Goal: Task Accomplishment & Management: Use online tool/utility

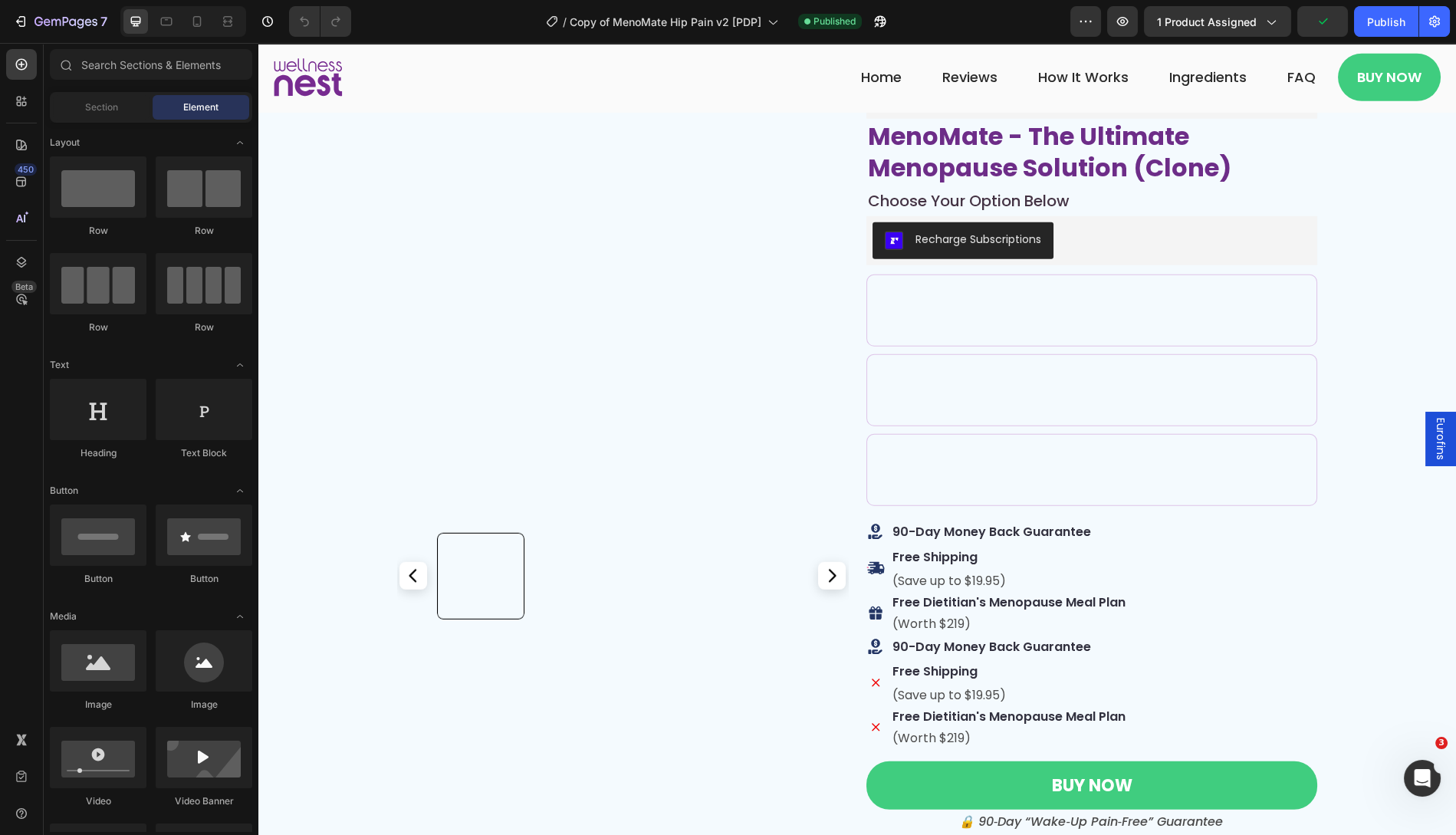
scroll to position [9813, 0]
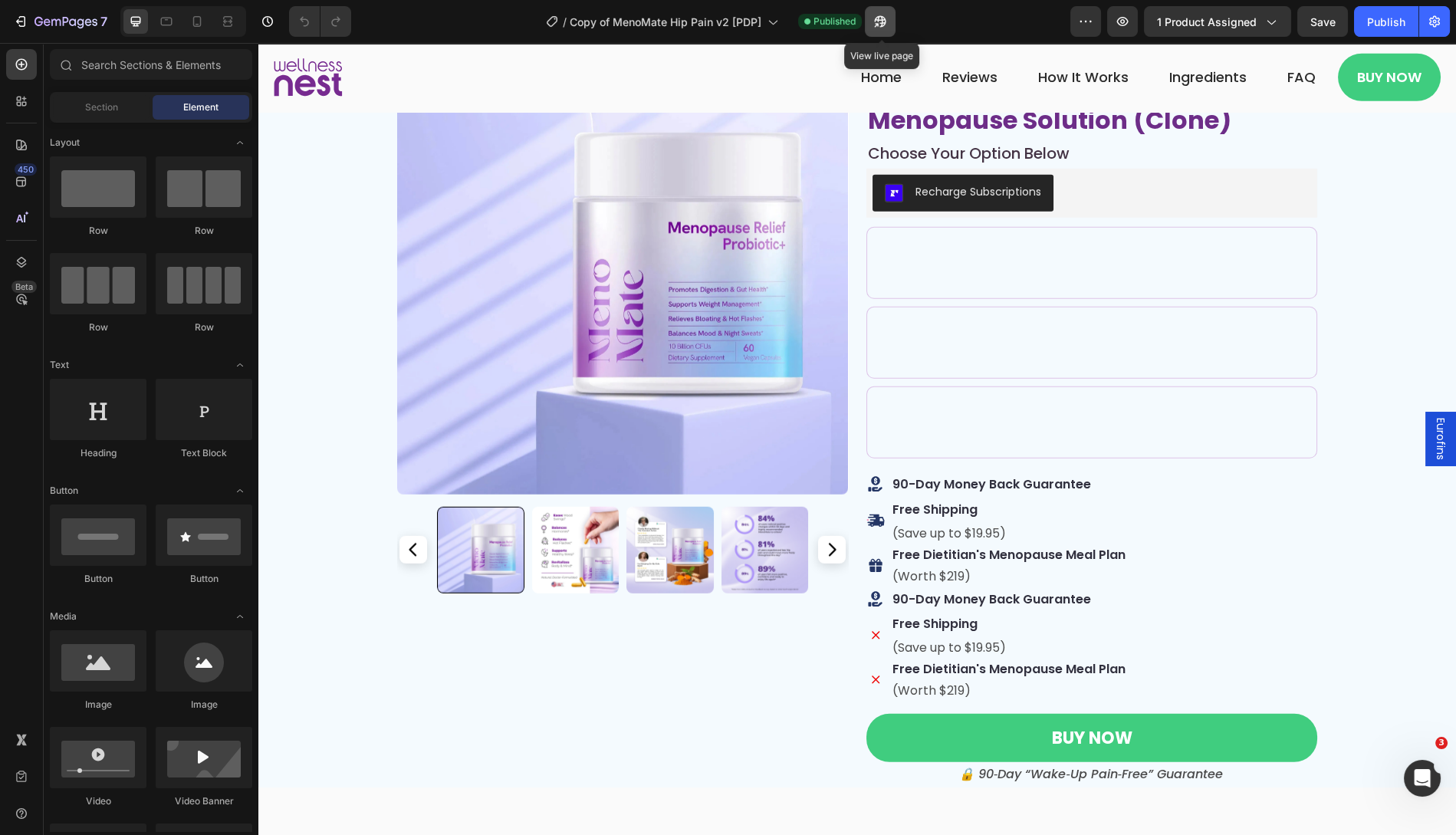
click at [882, 34] on button "button" at bounding box center [880, 21] width 31 height 31
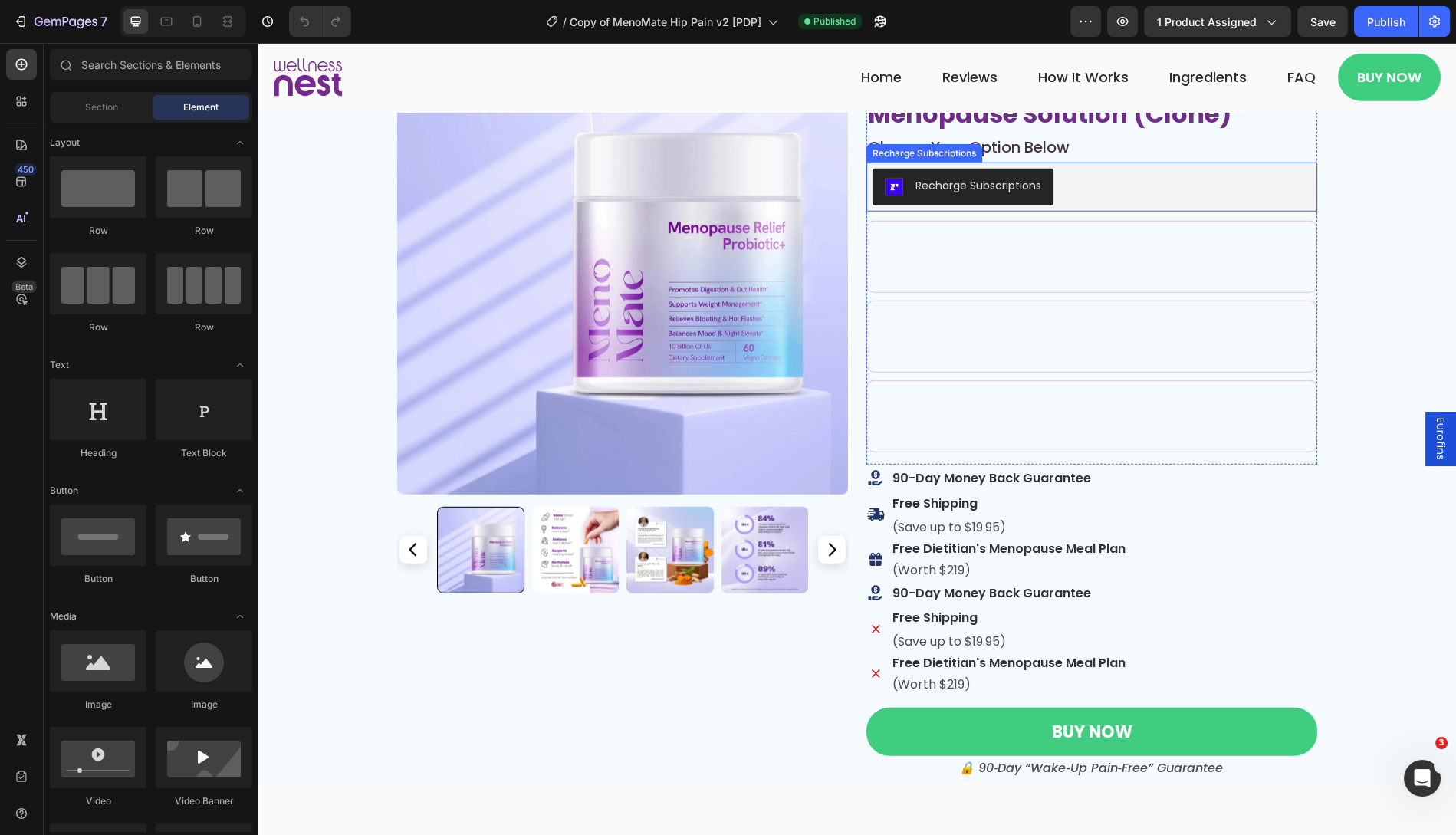
scroll to position [9821, 0]
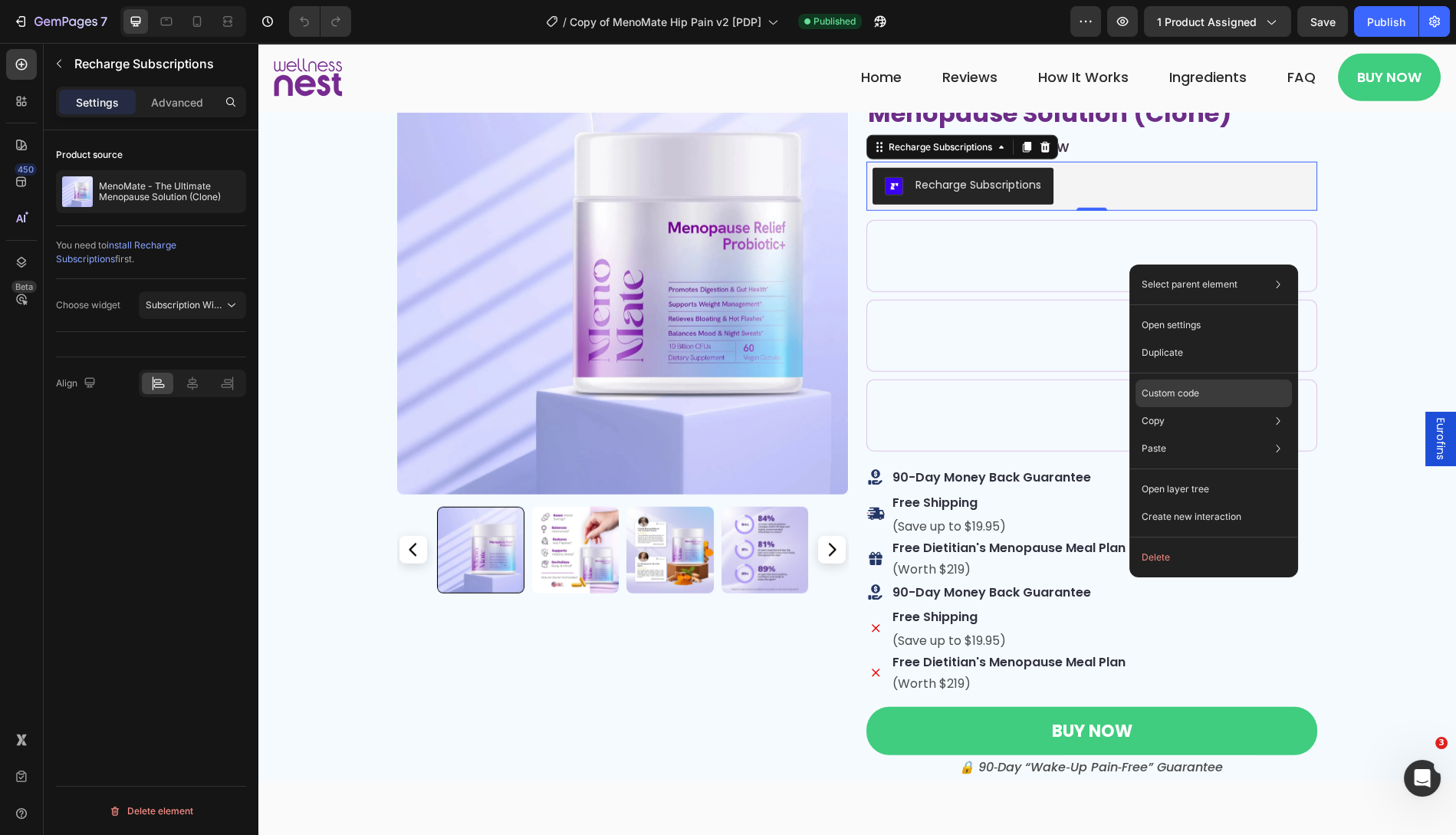
click at [1163, 395] on p "Custom code" at bounding box center [1170, 393] width 58 height 13
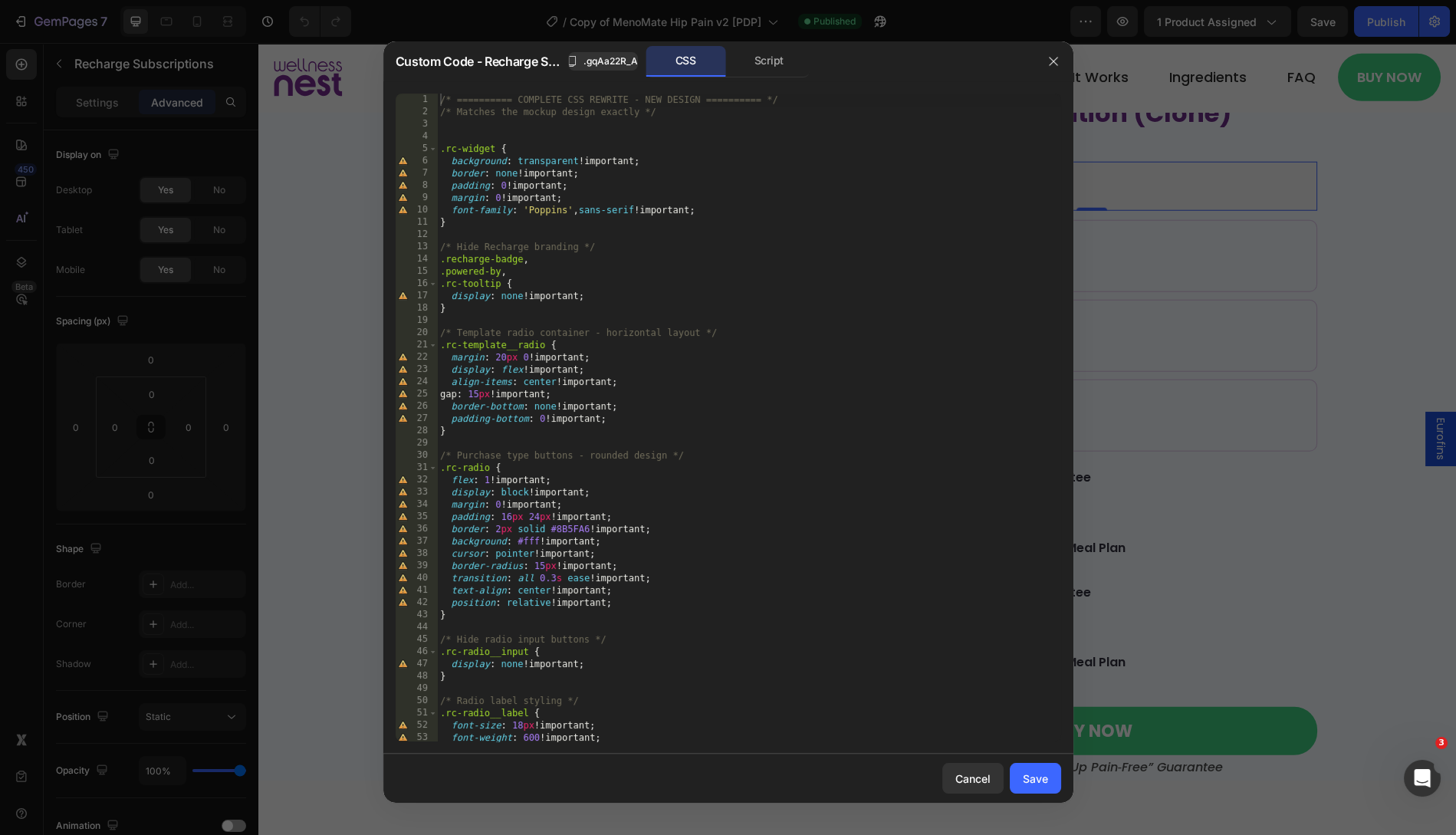
scroll to position [0, 0]
click at [759, 69] on div "Script" at bounding box center [770, 61] width 81 height 31
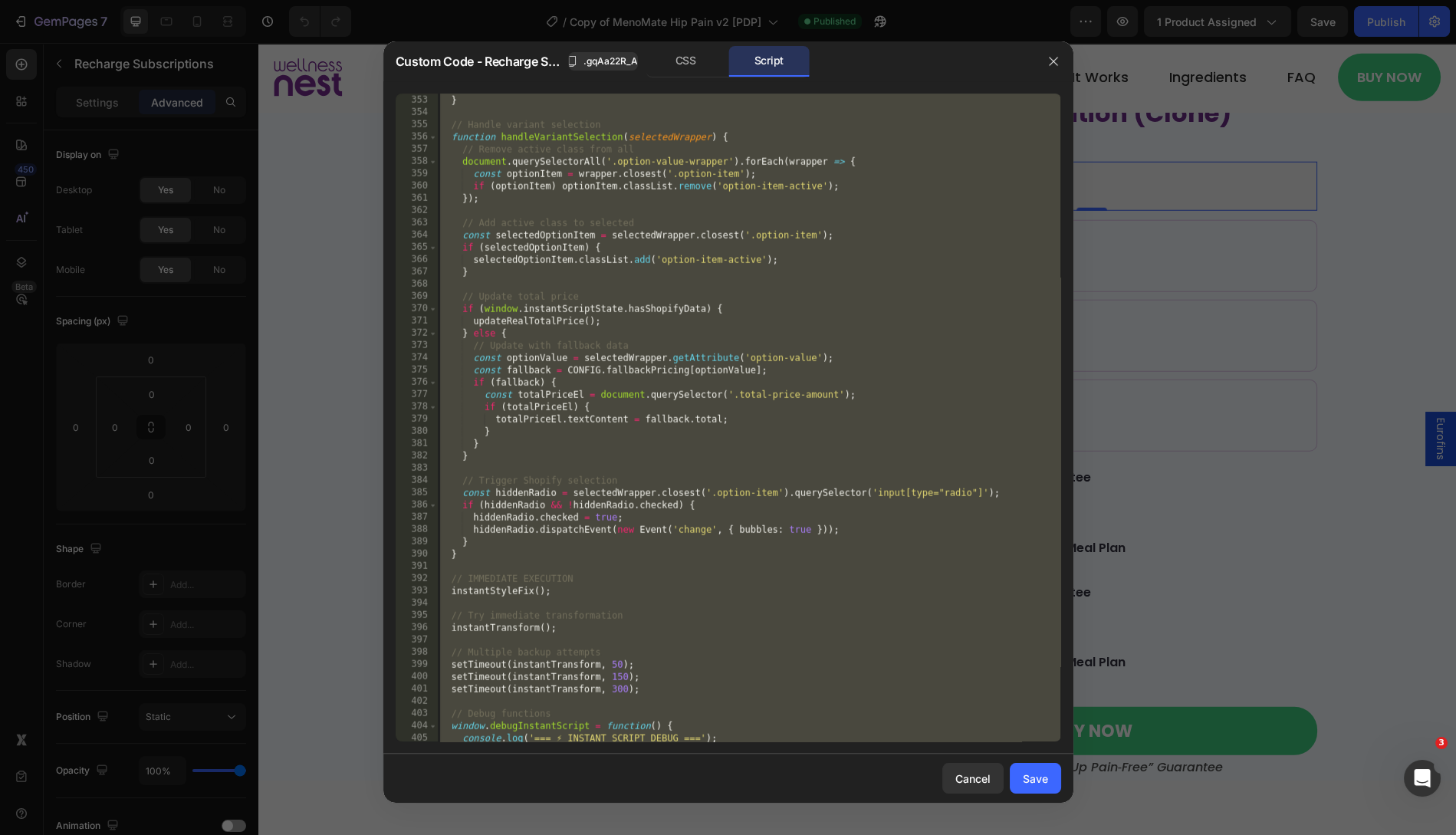
scroll to position [4554, 0]
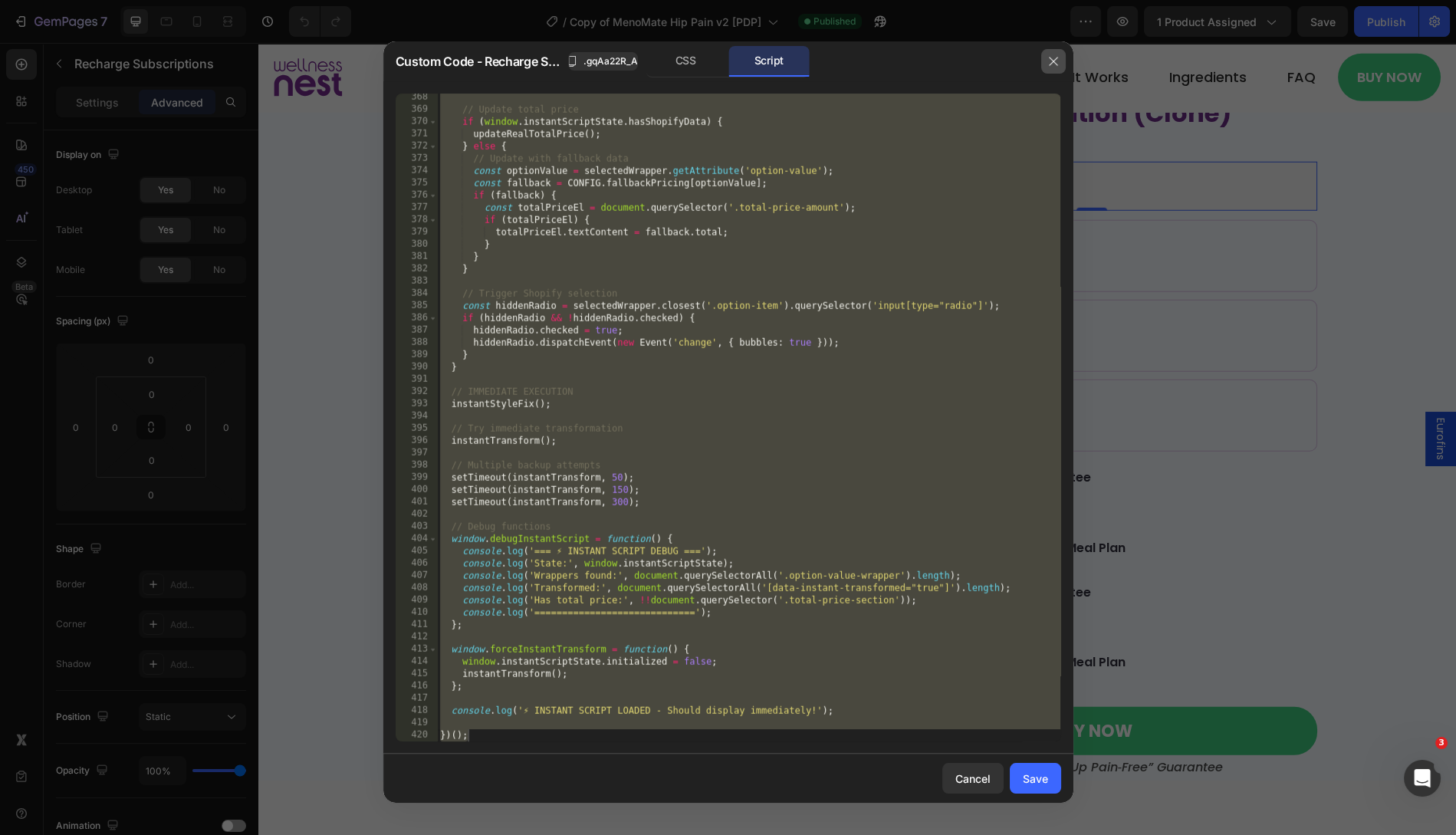
click at [1055, 73] on button "button" at bounding box center [1053, 61] width 25 height 25
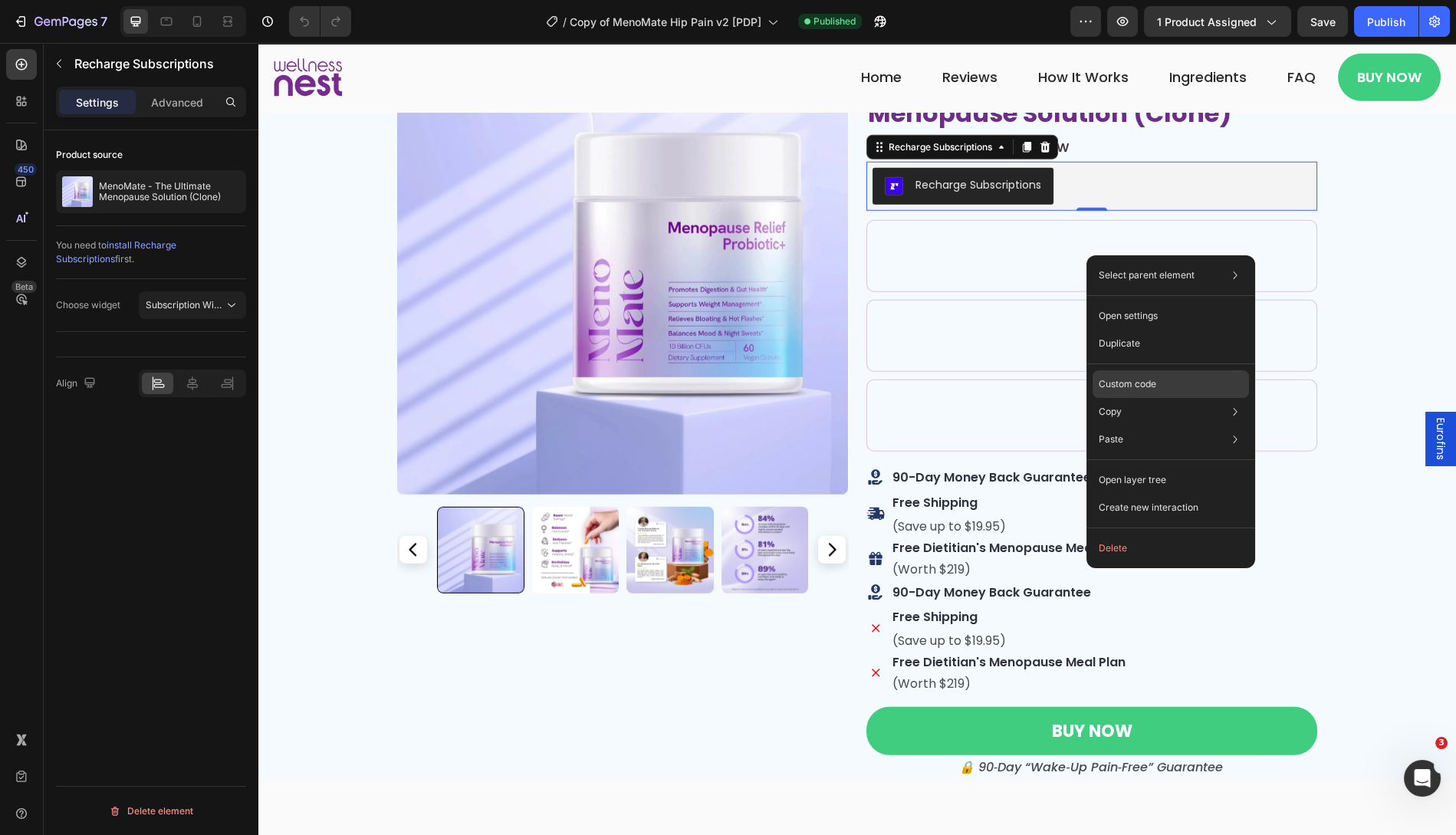
click at [1125, 385] on p "Custom code" at bounding box center [1128, 384] width 58 height 13
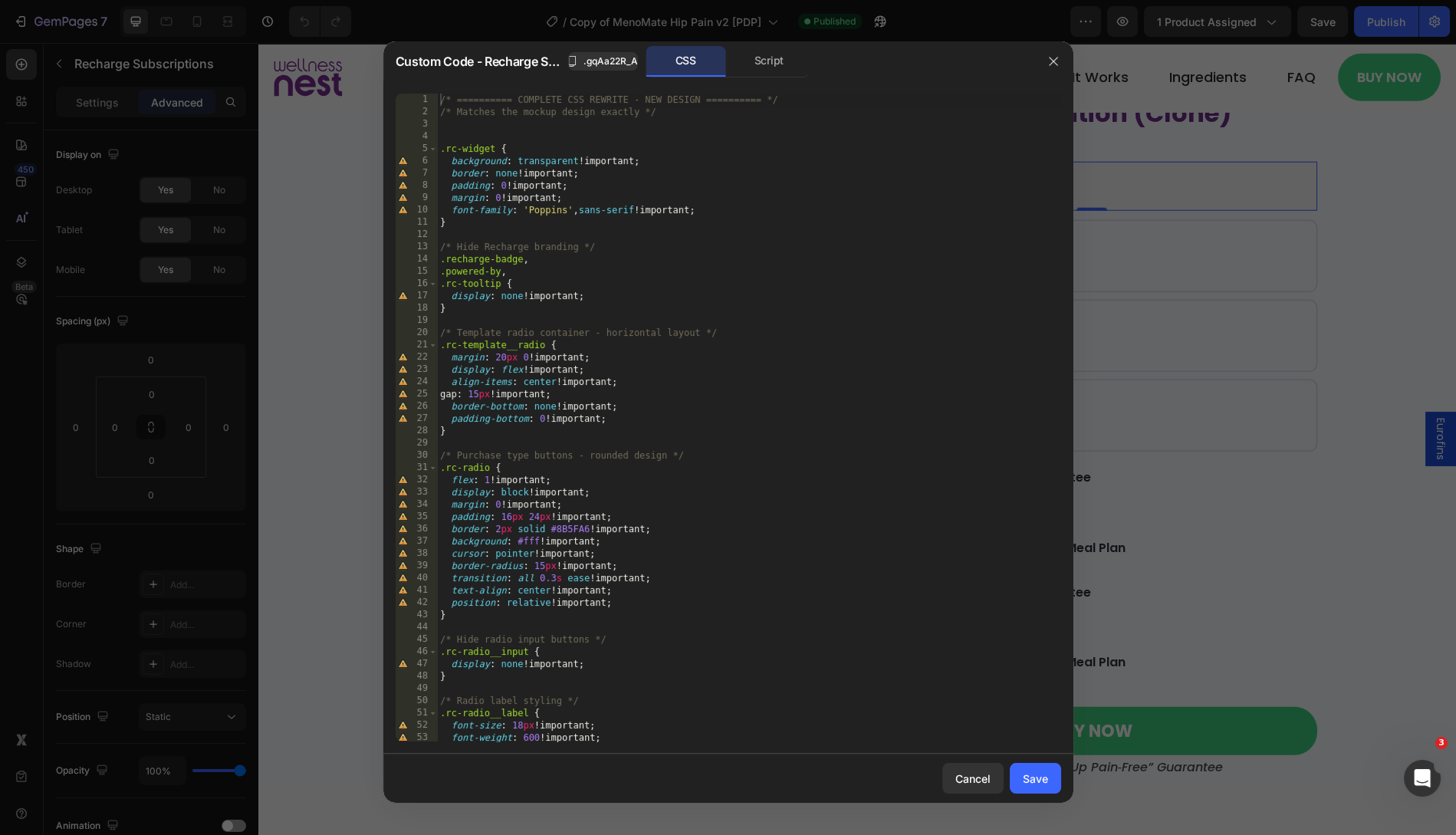
click at [700, 64] on div "CSS" at bounding box center [686, 61] width 81 height 31
click at [768, 55] on div "Script" at bounding box center [770, 61] width 81 height 31
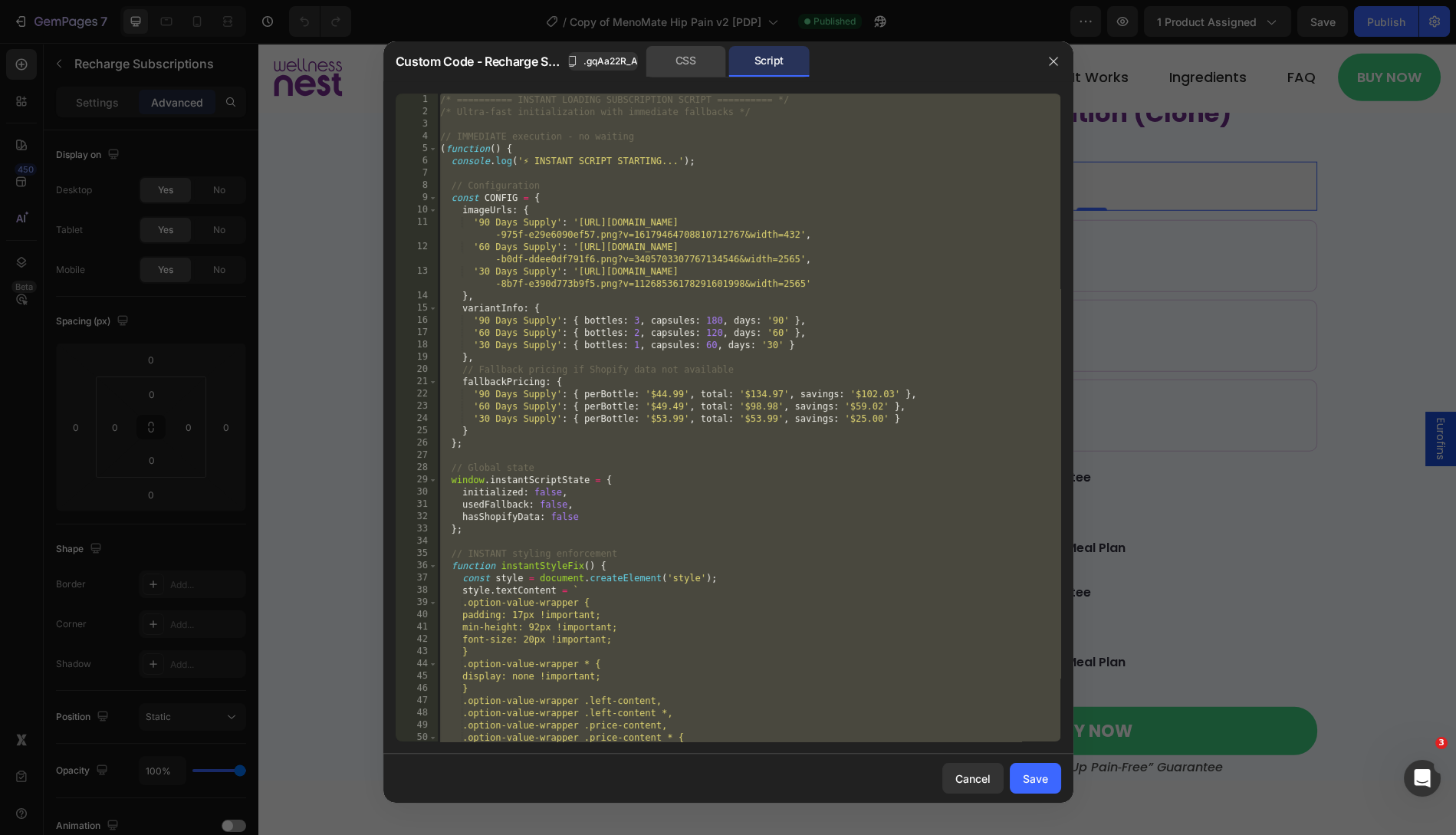
click at [691, 51] on div "CSS" at bounding box center [686, 61] width 81 height 31
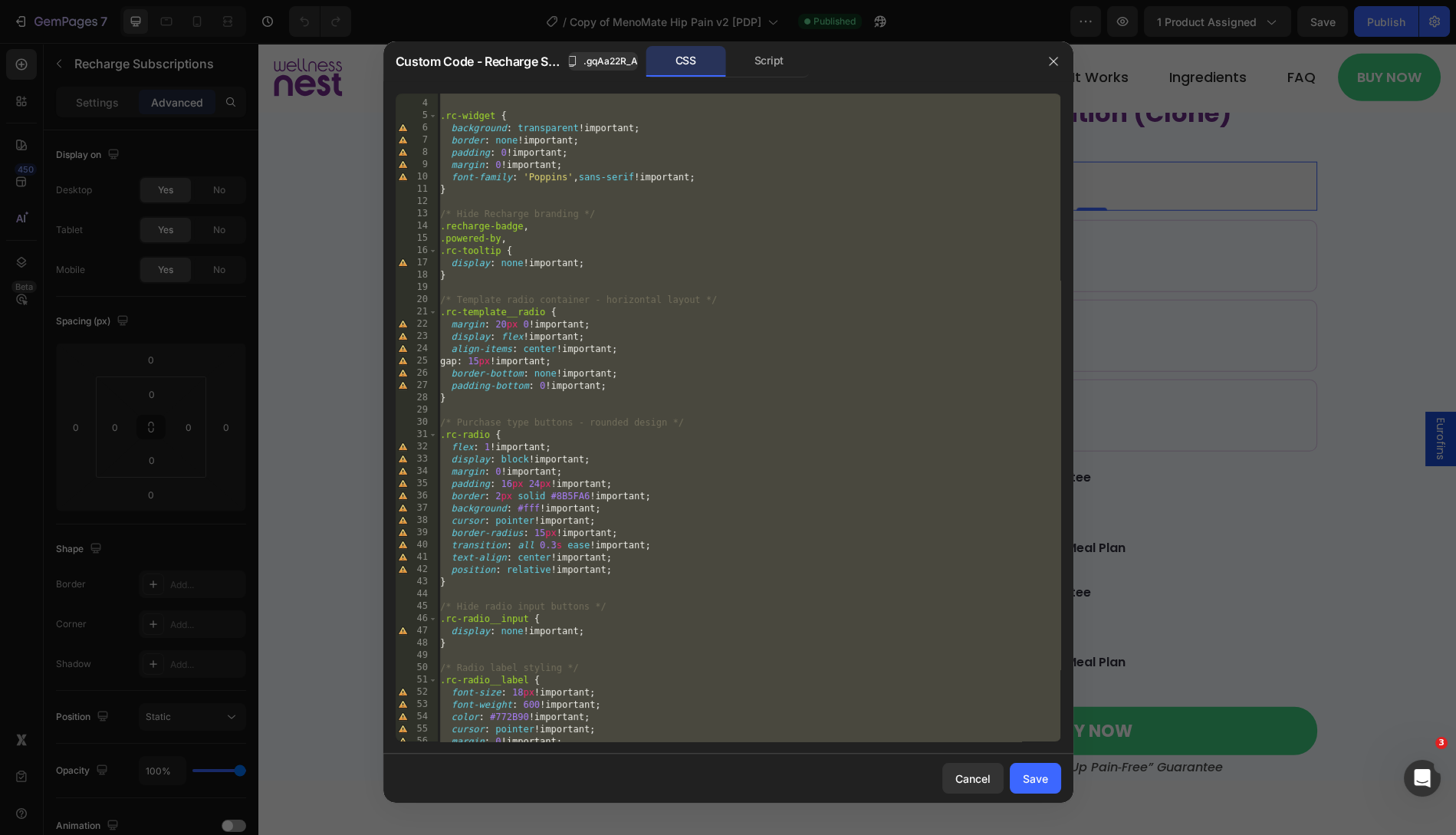
scroll to position [74, 0]
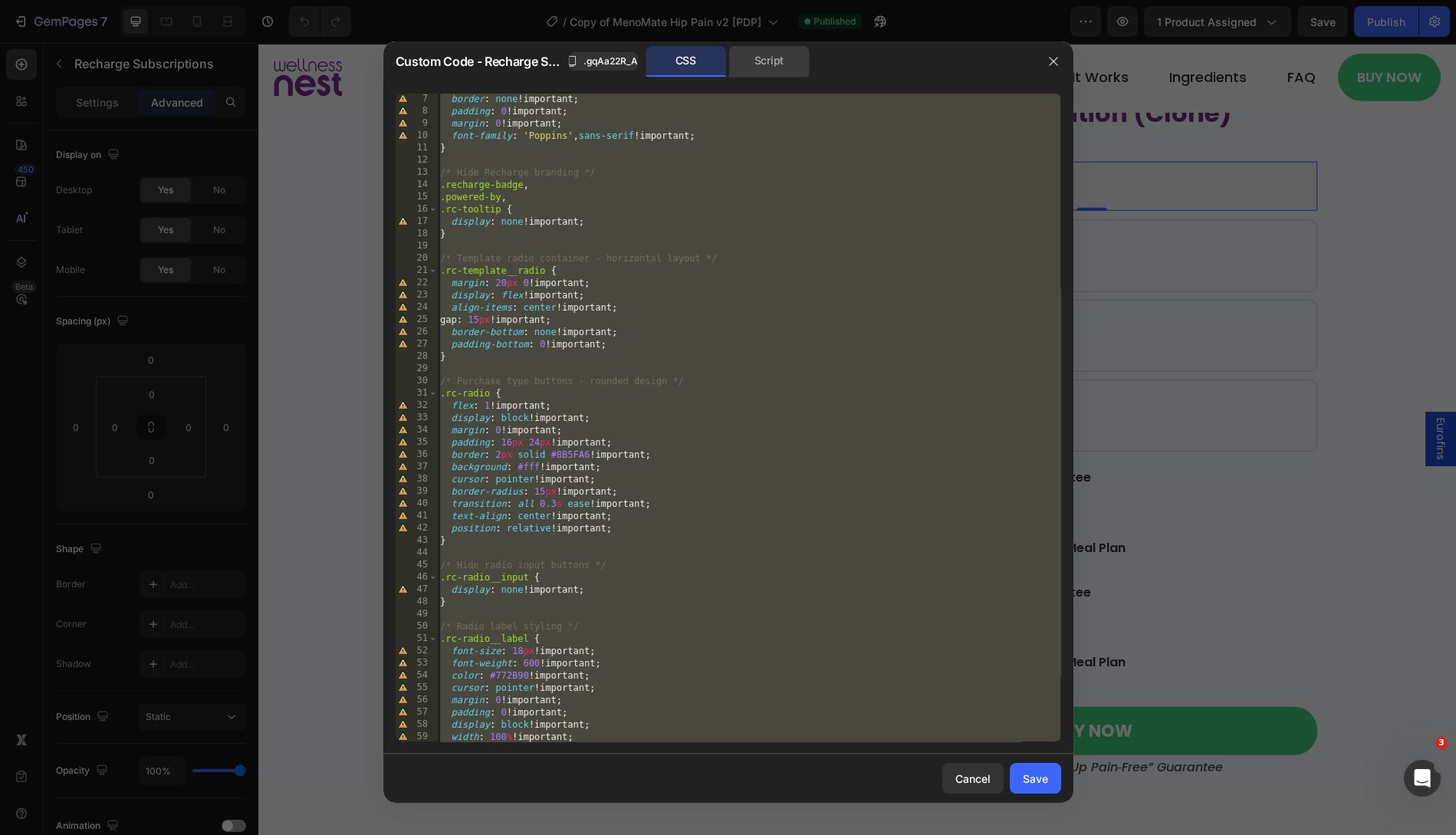
click at [760, 60] on div "Script" at bounding box center [770, 61] width 81 height 31
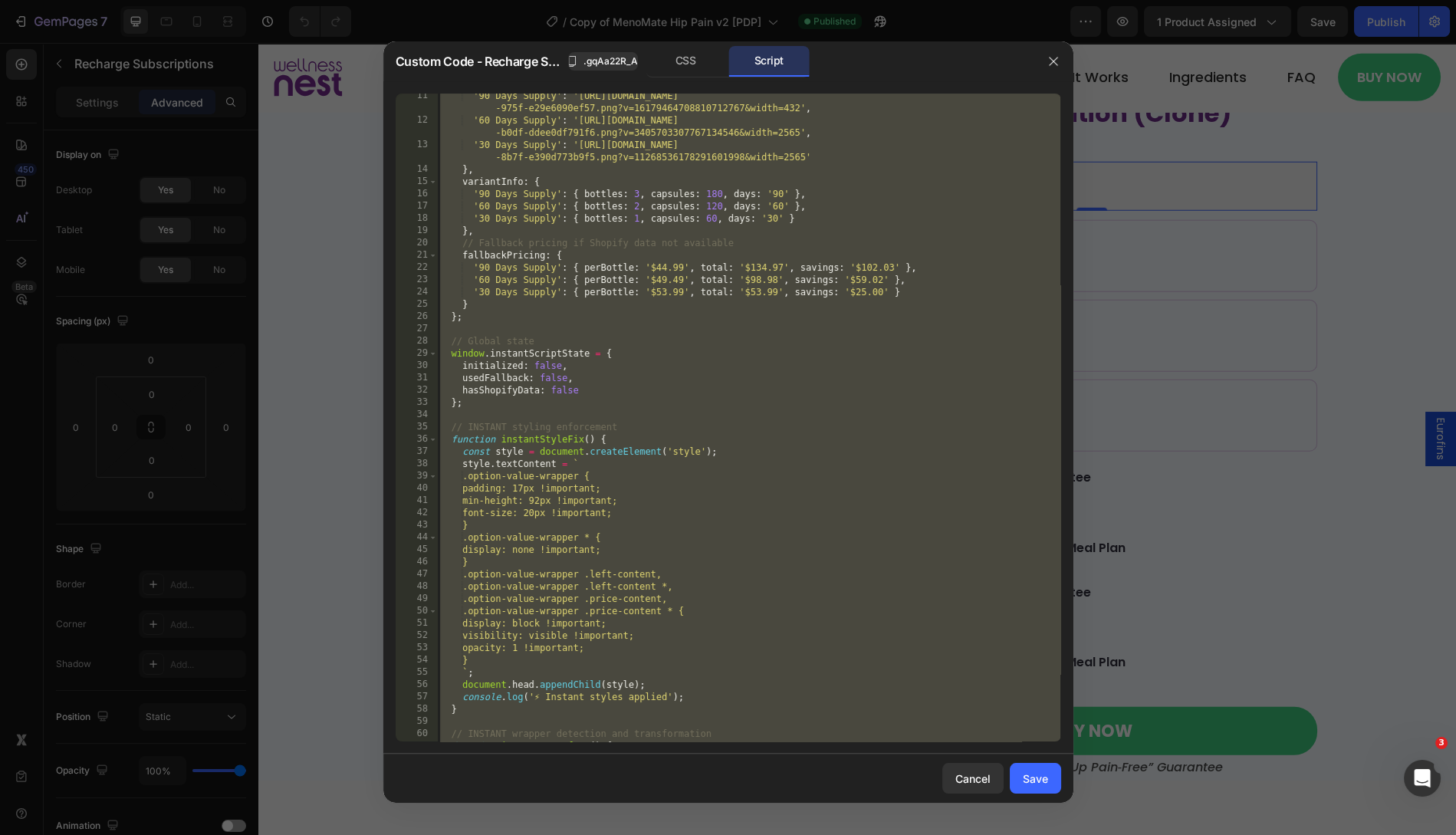
scroll to position [127, 0]
click at [882, 479] on div "'90 Days Supply' : 'https://wellnessnest.co/cdn/shop/files/gempages_50144434041…" at bounding box center [749, 431] width 624 height 685
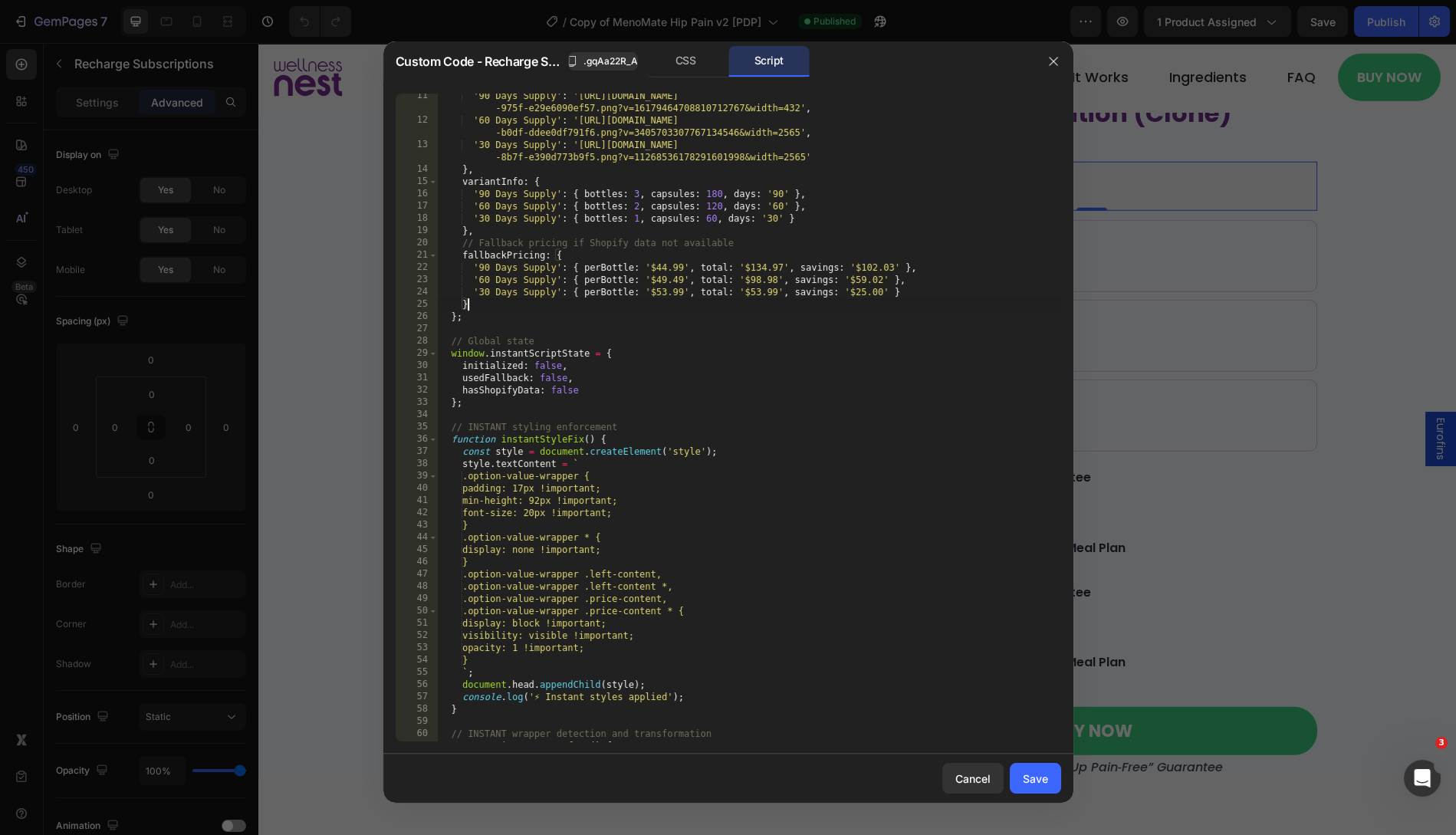
click at [835, 302] on div "'90 Days Supply' : 'https://wellnessnest.co/cdn/shop/files/gempages_50144434041…" at bounding box center [749, 431] width 624 height 685
click at [821, 283] on div "'90 Days Supply' : 'https://wellnessnest.co/cdn/shop/files/gempages_50144434041…" at bounding box center [749, 431] width 624 height 685
type textarea "})();"
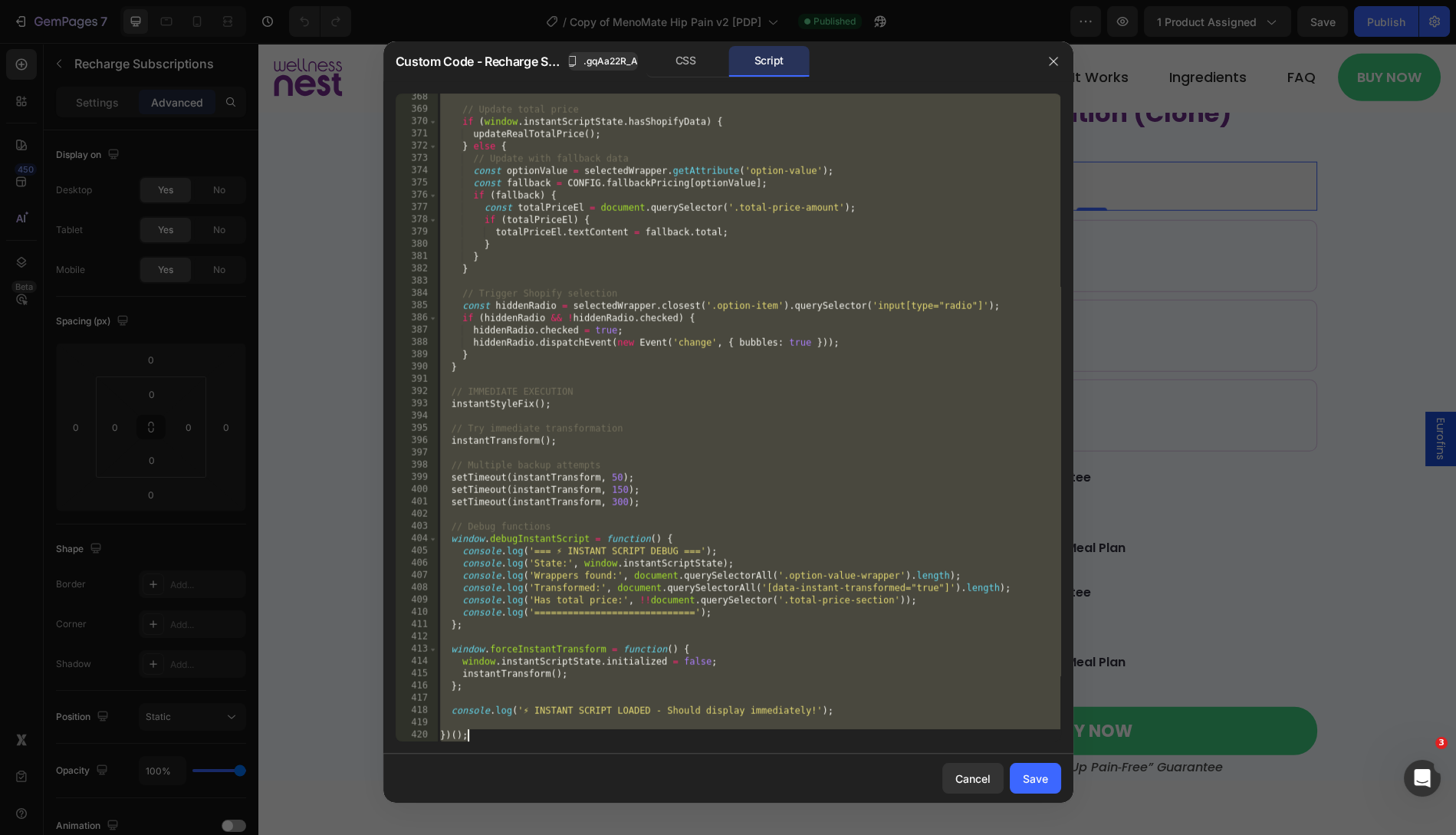
scroll to position [4554, 0]
click at [1056, 64] on icon "button" at bounding box center [1054, 62] width 13 height 13
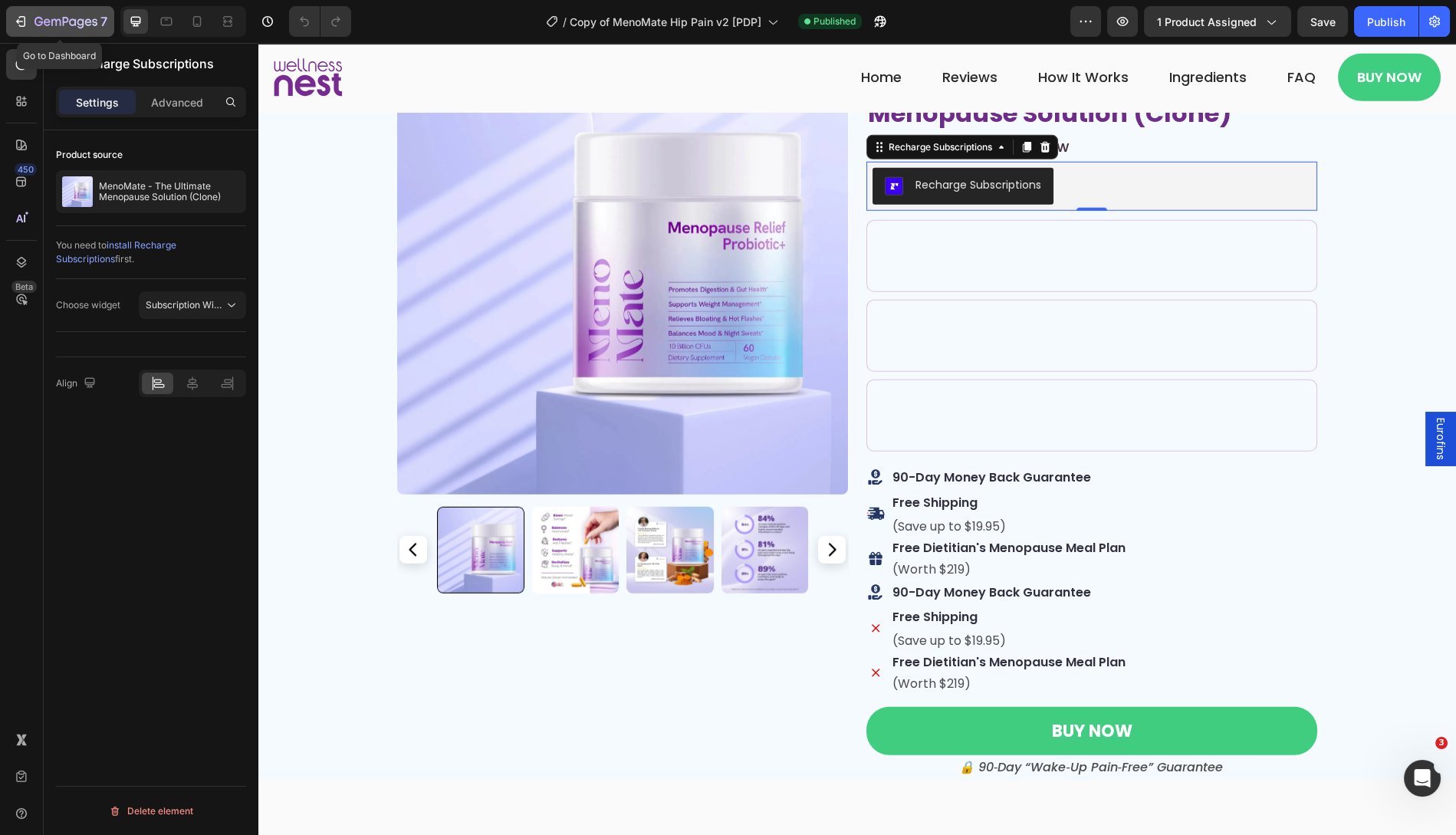
click at [82, 17] on icon "button" at bounding box center [66, 22] width 63 height 13
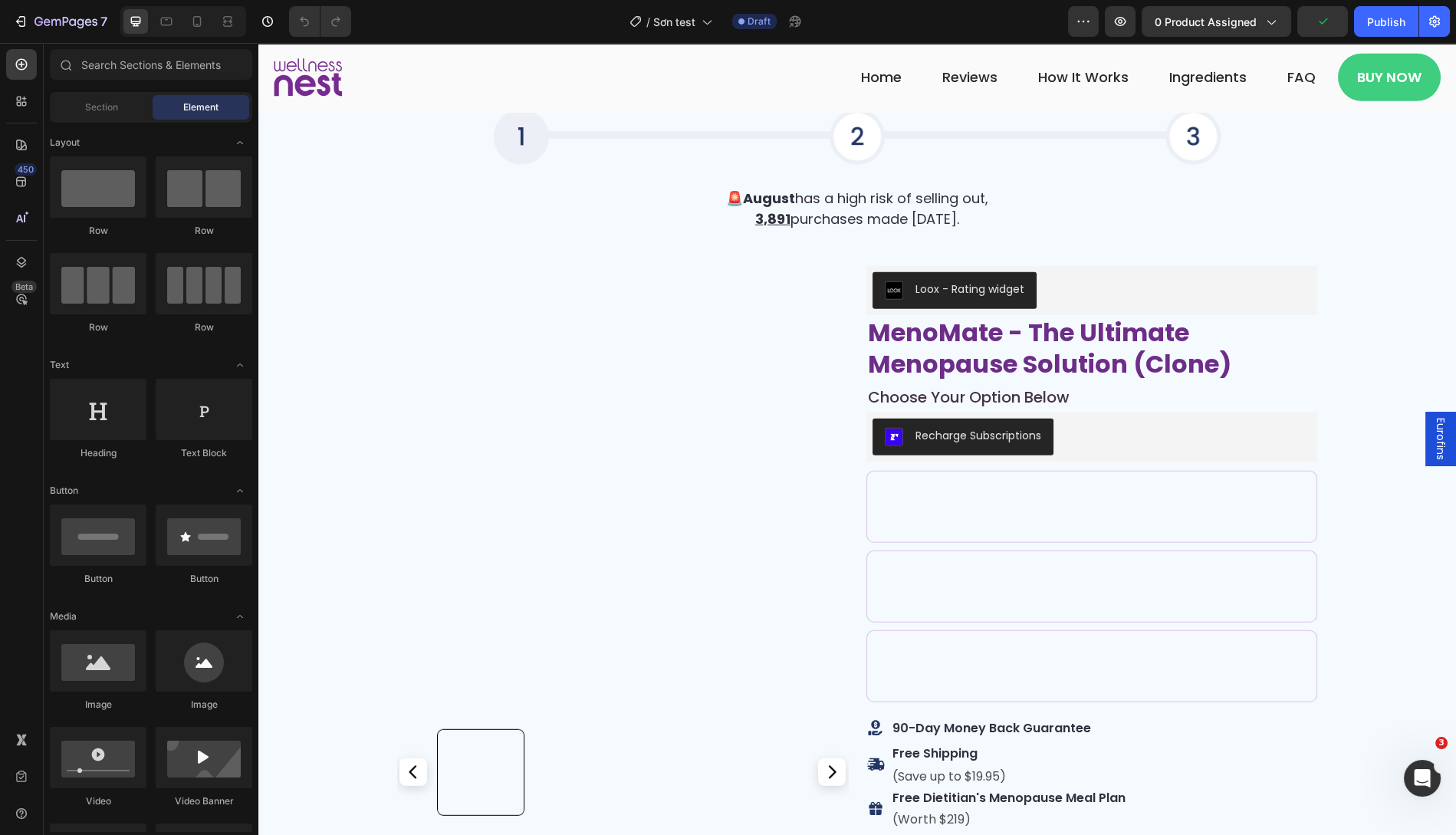
scroll to position [9658, 0]
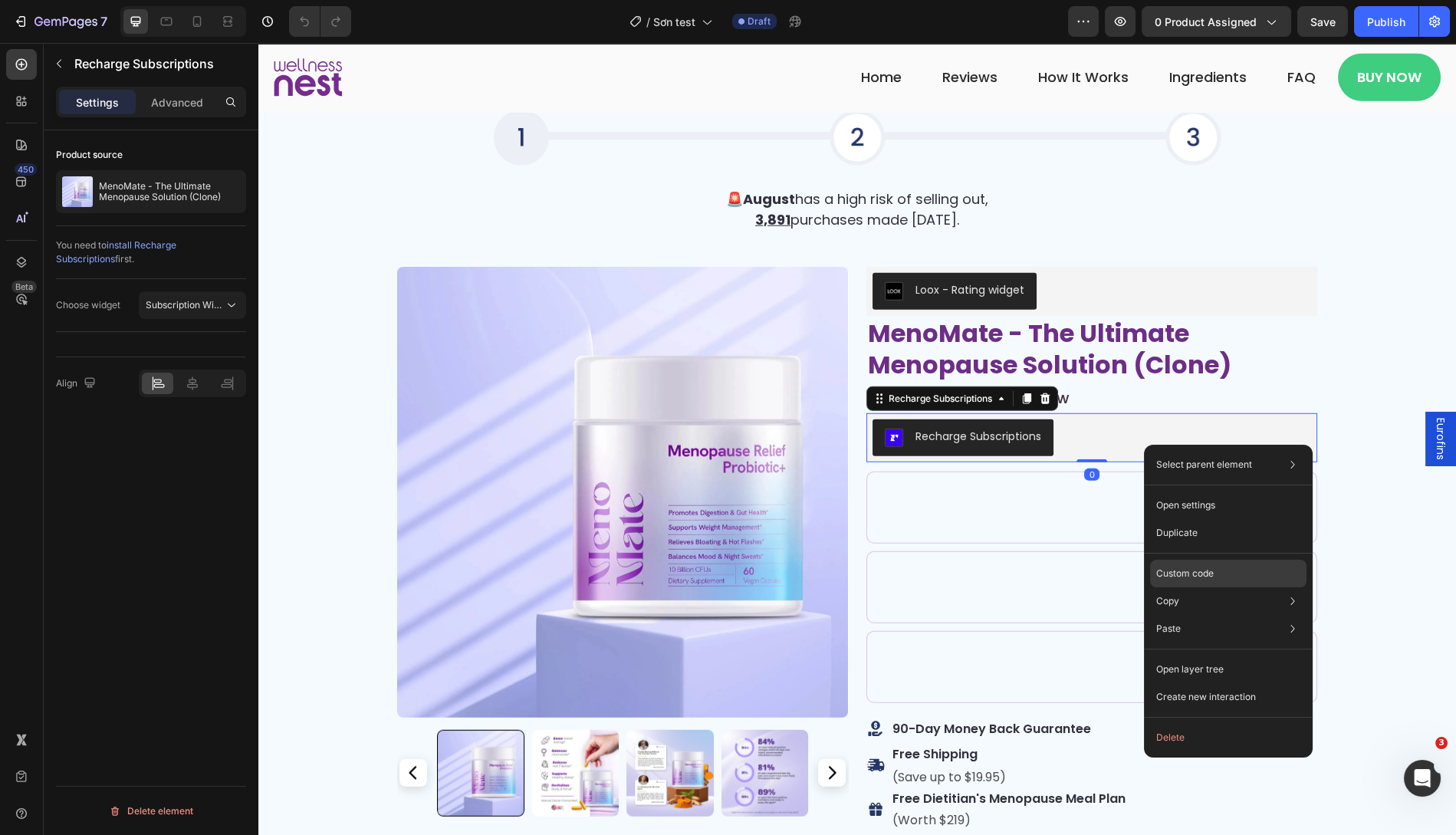
click at [1192, 580] on p "Custom code" at bounding box center [1185, 573] width 58 height 13
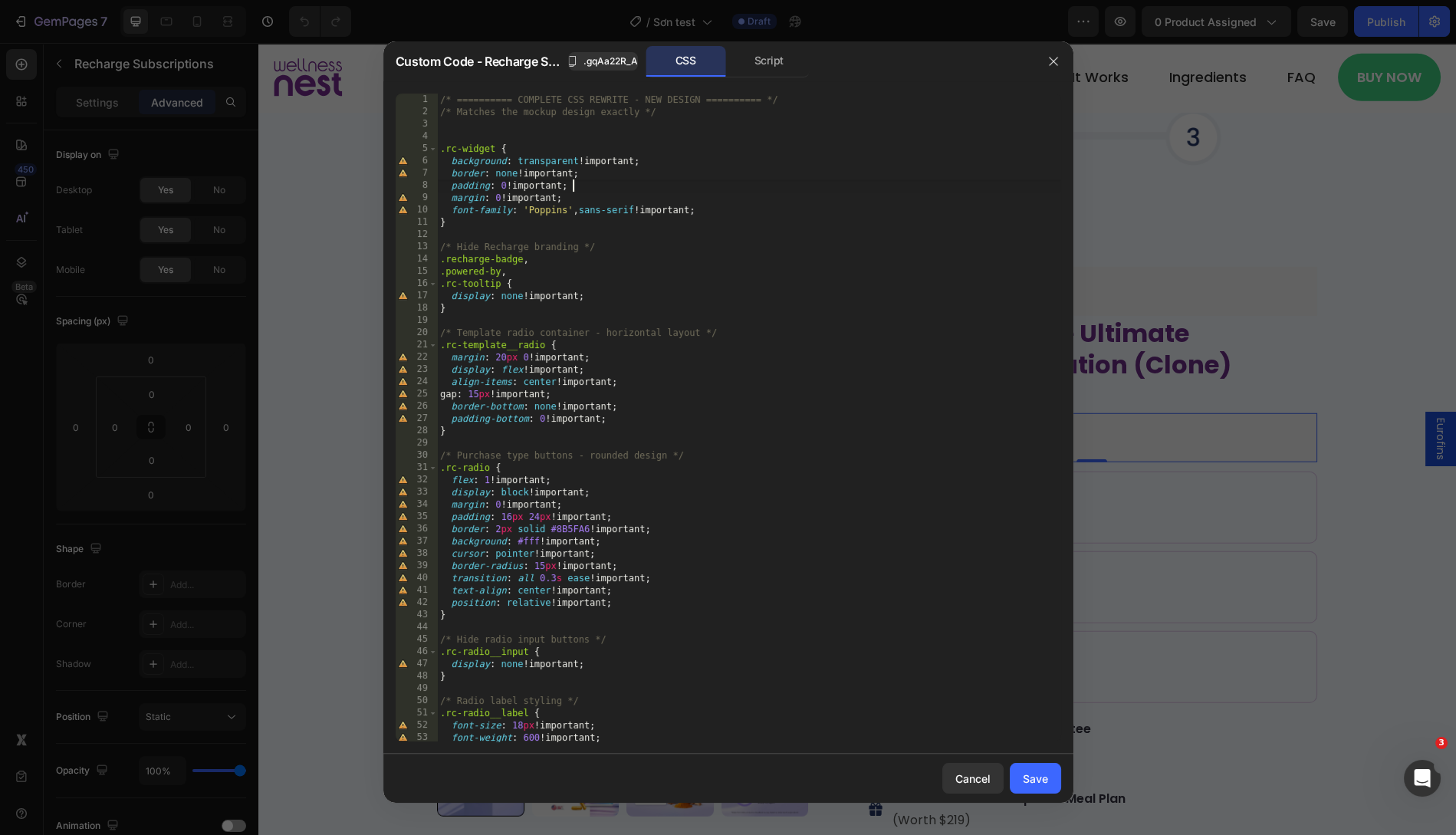
click at [630, 186] on div "/* ========== COMPLETE CSS REWRITE - NEW DESIGN ========== */ /* Matches the mo…" at bounding box center [749, 430] width 624 height 673
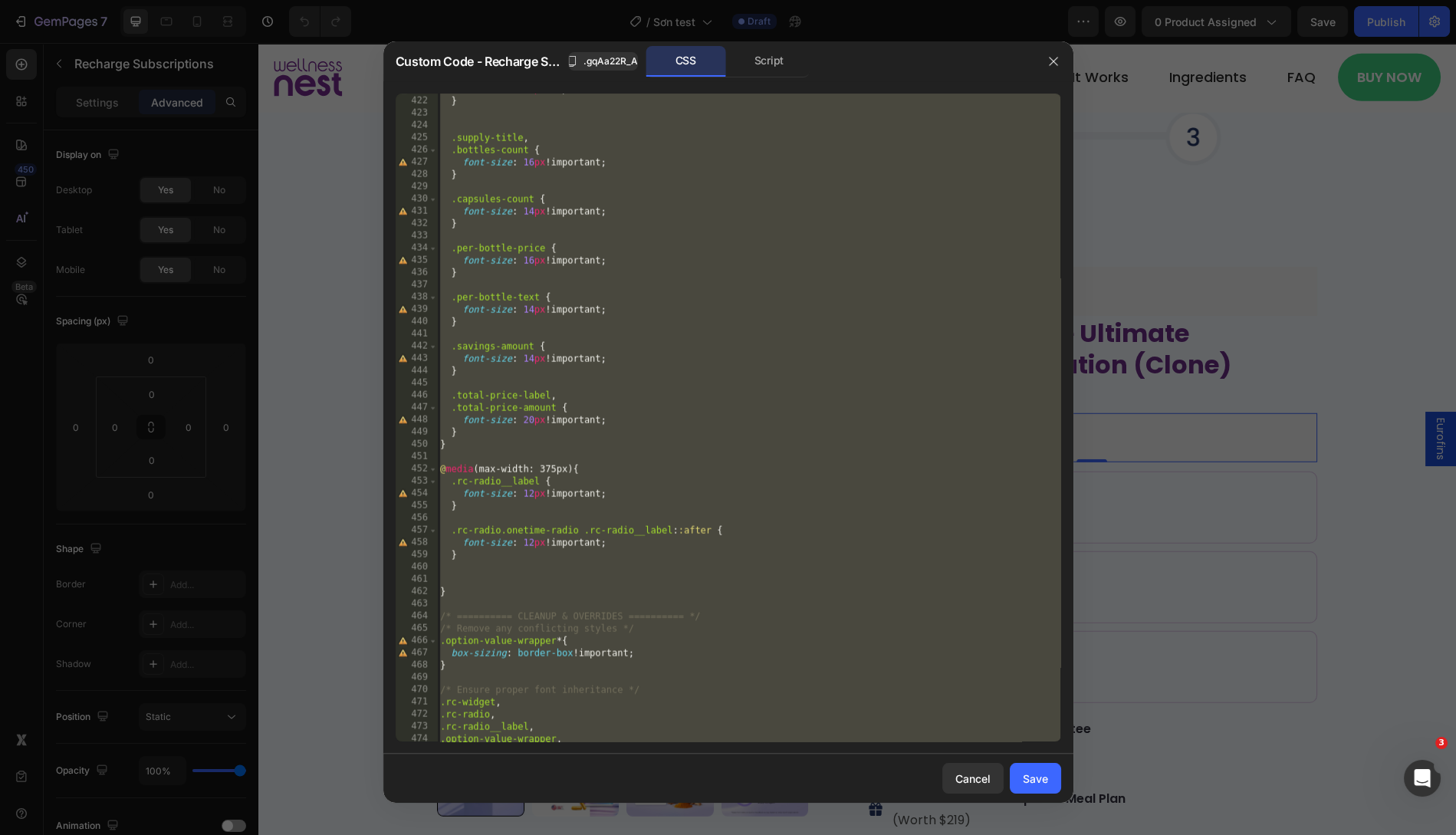
scroll to position [5438, 0]
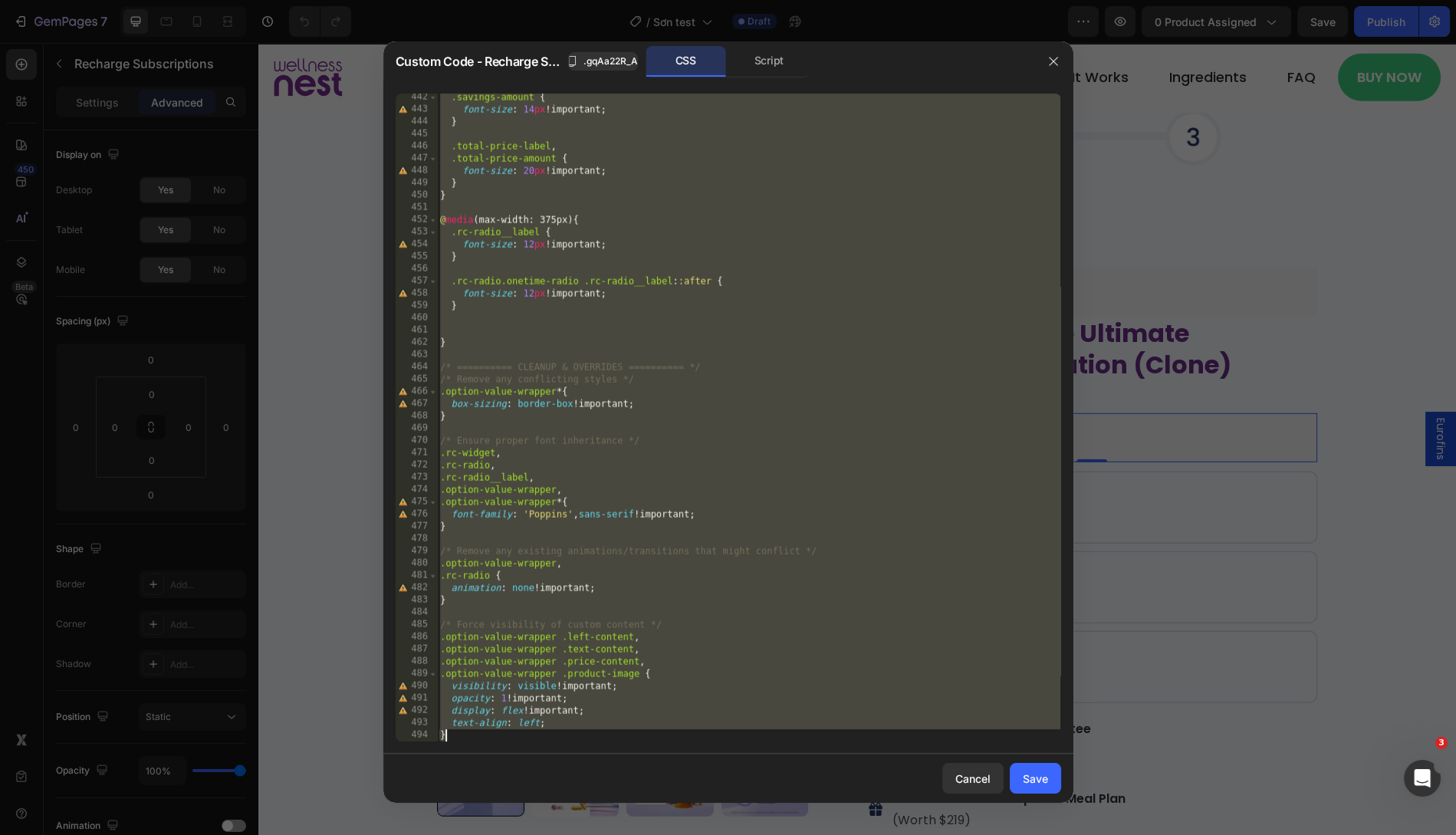
click at [469, 704] on div ".savings-amount { font-size : 14 px !important ; } .total-price-label , .total-…" at bounding box center [749, 427] width 624 height 673
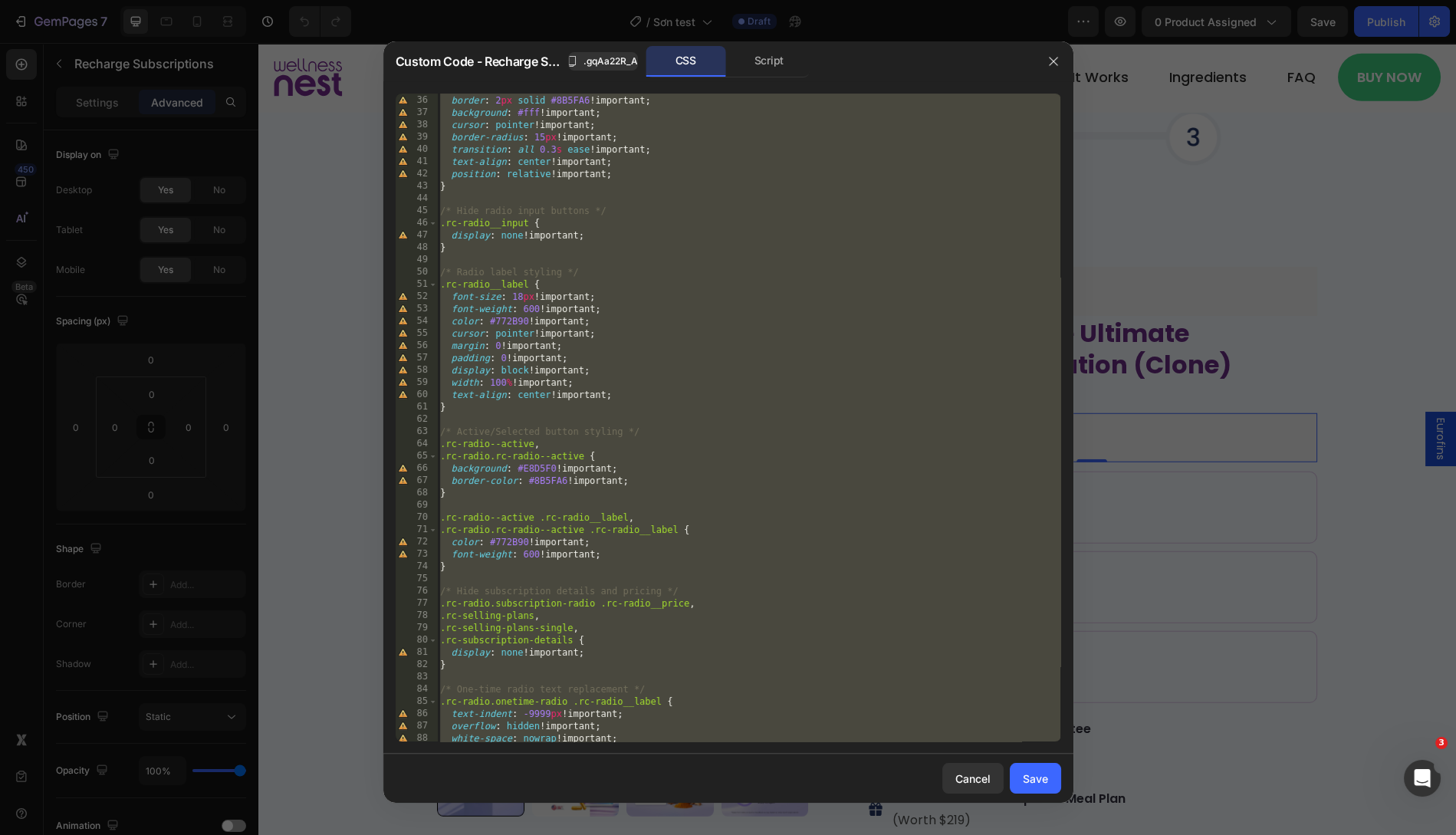
scroll to position [108, 0]
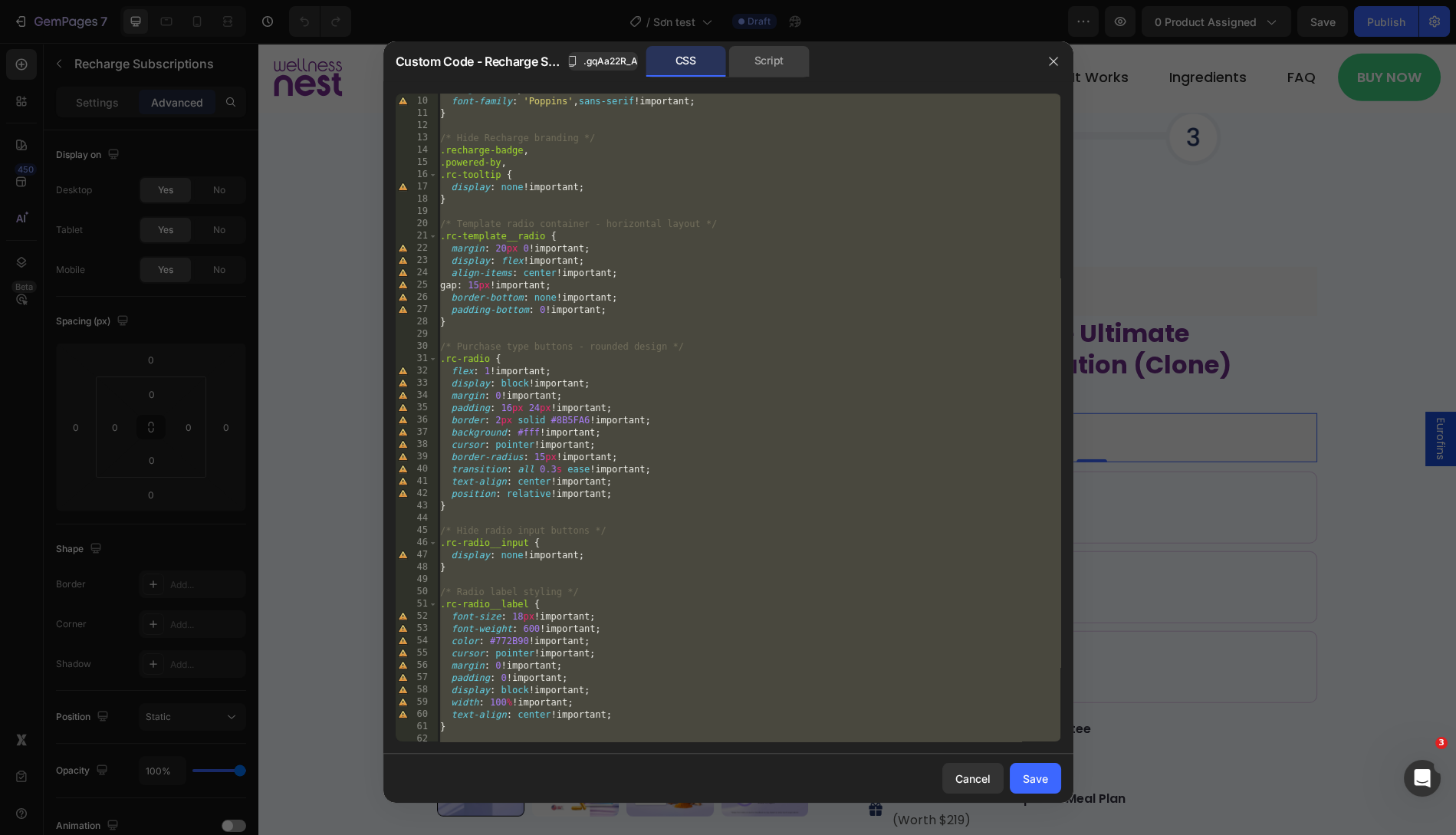
click at [770, 67] on div "Script" at bounding box center [770, 61] width 81 height 31
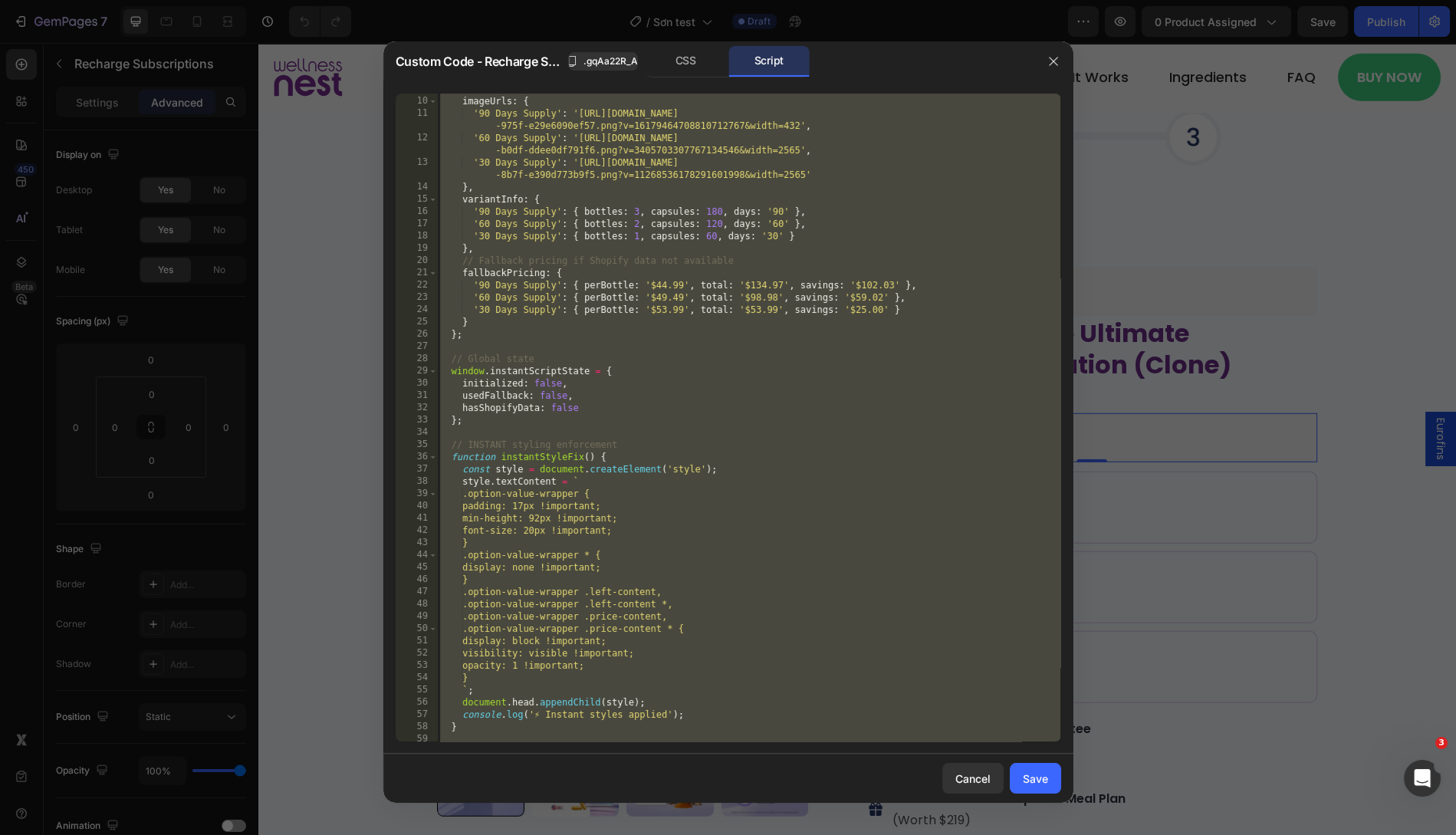
click at [677, 218] on div "const CONFIG = { imageUrls : { '90 Days Supply' : '[URL][DOMAIN_NAME] -975f-e29…" at bounding box center [749, 419] width 624 height 673
click at [882, 394] on div "const CONFIG = { imageUrls : { '90 Days Supply' : '[URL][DOMAIN_NAME] -975f-e29…" at bounding box center [749, 419] width 624 height 673
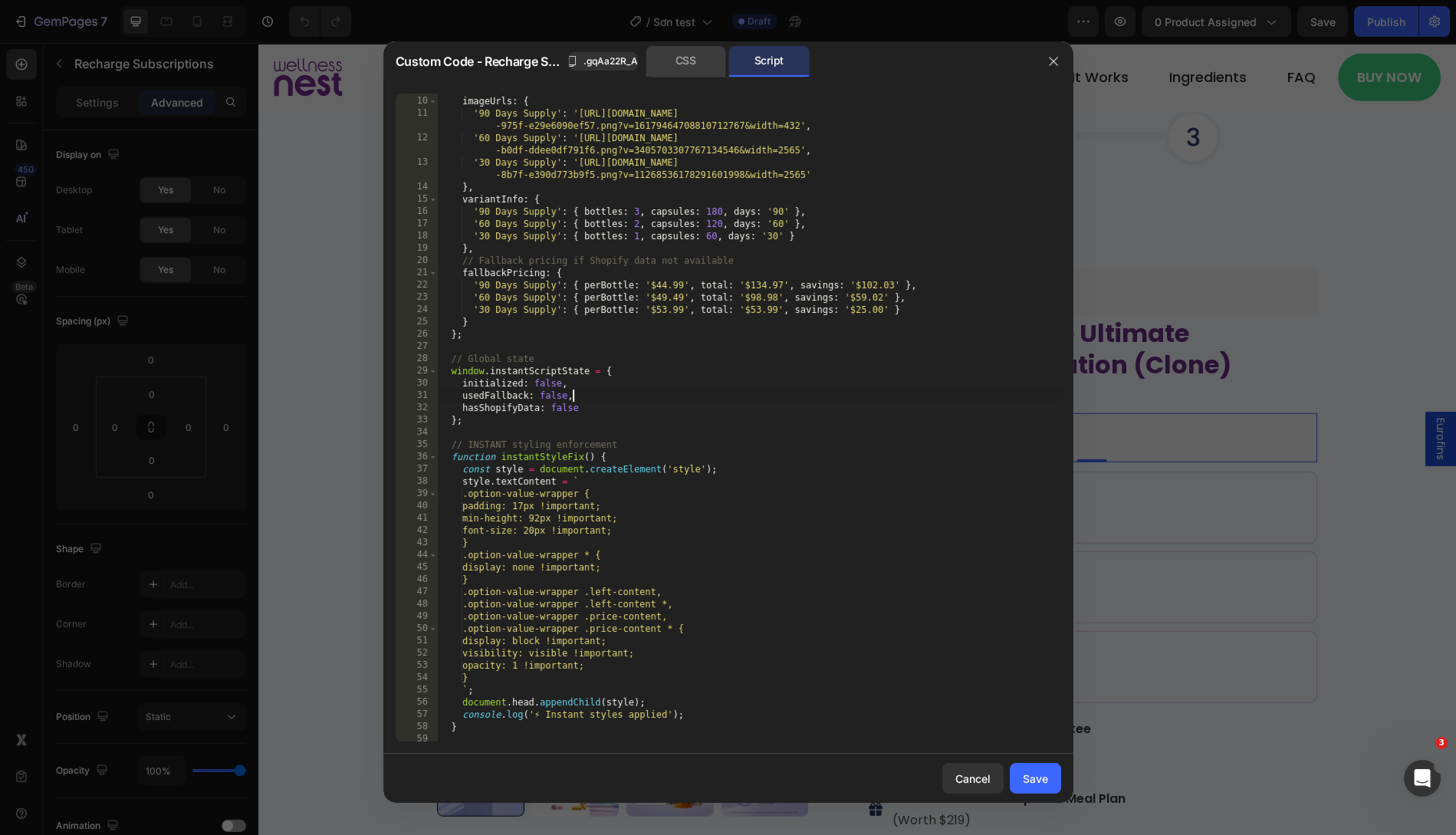
click at [681, 58] on div "CSS" at bounding box center [686, 61] width 81 height 31
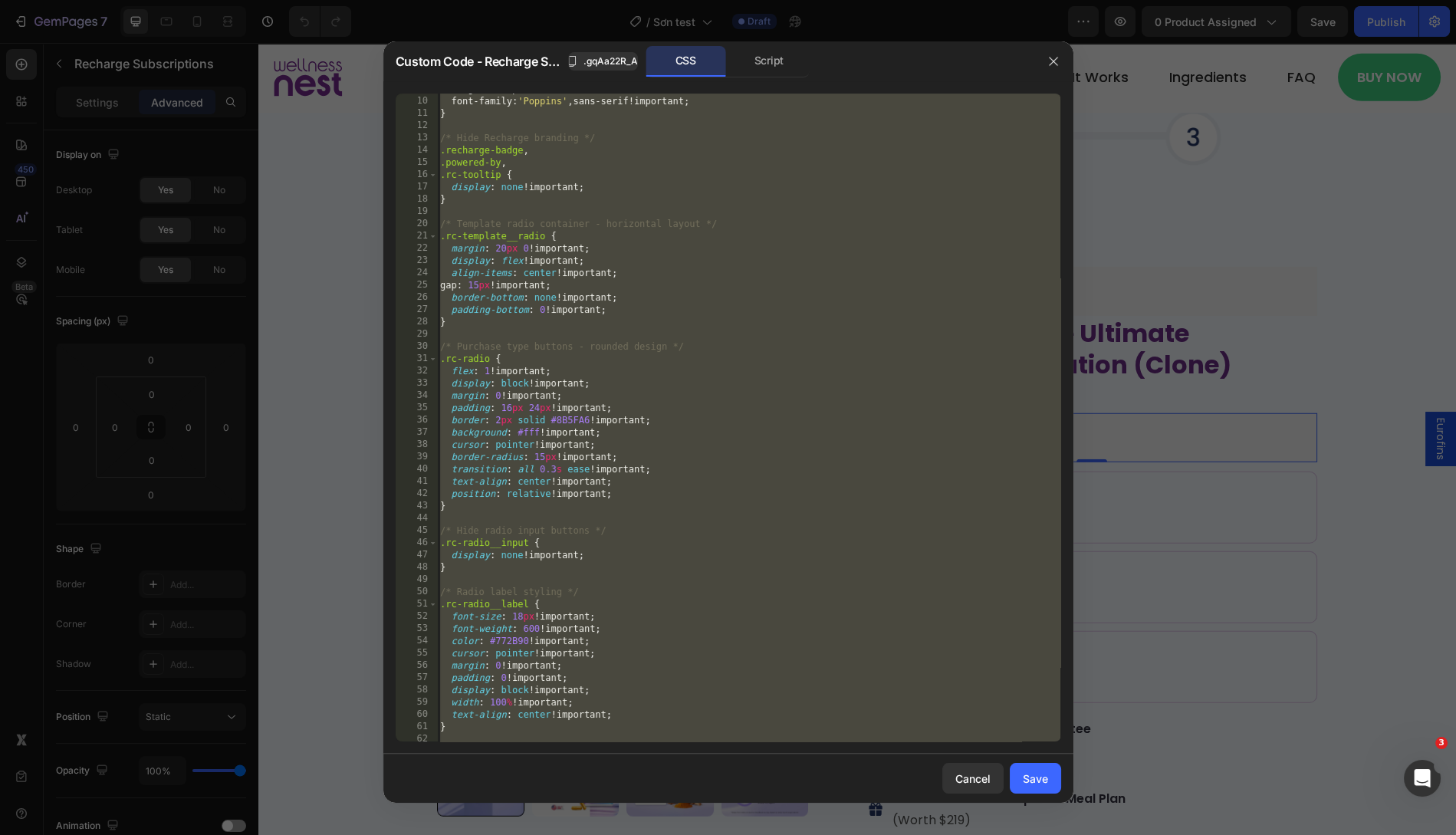
click at [693, 287] on div "margin : 0 ! important ; font-family : ' Poppins ' , sans-serif ! important ; }…" at bounding box center [749, 419] width 624 height 673
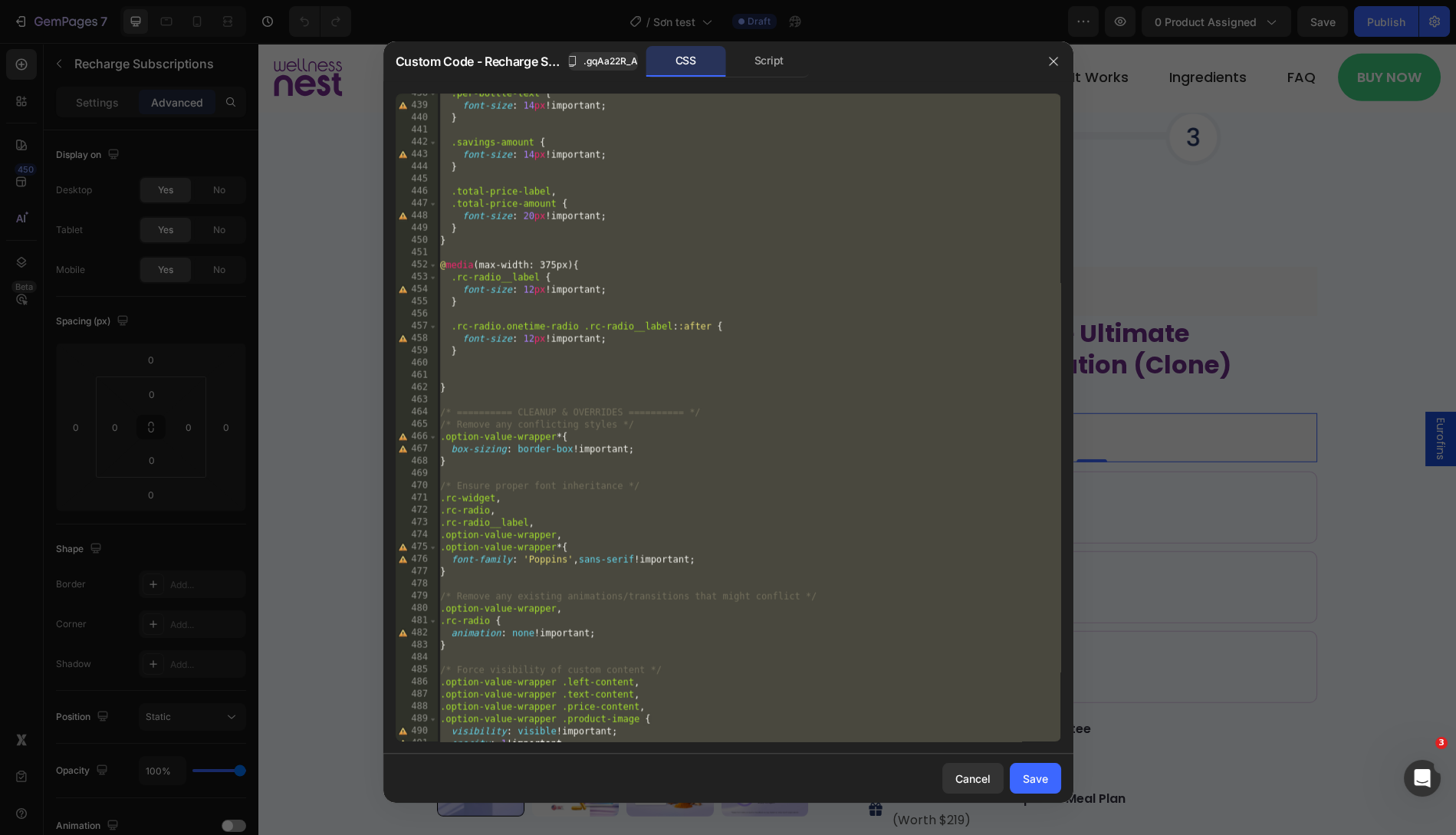
scroll to position [5438, 0]
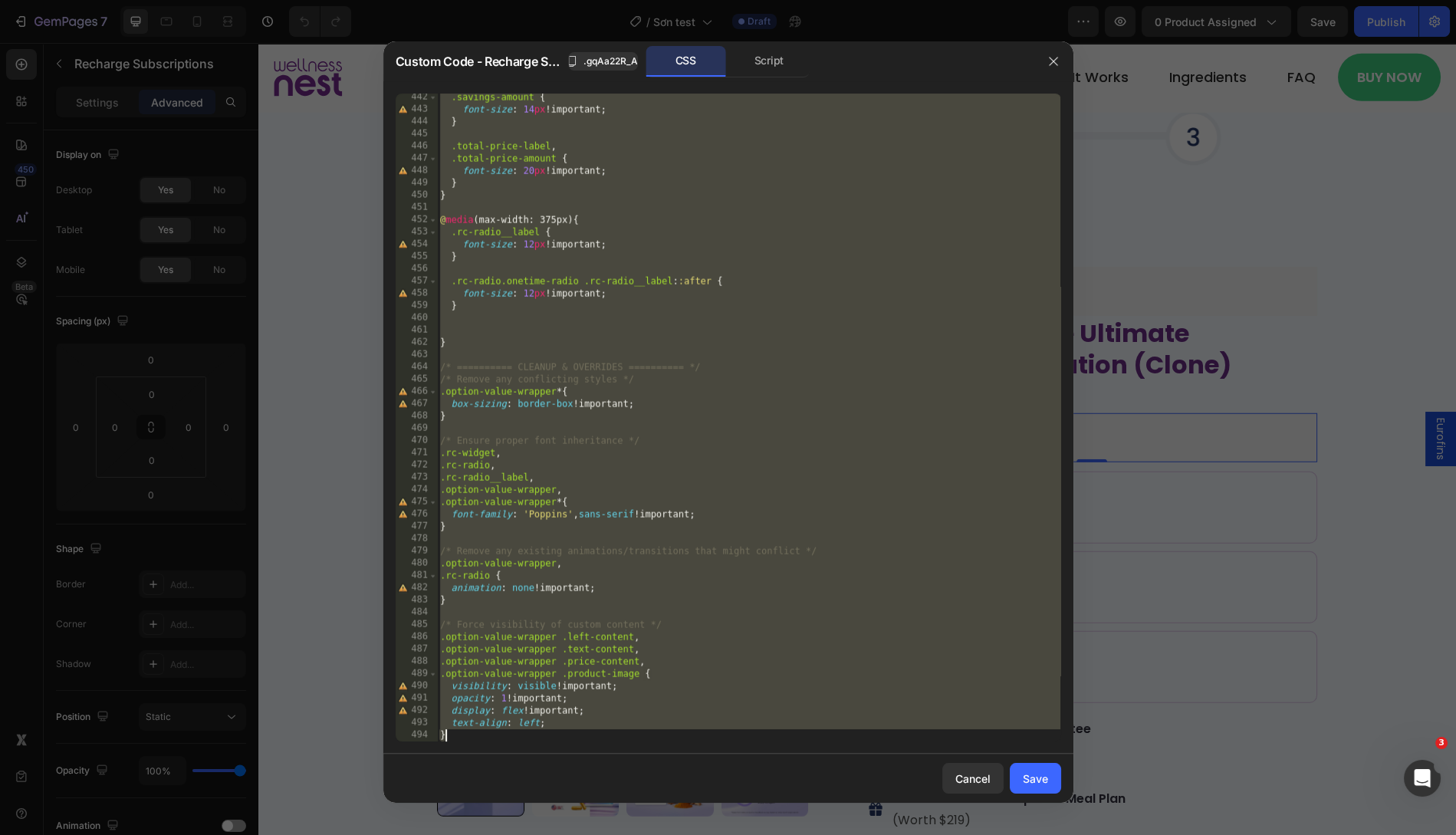
paste textarea
type textarea "}"
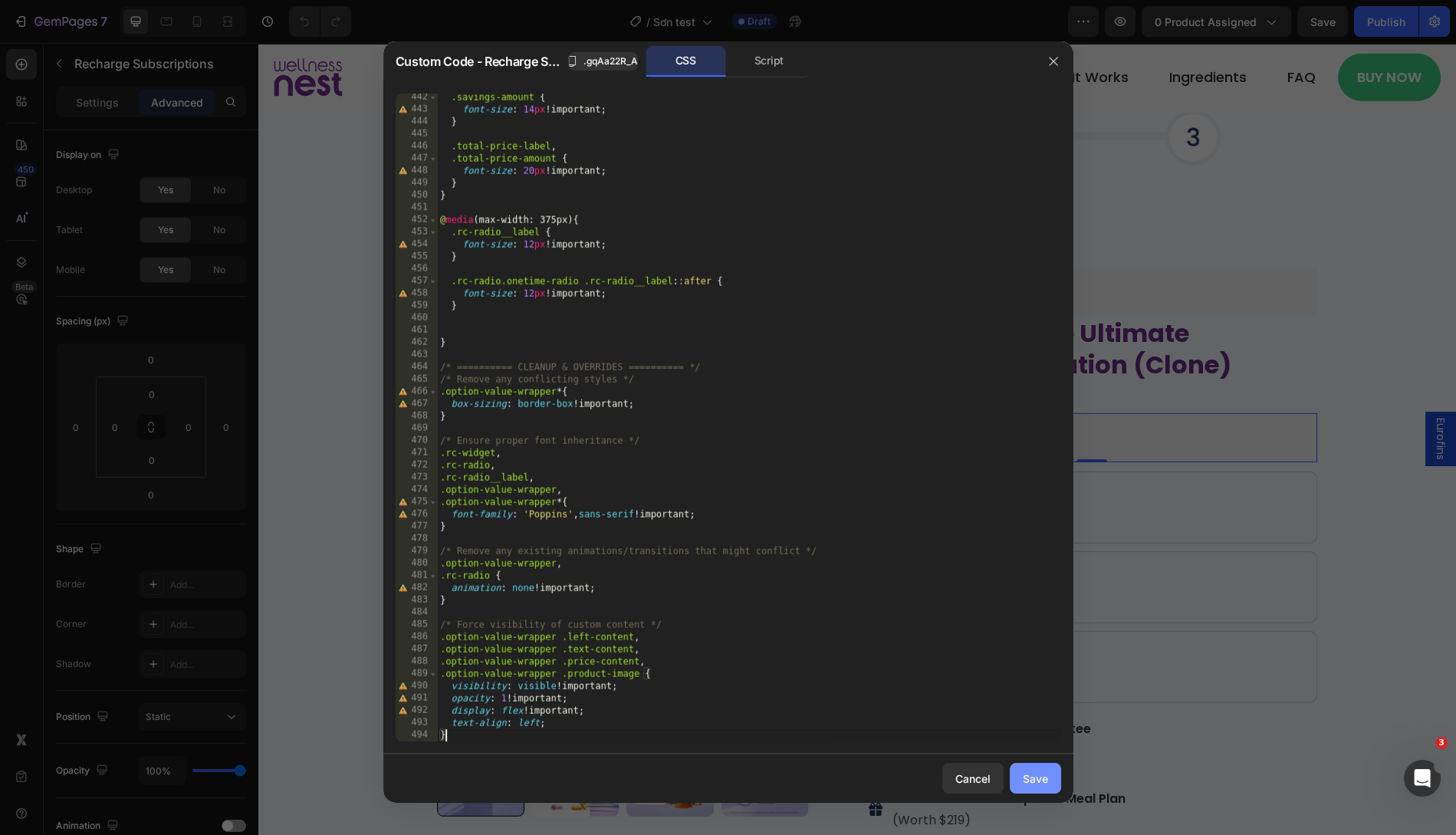
click at [1041, 780] on div "Save" at bounding box center [1036, 779] width 25 height 16
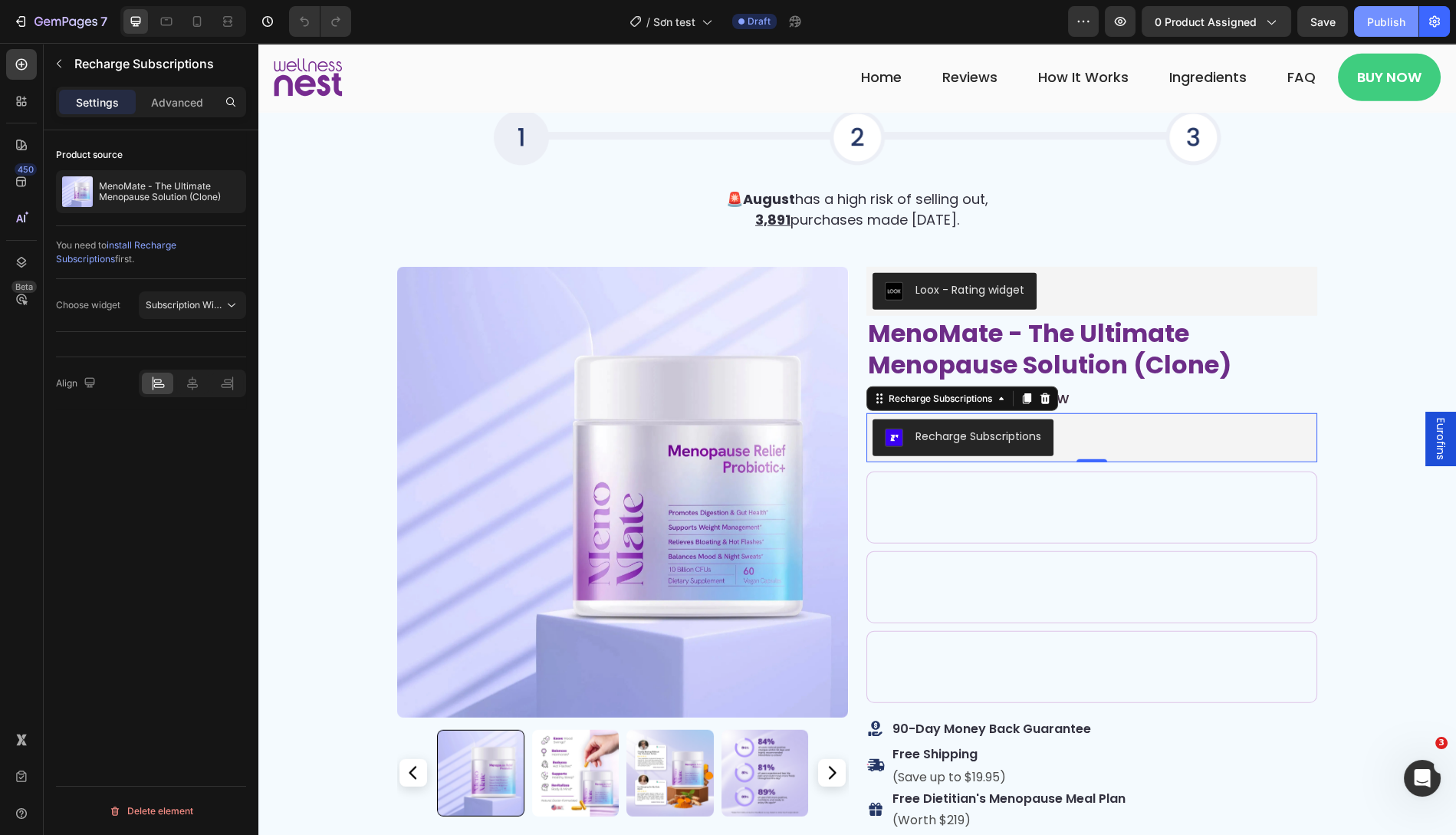
click at [1382, 29] on button "Publish" at bounding box center [1386, 21] width 64 height 31
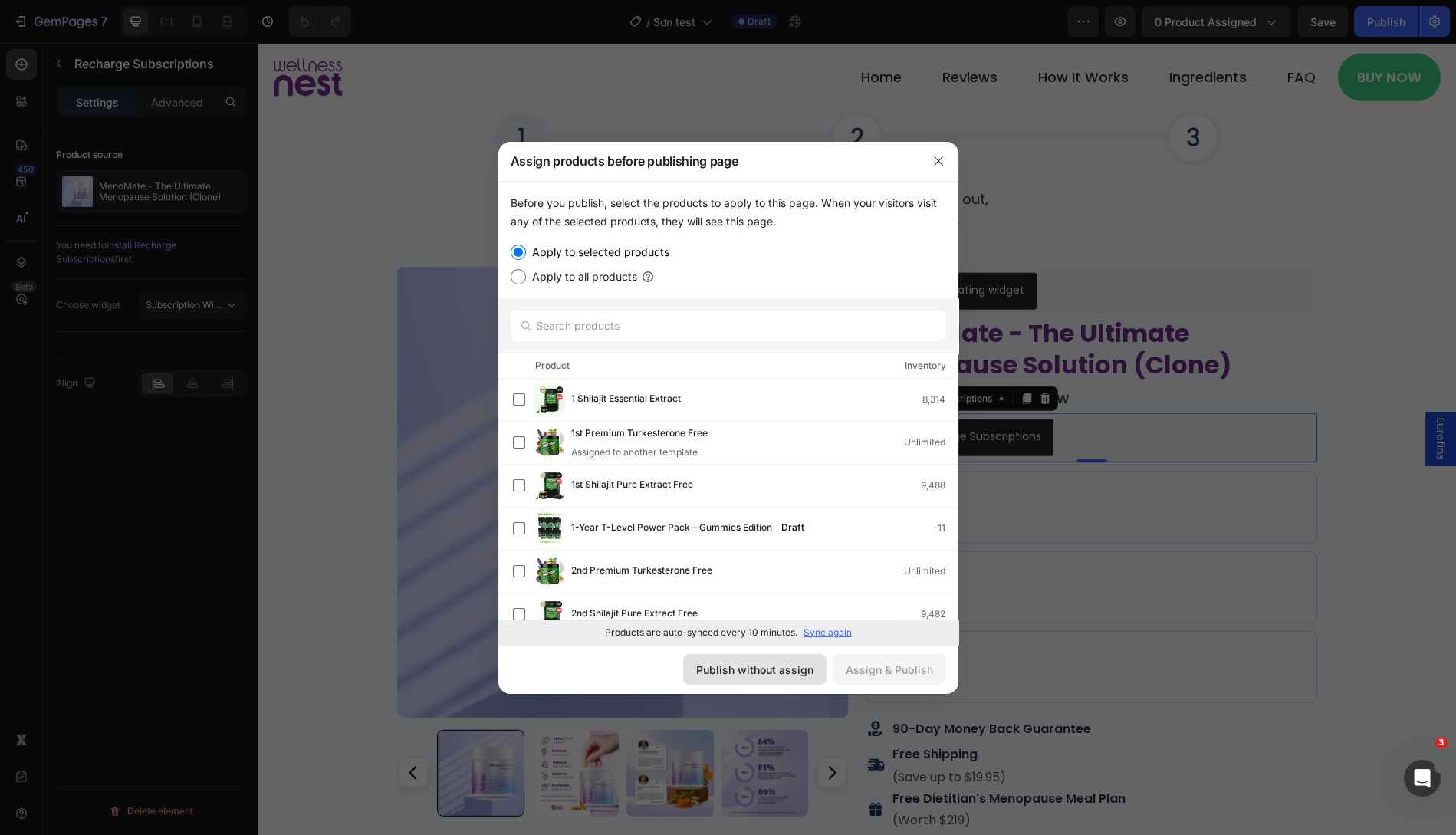
click at [742, 670] on div "Publish without assign" at bounding box center [755, 670] width 117 height 16
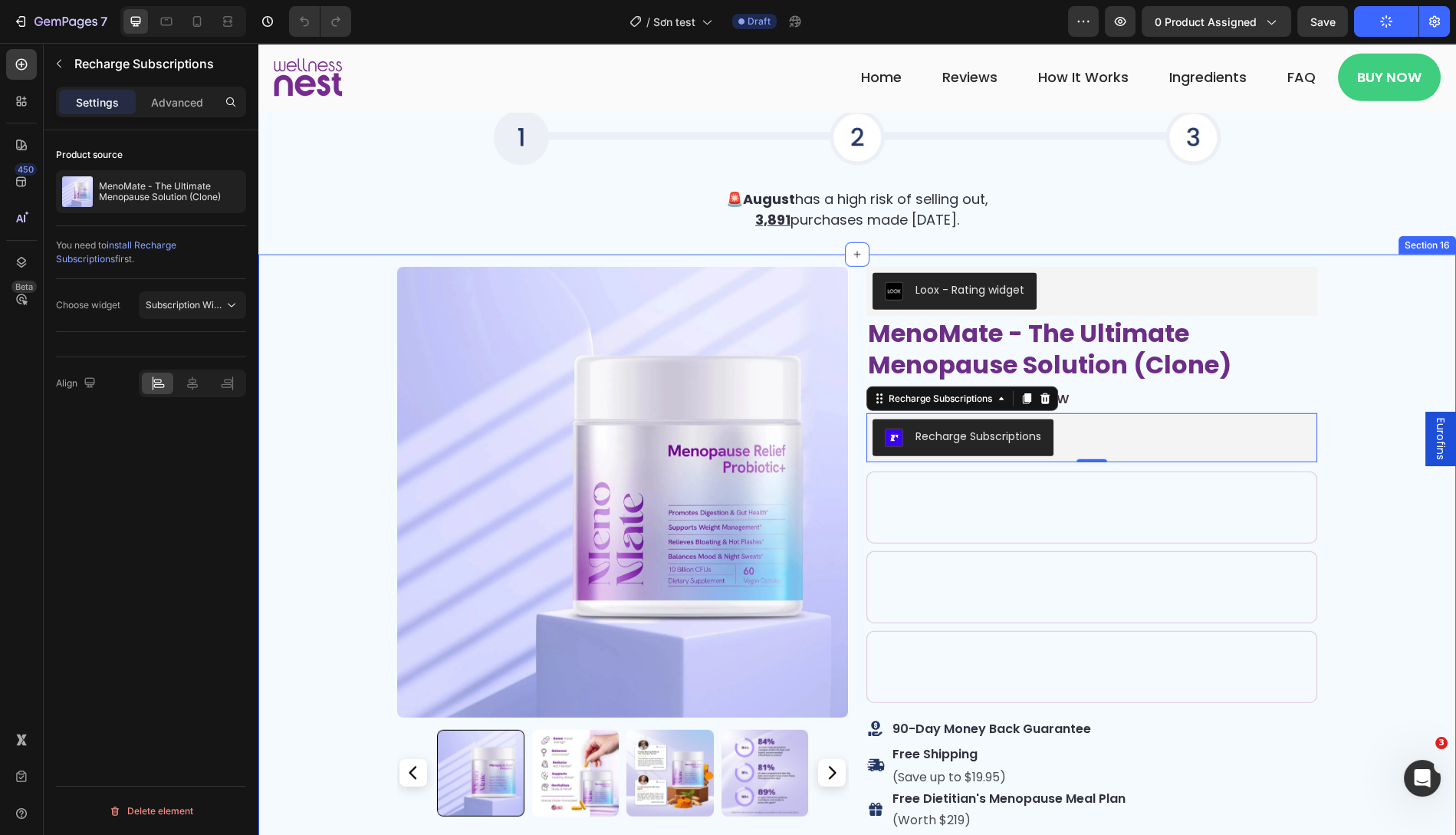
click at [1401, 343] on div "Product Images Row Product Images Loox - Rating widget Loox MenoMate - The Ulti…" at bounding box center [858, 643] width 1198 height 778
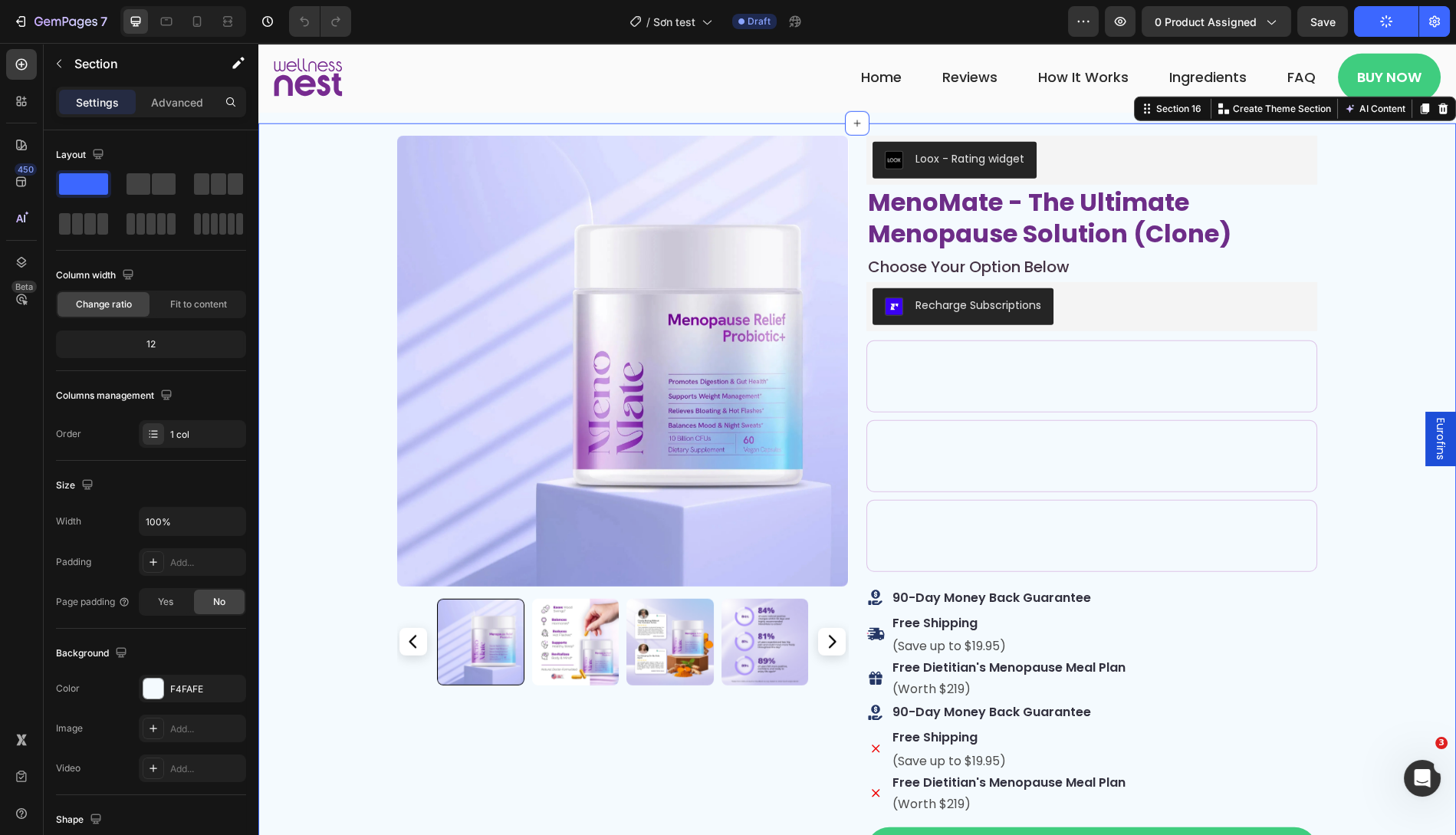
scroll to position [9811, 0]
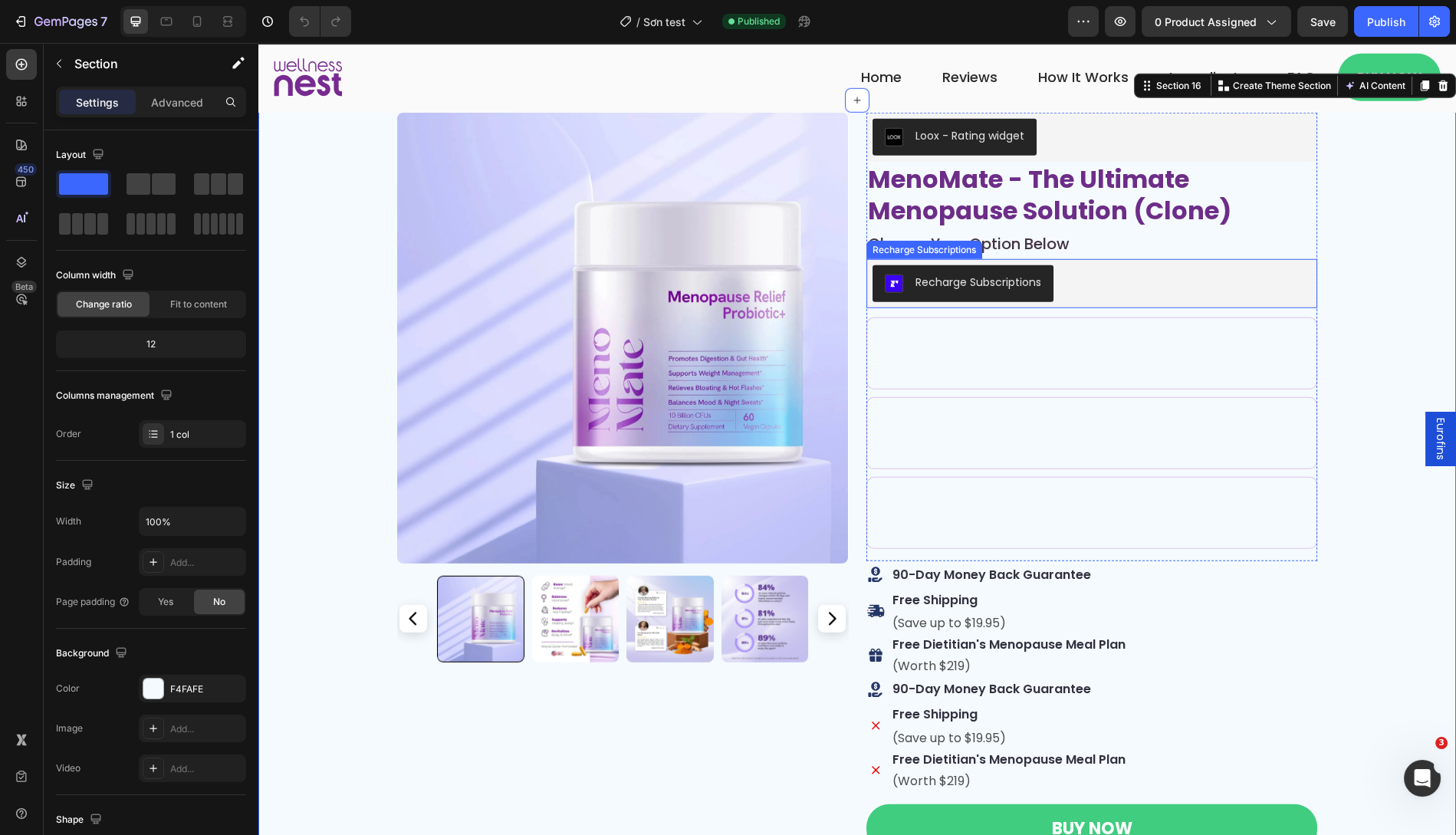
click at [1094, 277] on div "Recharge Subscriptions" at bounding box center [1092, 283] width 438 height 37
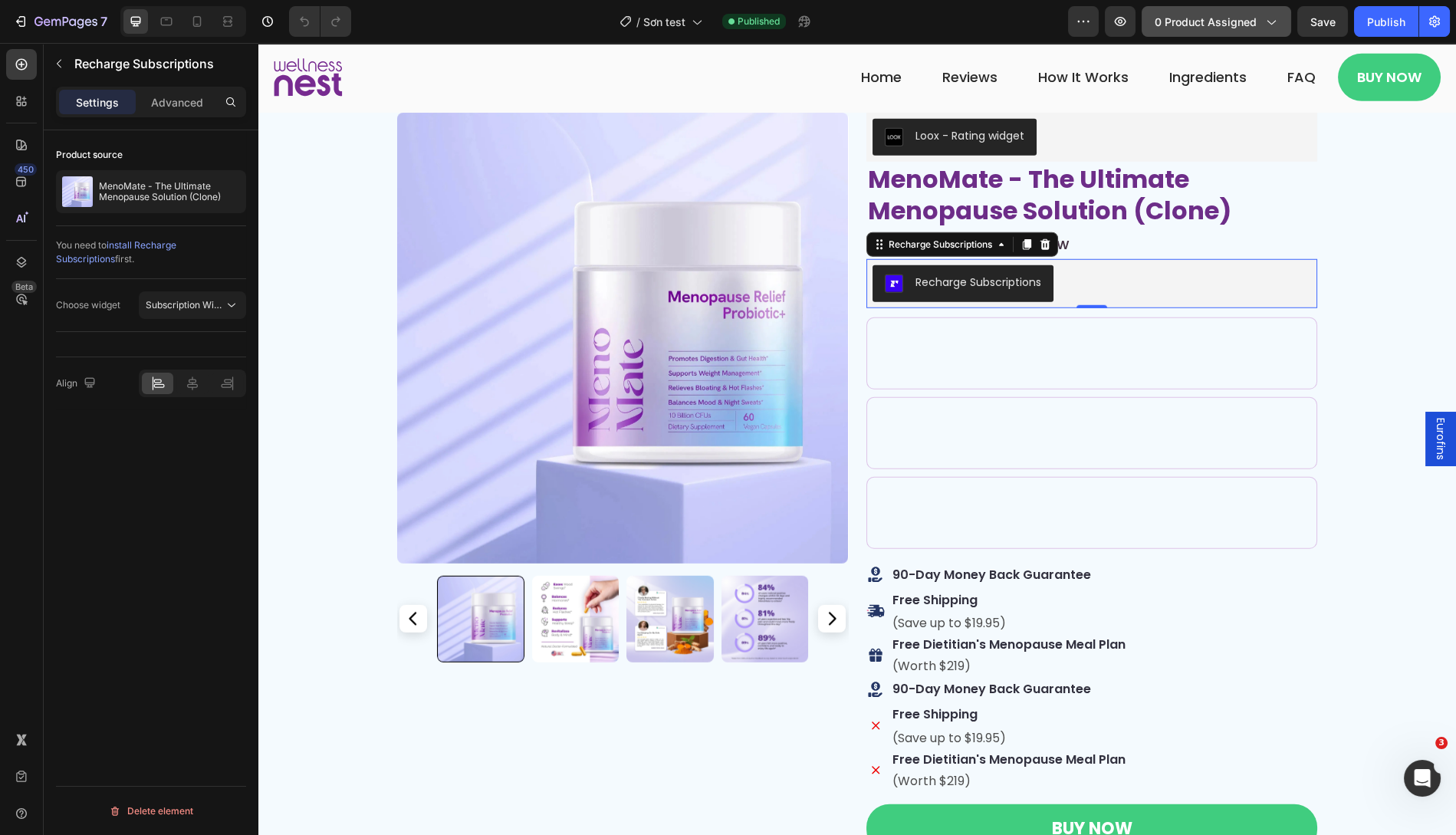
click at [1231, 34] on button "0 product assigned" at bounding box center [1216, 21] width 150 height 31
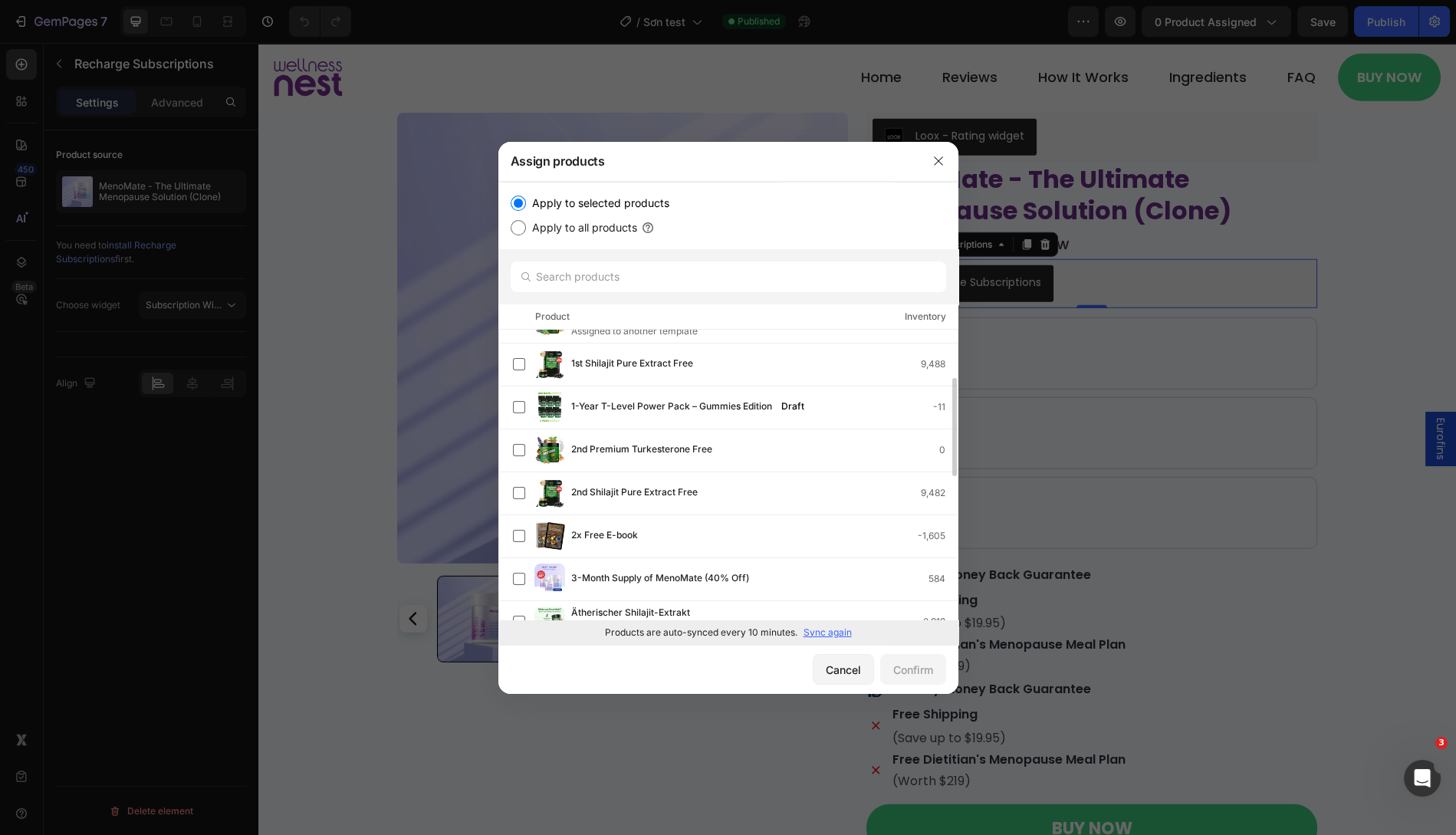
scroll to position [149, 0]
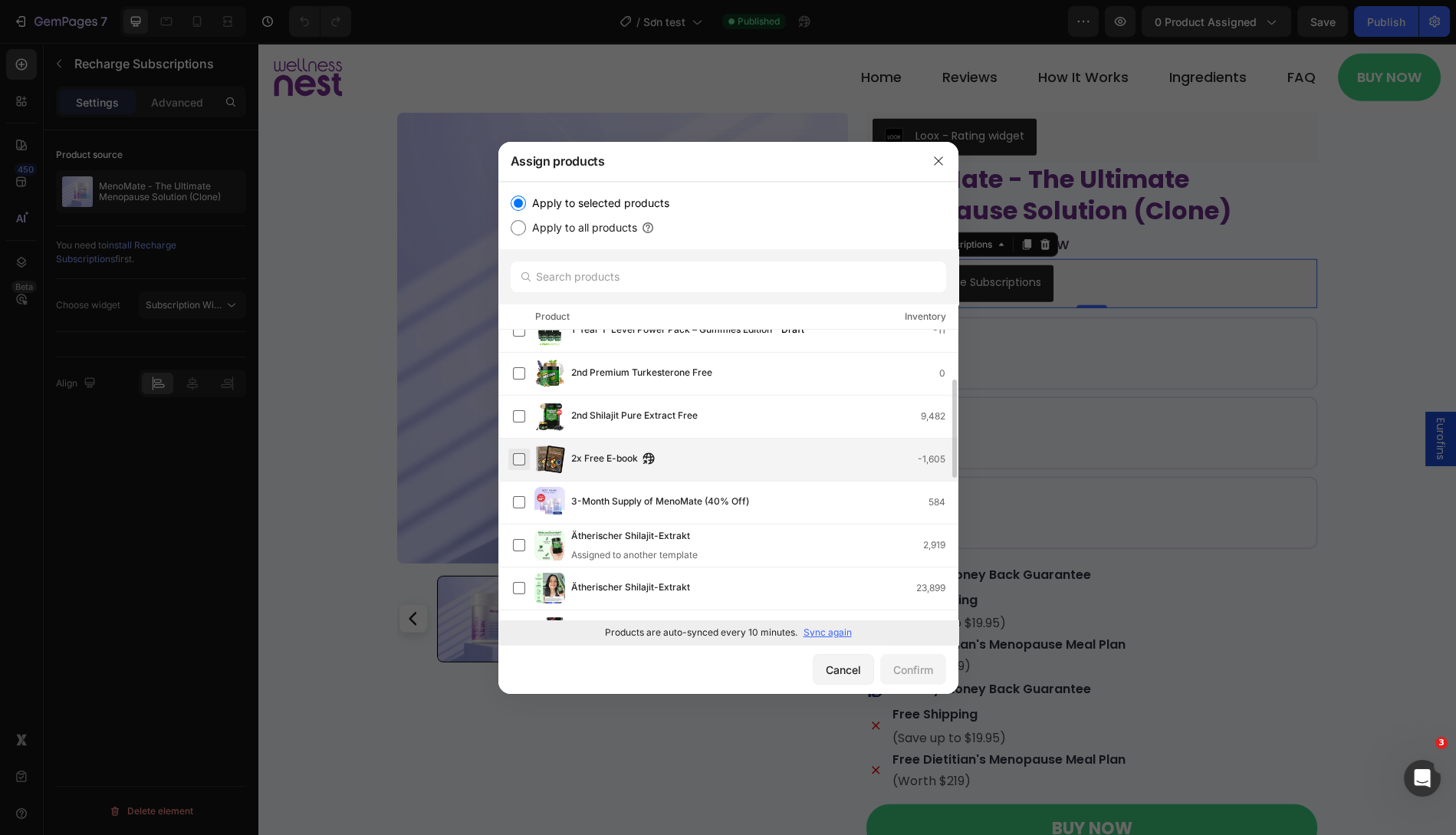
click at [514, 461] on label at bounding box center [519, 460] width 13 height 13
click at [927, 677] on button "Confirm" at bounding box center [912, 670] width 66 height 31
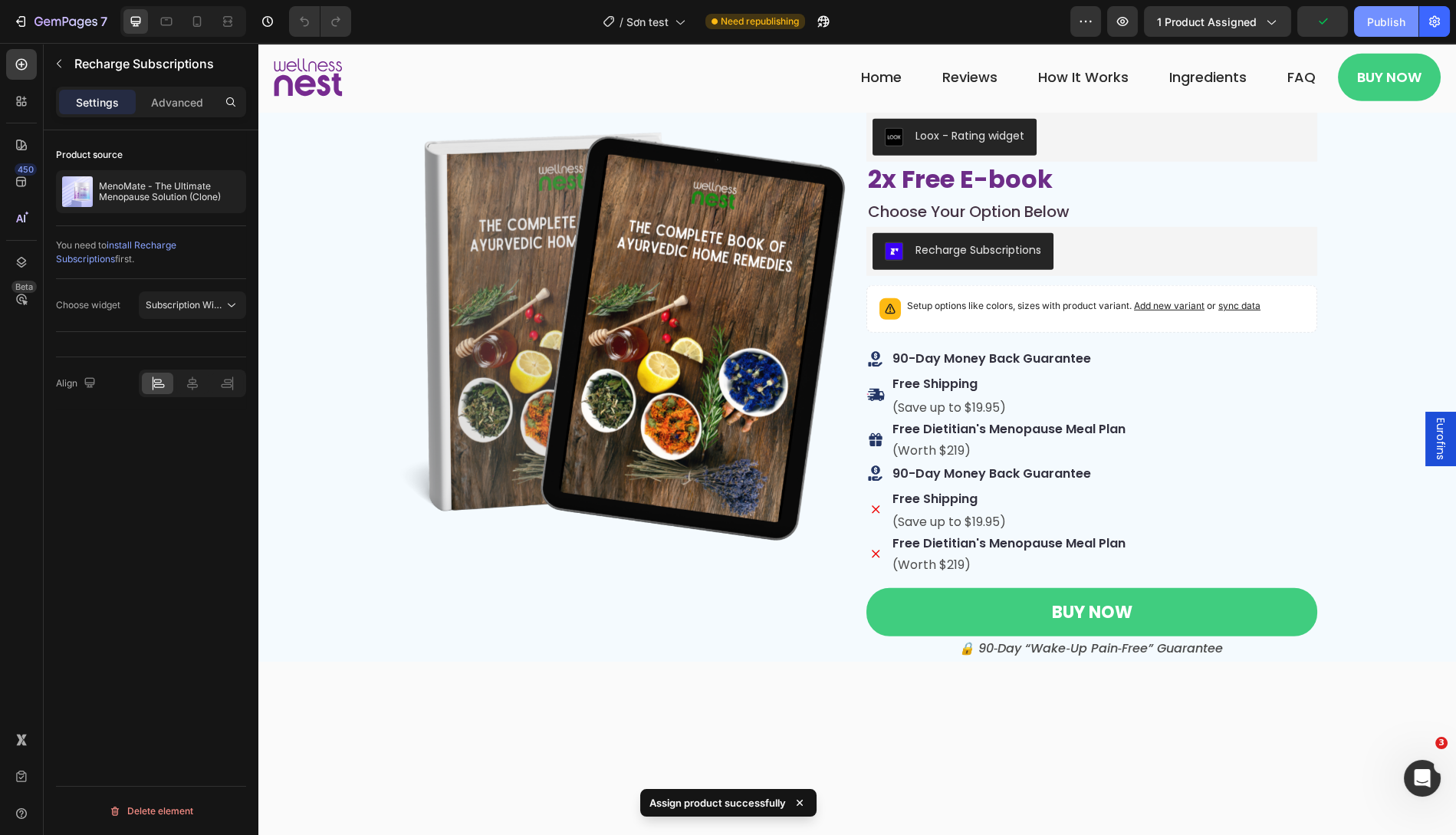
click at [1397, 25] on div "Publish" at bounding box center [1386, 21] width 38 height 16
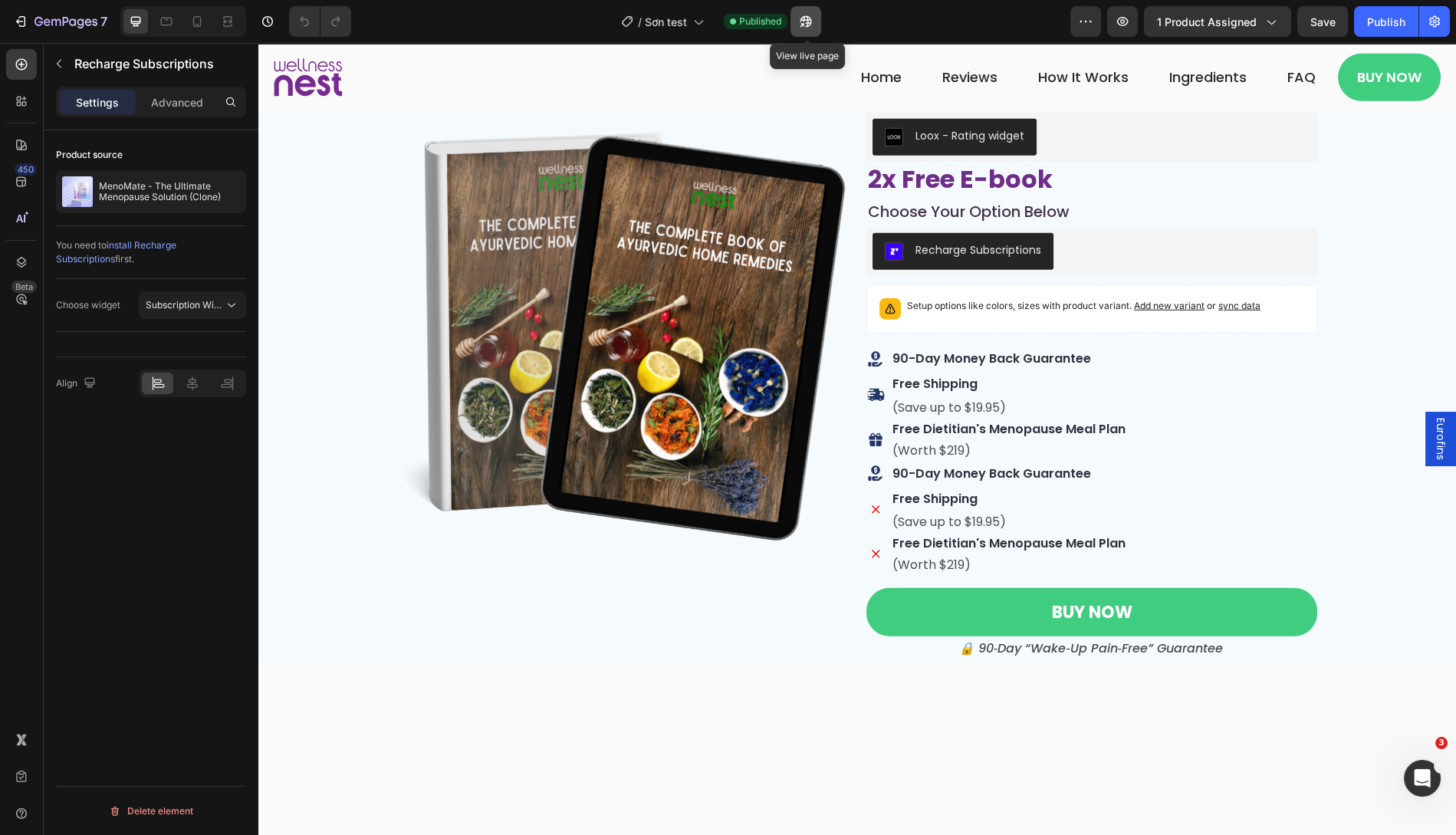
click at [816, 21] on button "button" at bounding box center [806, 21] width 31 height 31
click at [1249, 25] on span "1 product assigned" at bounding box center [1207, 21] width 100 height 16
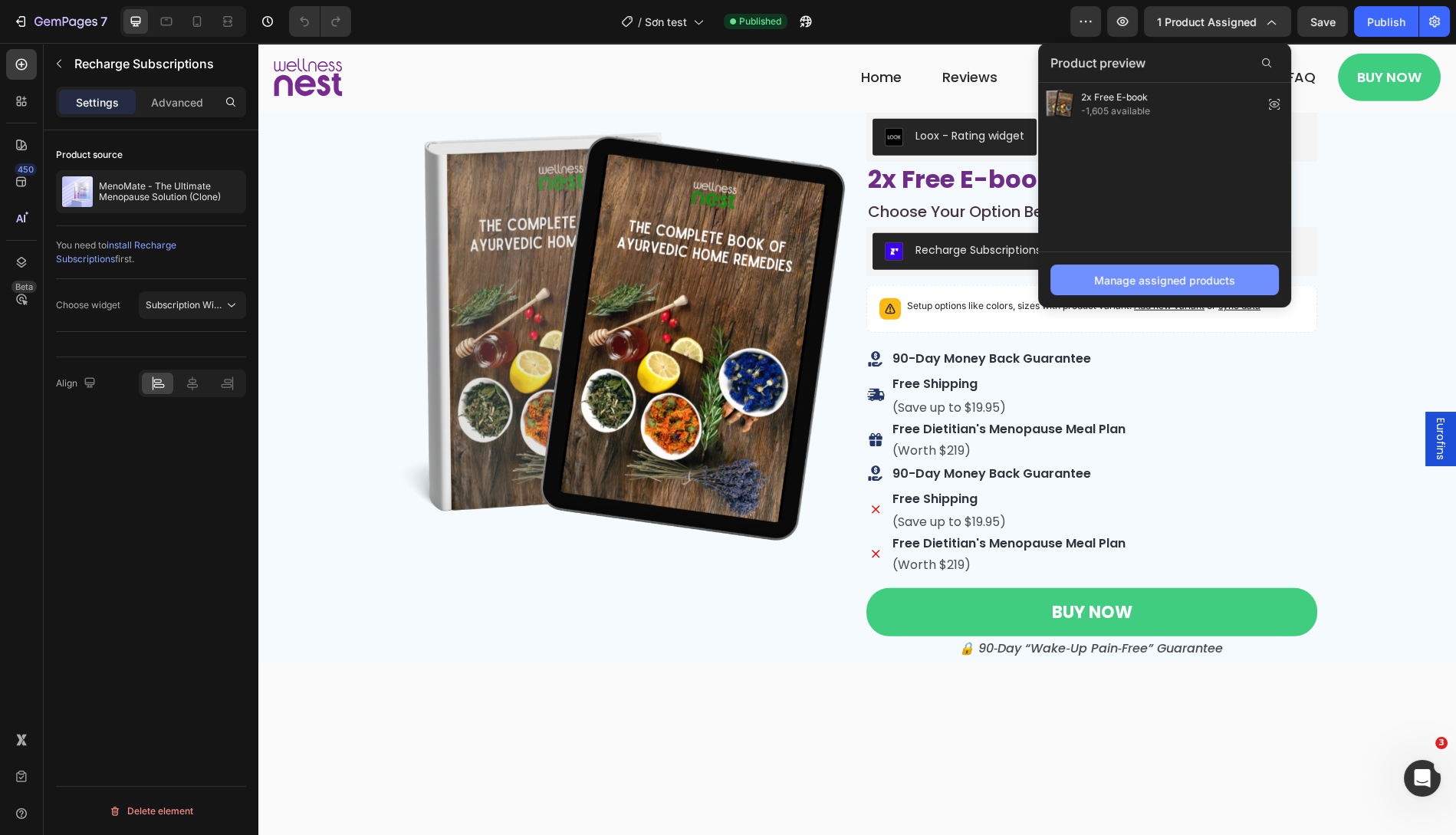
click at [1166, 291] on button "Manage assigned products" at bounding box center [1165, 279] width 229 height 31
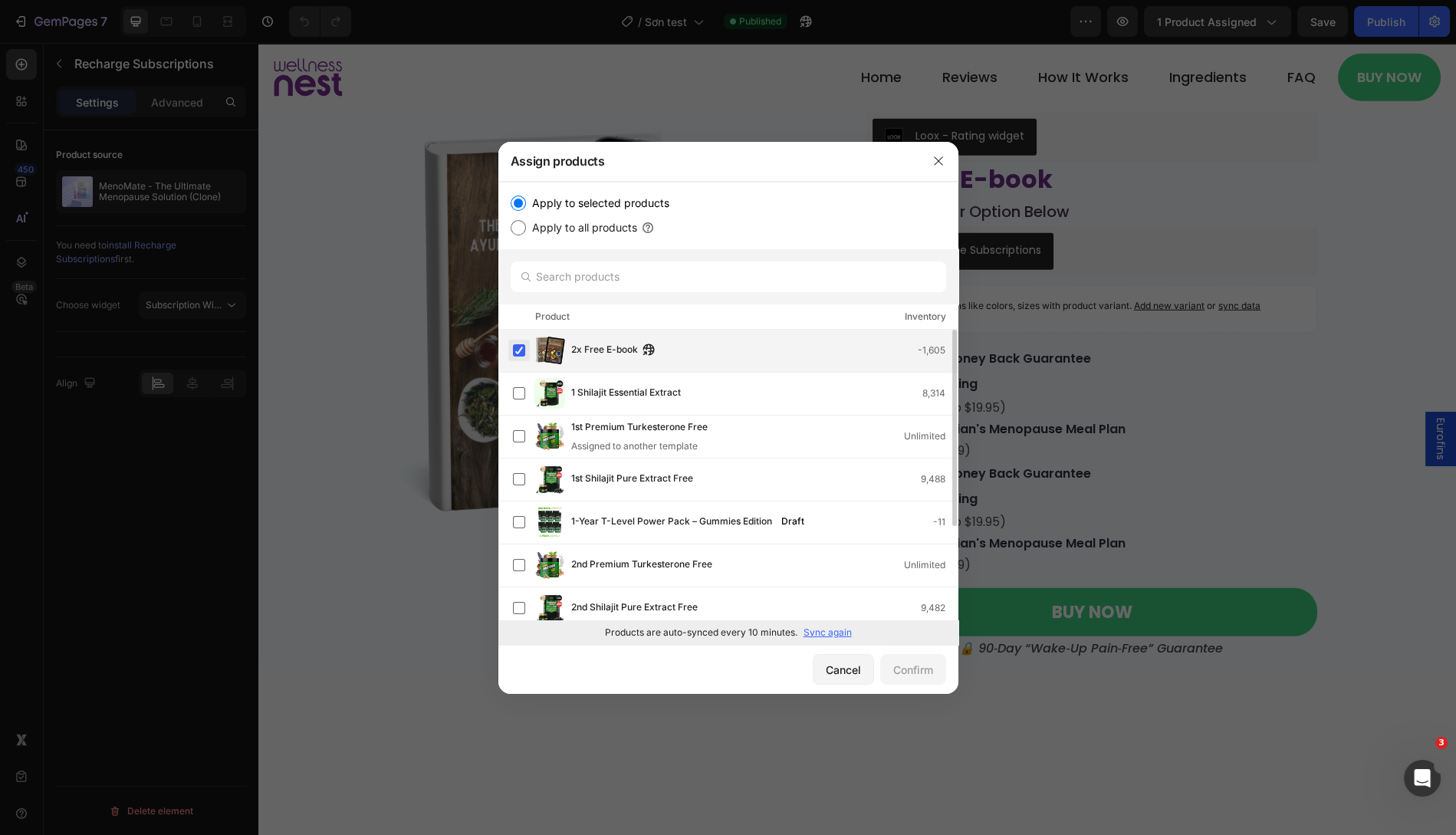
click at [521, 351] on label at bounding box center [519, 351] width 13 height 13
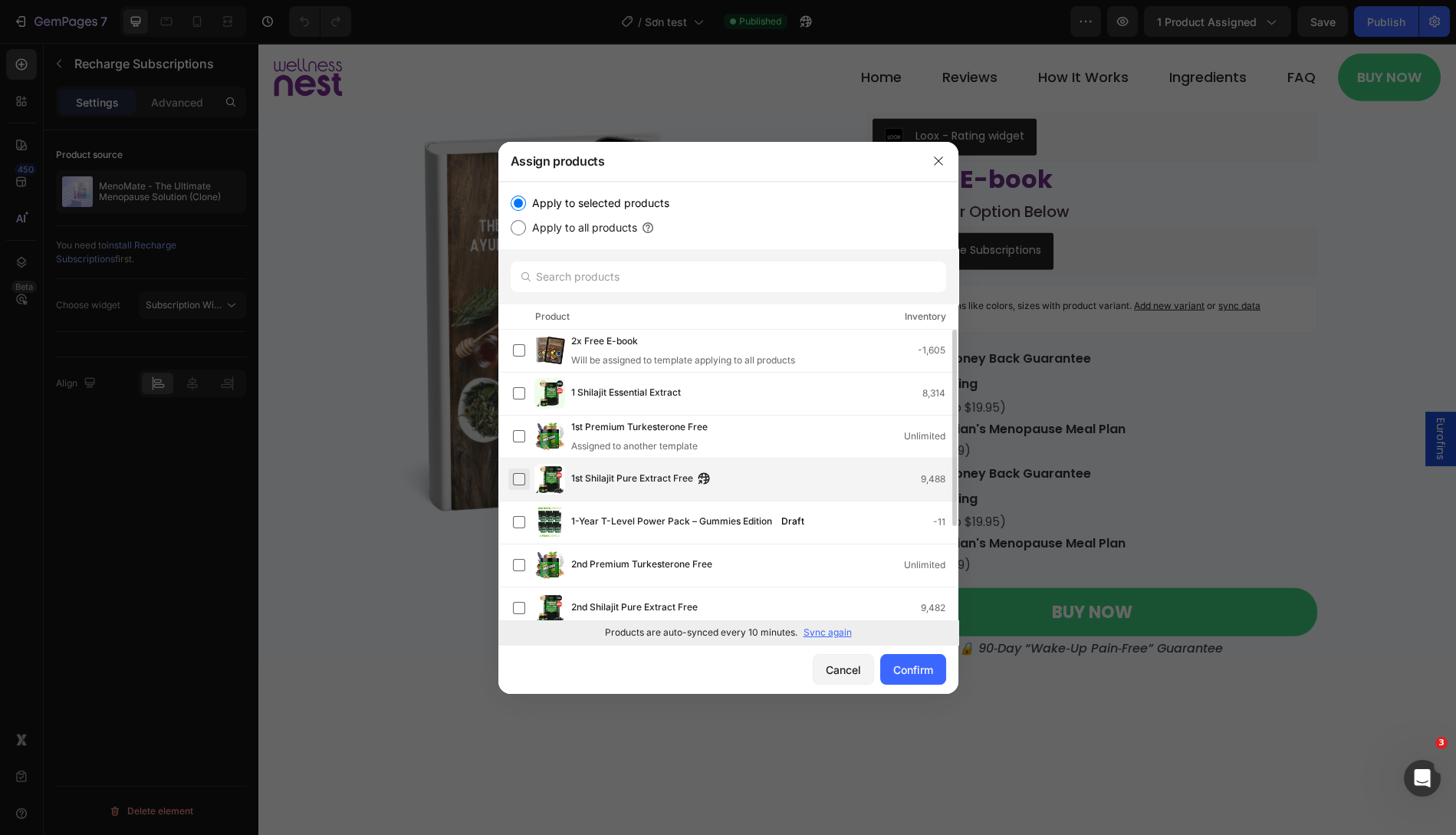
scroll to position [0, 0]
click at [513, 525] on label at bounding box center [519, 522] width 13 height 13
click at [907, 671] on div "Confirm" at bounding box center [913, 670] width 40 height 16
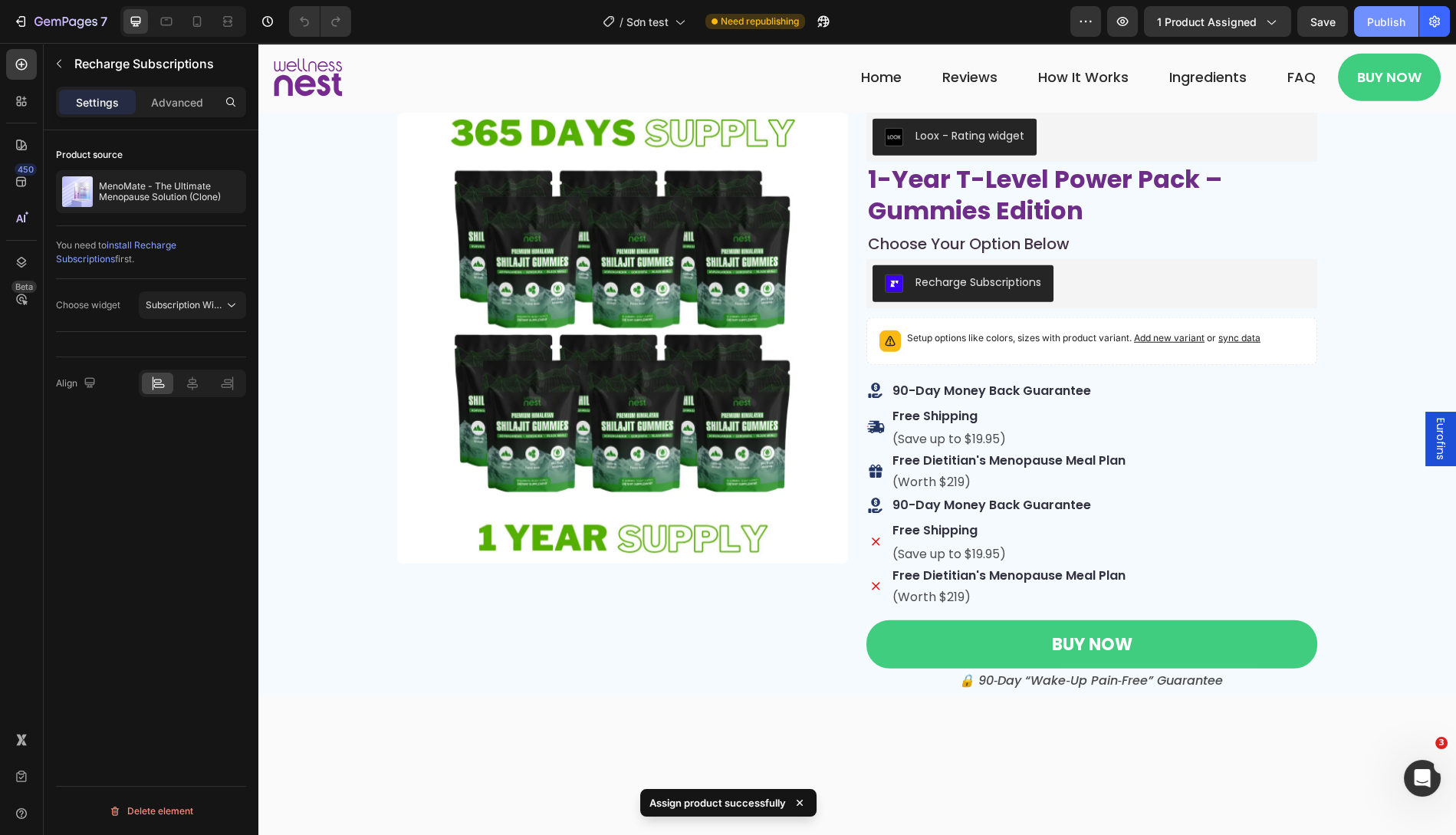
click at [1367, 13] on button "Publish" at bounding box center [1386, 21] width 64 height 31
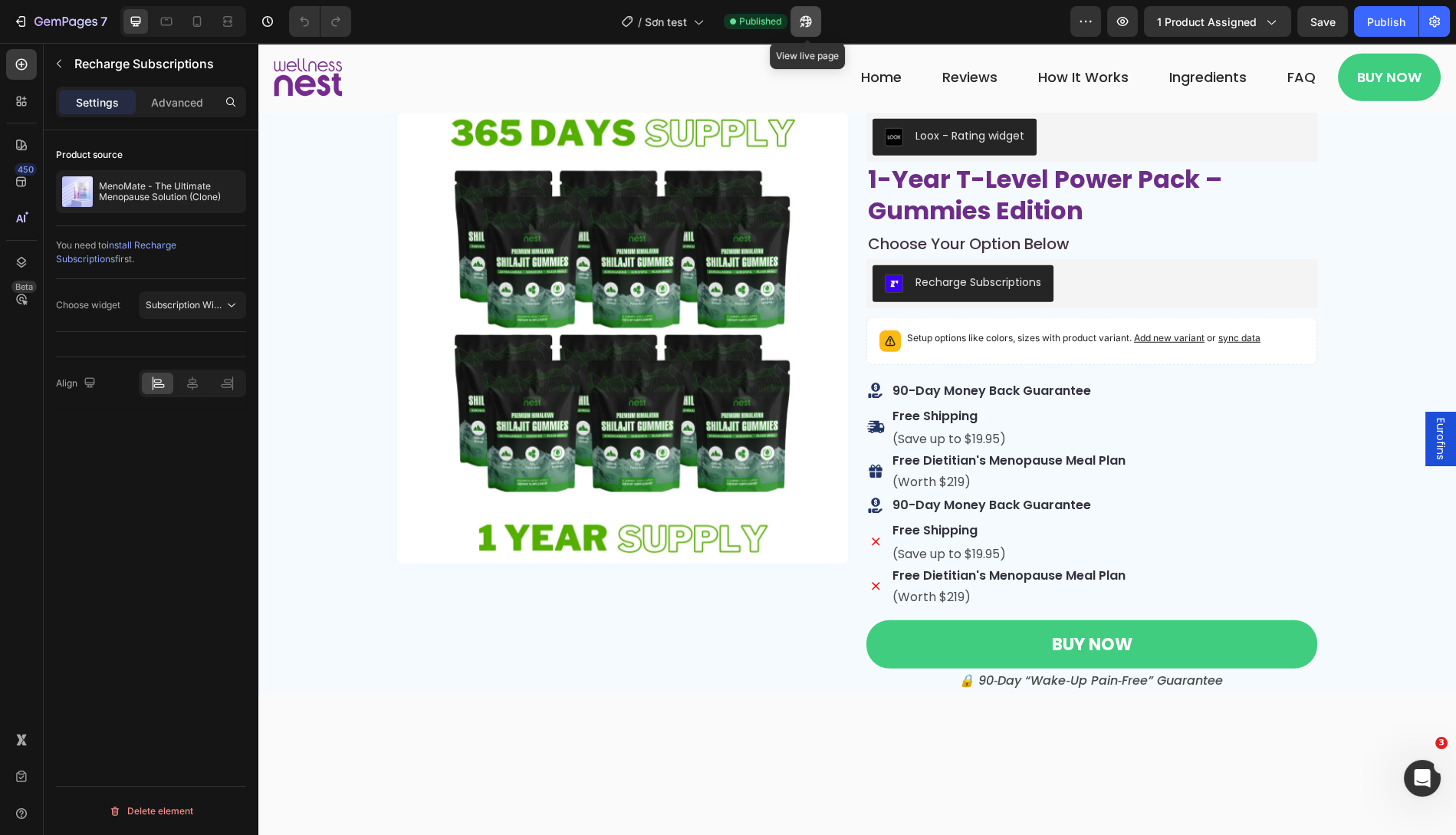
click at [810, 21] on icon "button" at bounding box center [806, 21] width 15 height 15
click at [1274, 21] on icon "button" at bounding box center [1270, 21] width 15 height 15
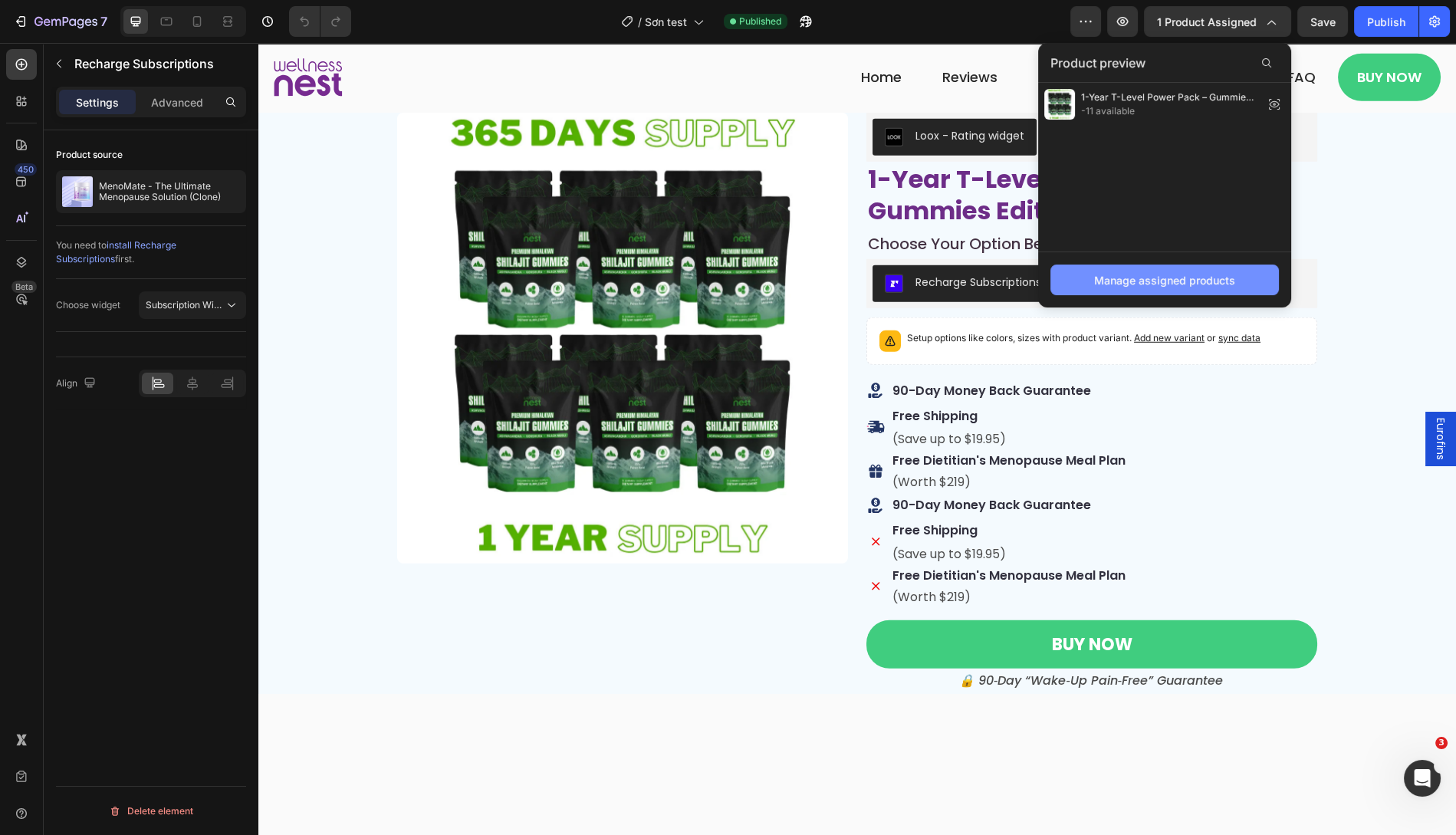
click at [1200, 284] on div "Manage assigned products" at bounding box center [1165, 280] width 141 height 16
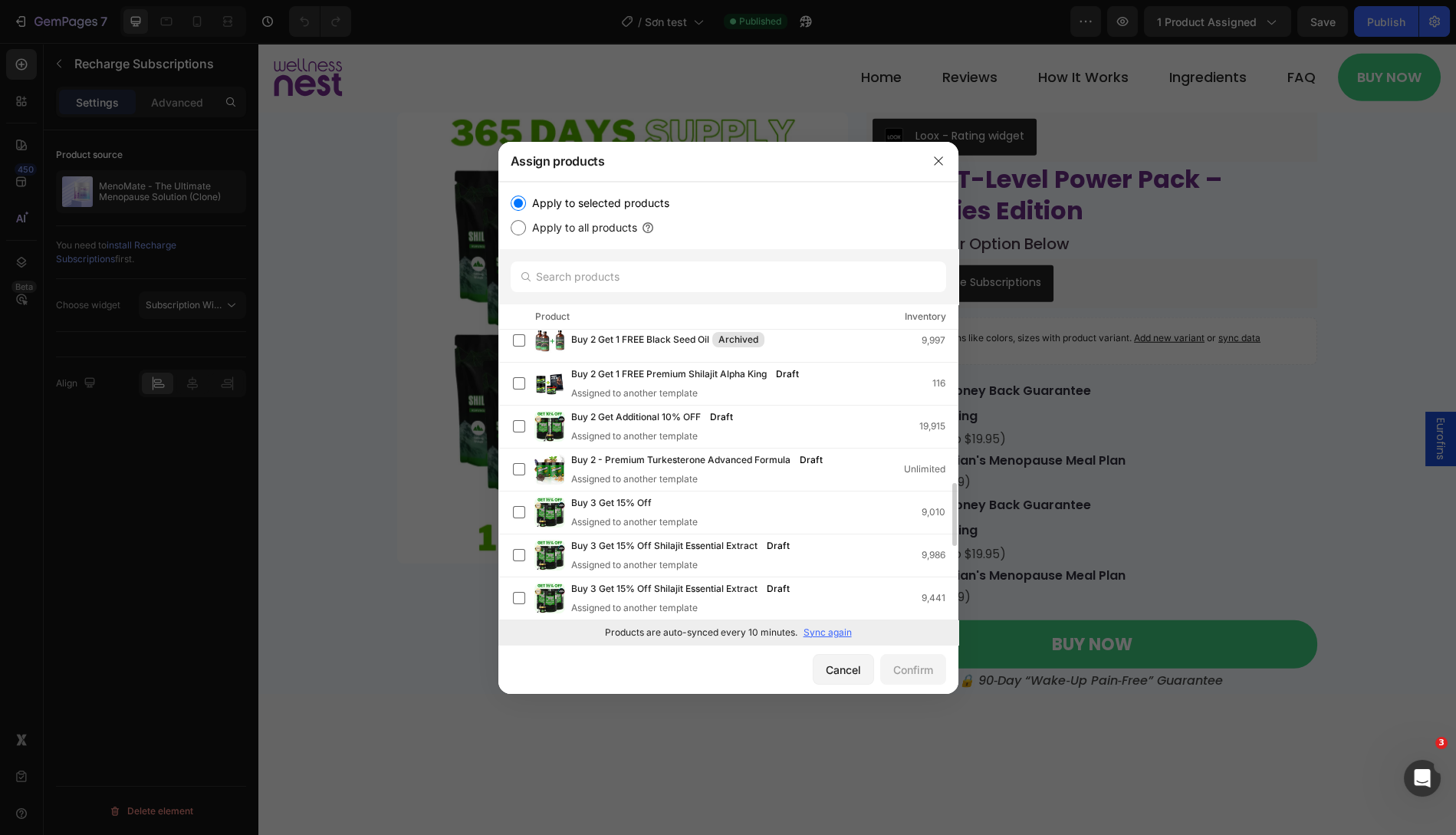
scroll to position [999, 0]
click at [660, 504] on icon "button" at bounding box center [658, 506] width 4 height 4
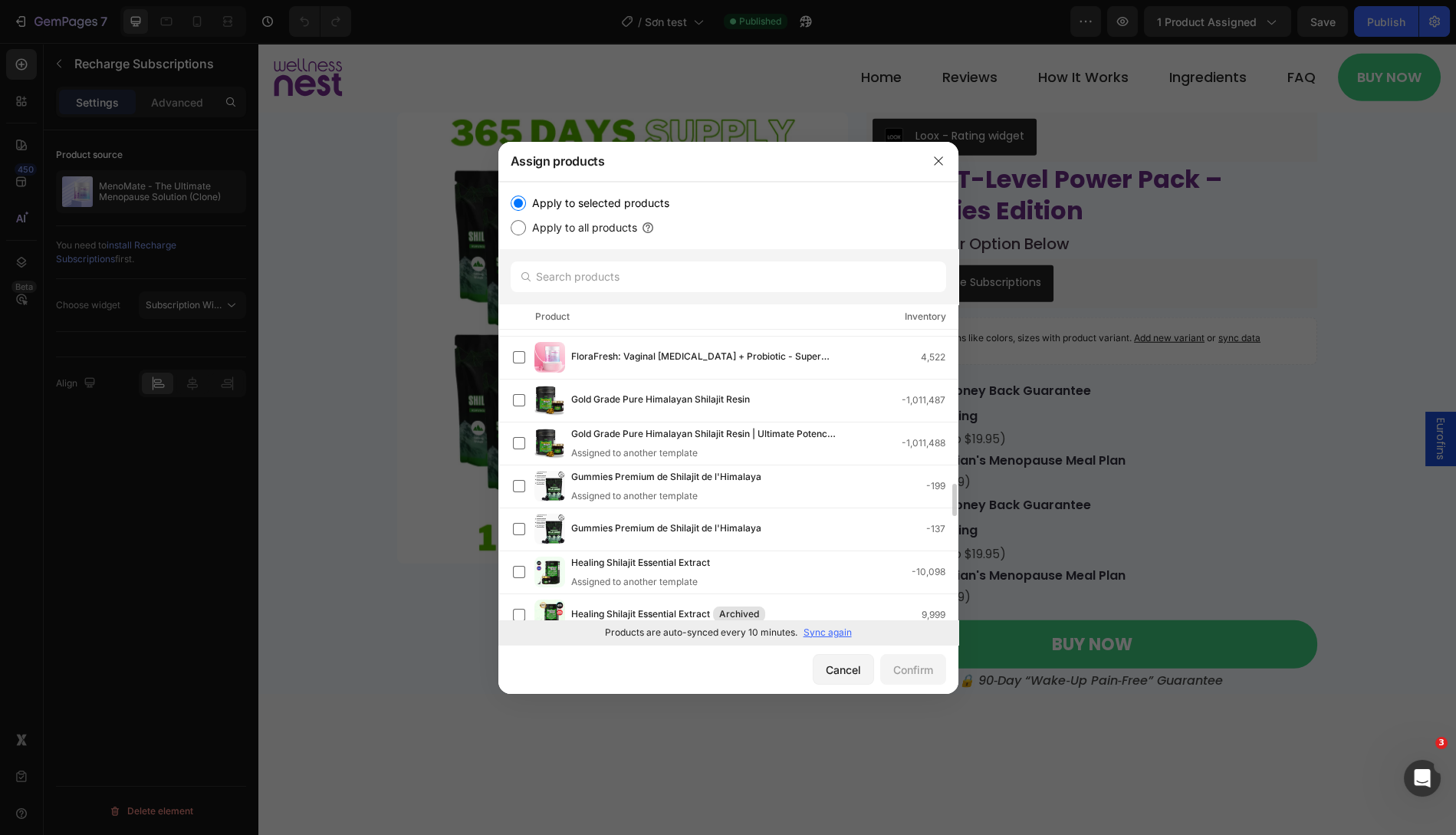
scroll to position [2098, 0]
click at [758, 401] on icon "button" at bounding box center [760, 399] width 13 height 13
click at [768, 528] on icon "button" at bounding box center [772, 528] width 13 height 13
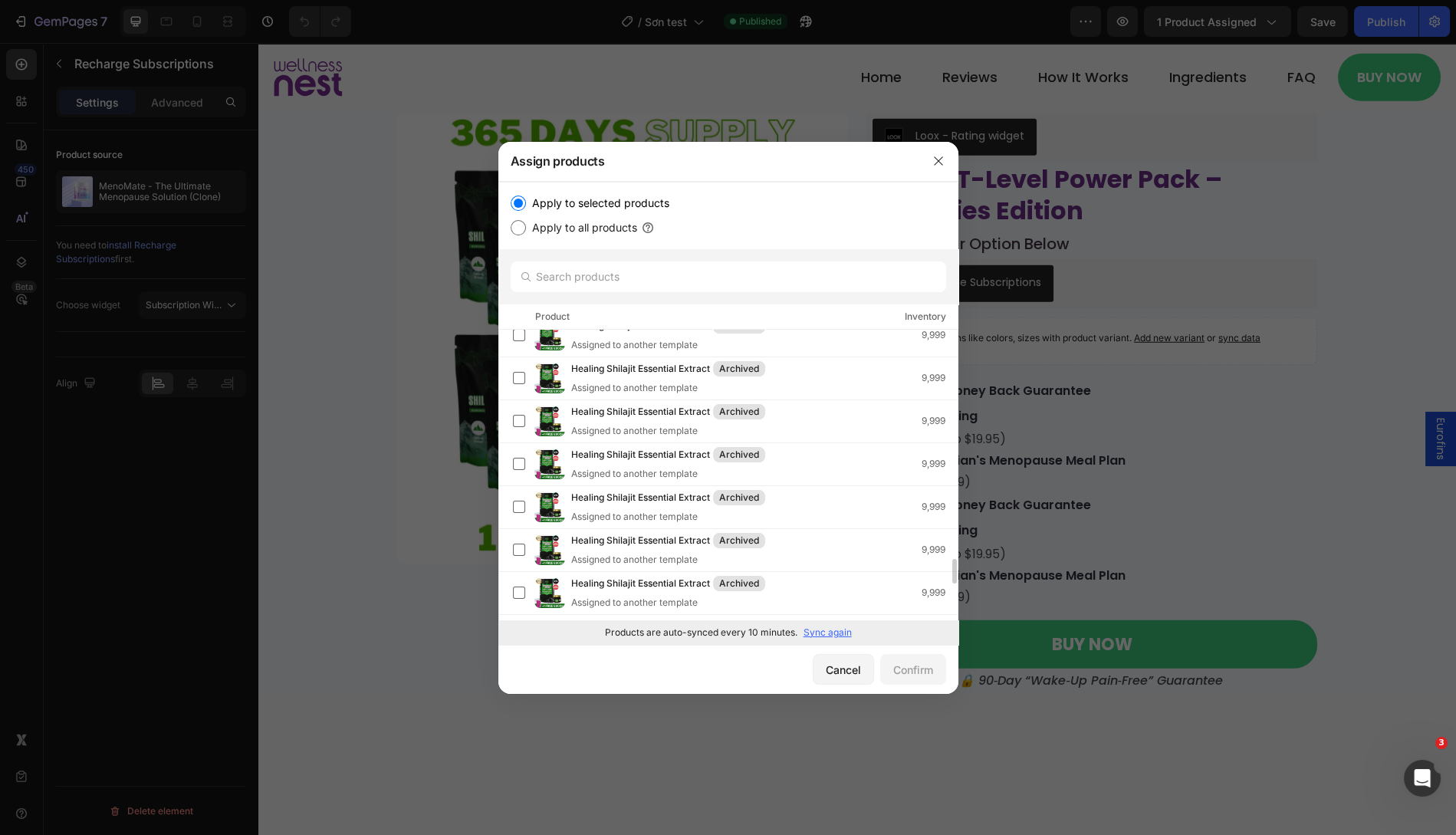
scroll to position [2861, 0]
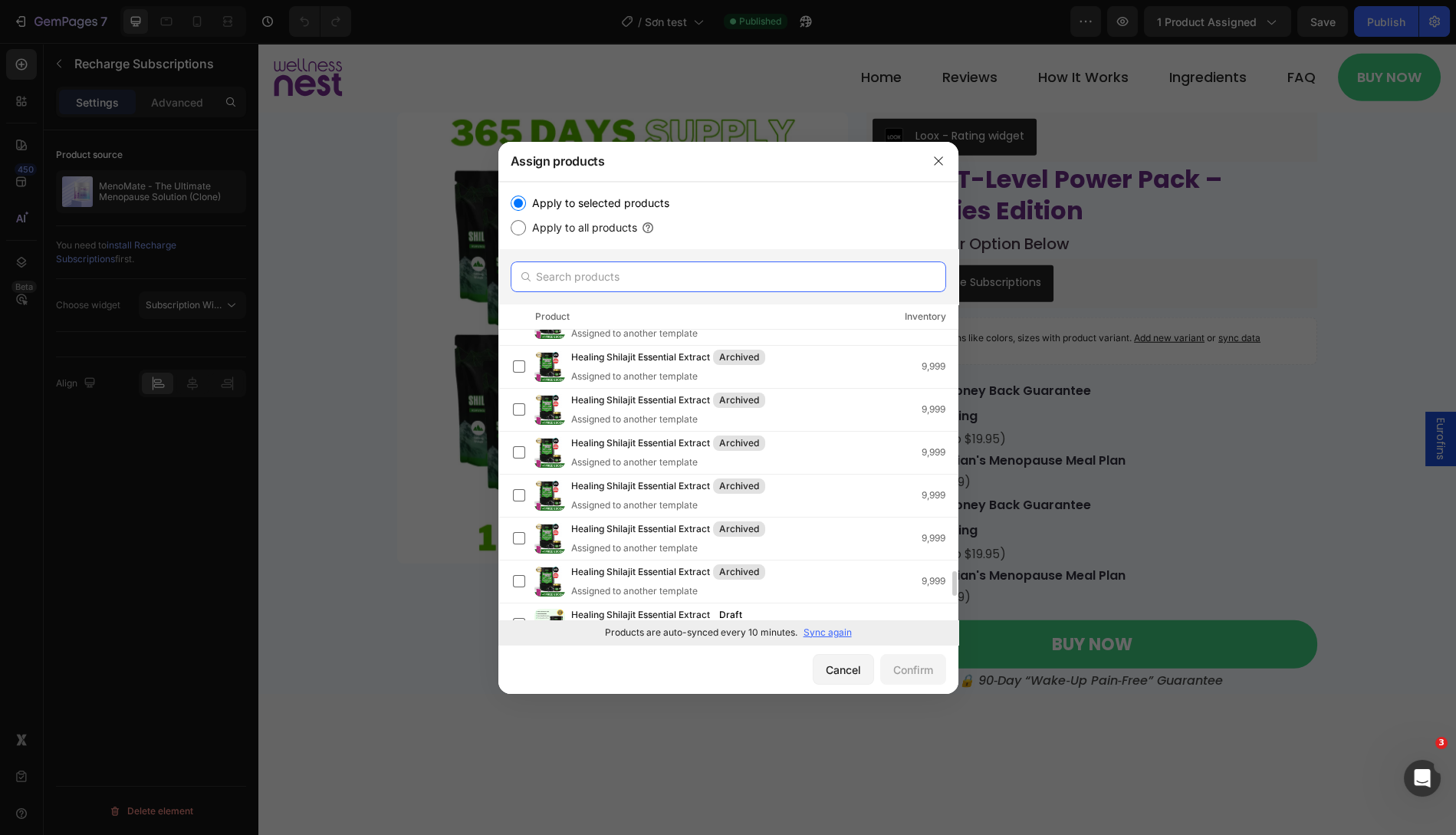
click at [693, 283] on input "text" at bounding box center [728, 276] width 435 height 31
type input "e"
type input "é"
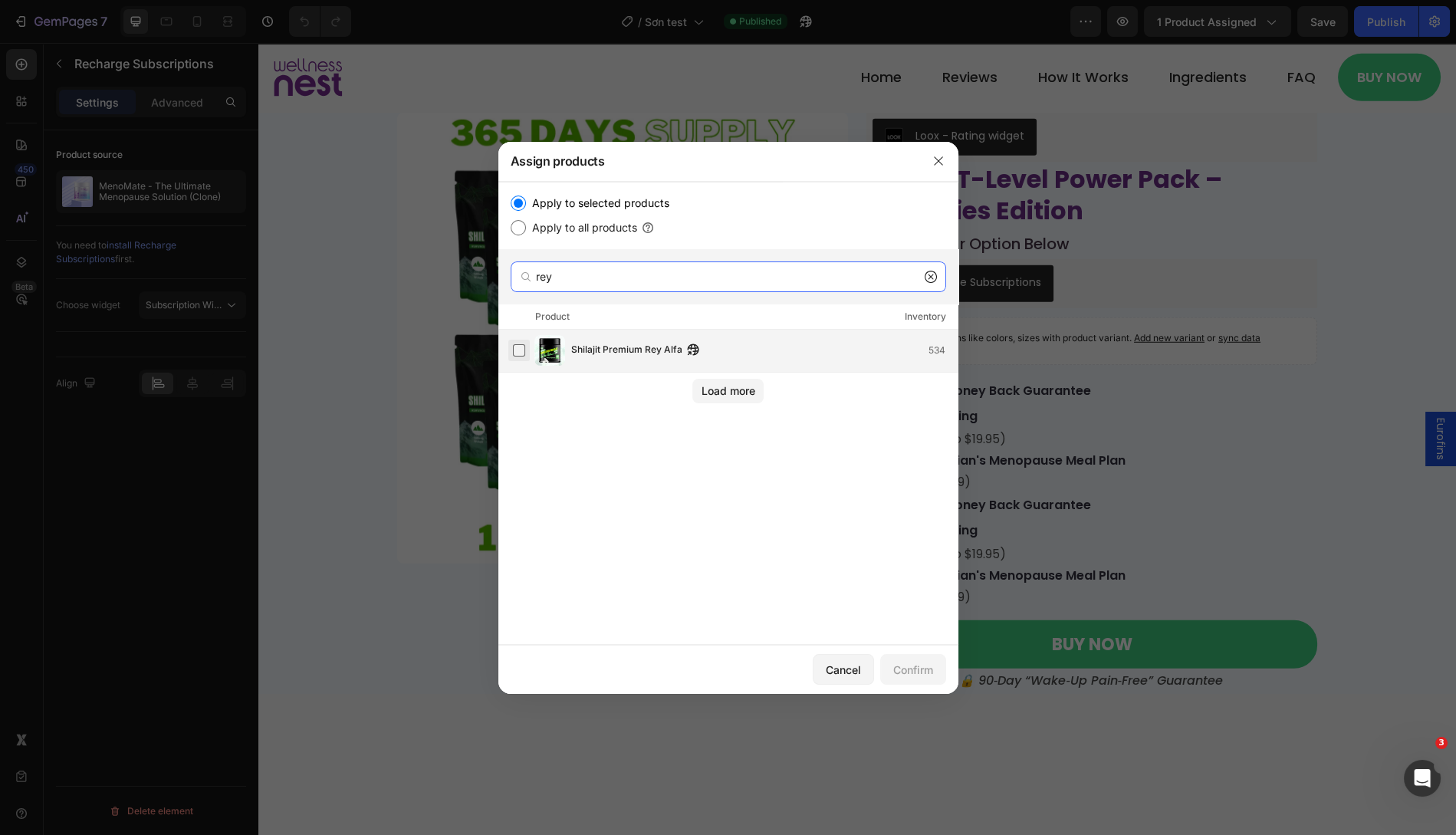
type input "rey"
click at [522, 348] on label at bounding box center [519, 351] width 13 height 13
click at [919, 668] on div "Confirm" at bounding box center [913, 670] width 40 height 16
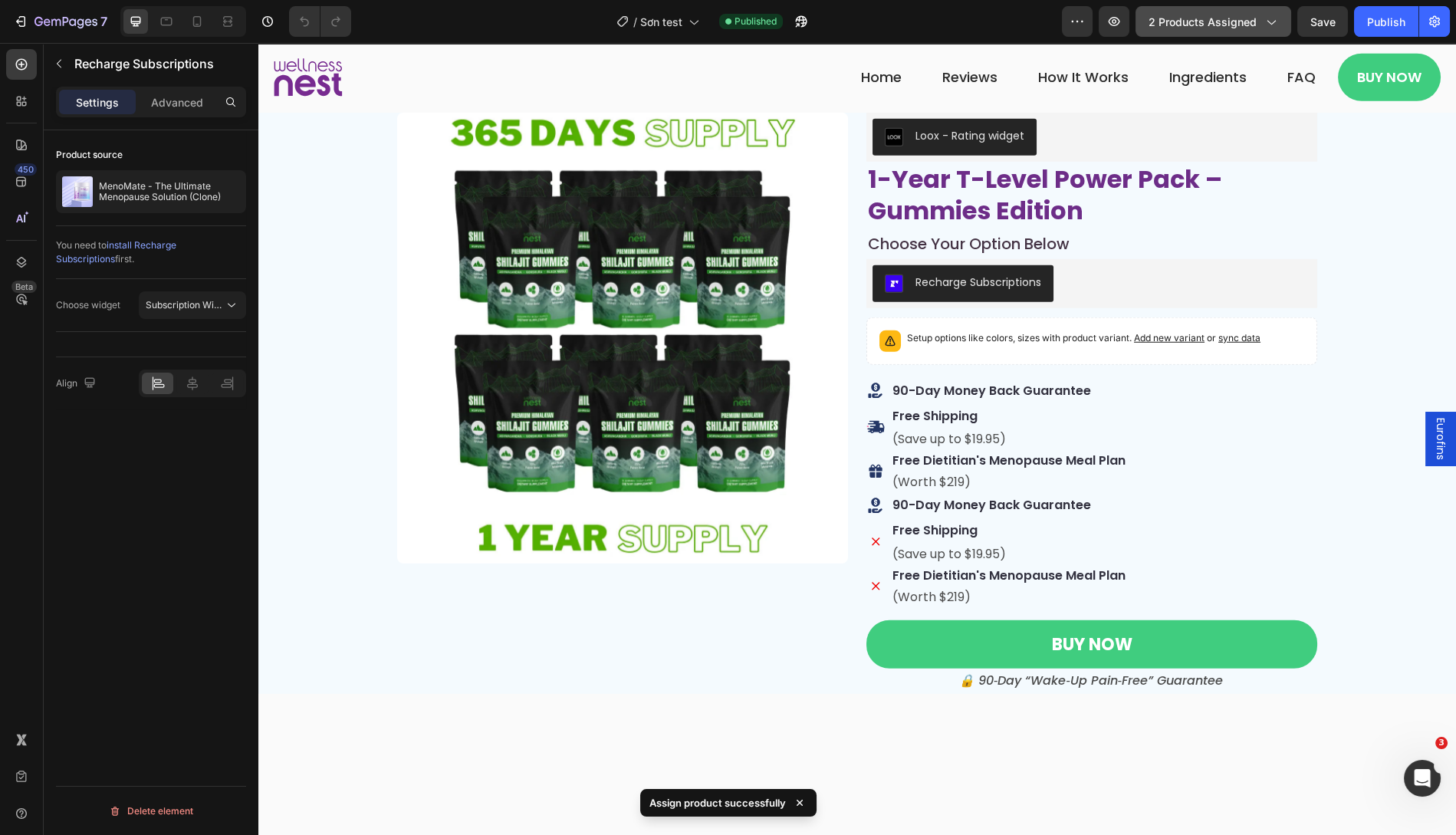
click at [1230, 30] on button "2 products assigned" at bounding box center [1213, 21] width 156 height 31
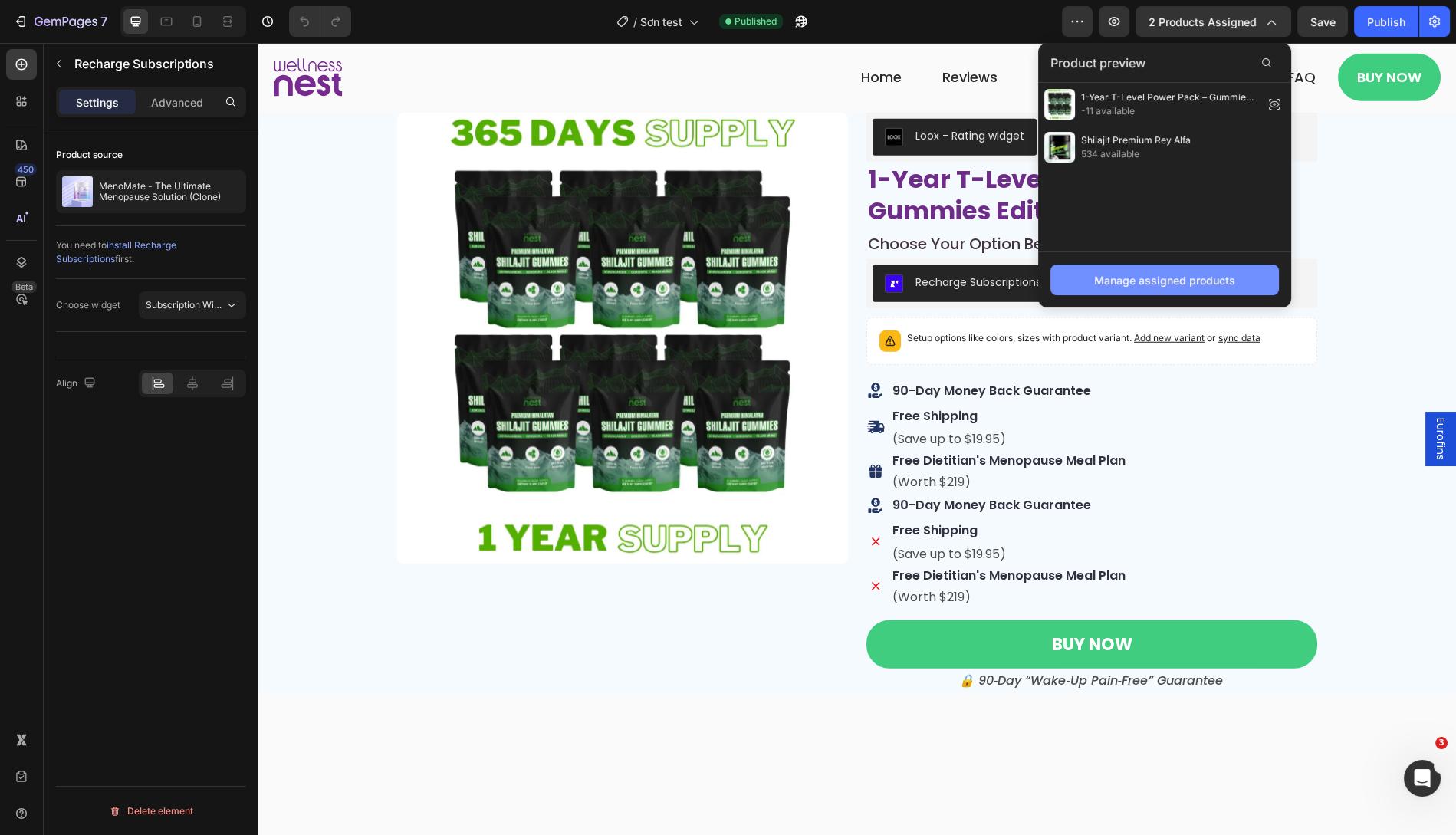
click at [1167, 274] on div "Manage assigned products" at bounding box center [1165, 280] width 141 height 16
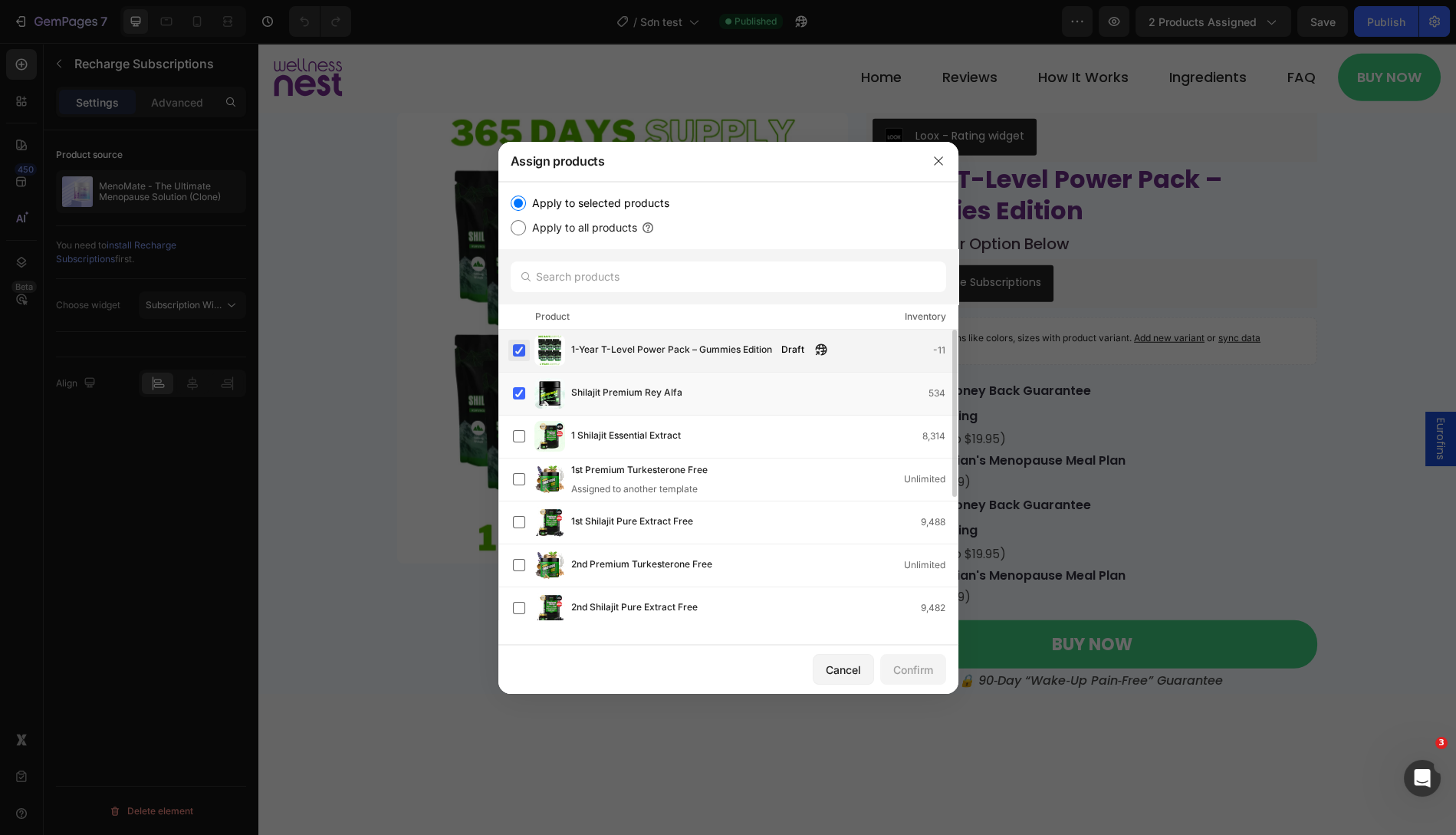
click at [515, 351] on label at bounding box center [519, 351] width 13 height 13
click at [935, 670] on button "Confirm" at bounding box center [912, 670] width 66 height 31
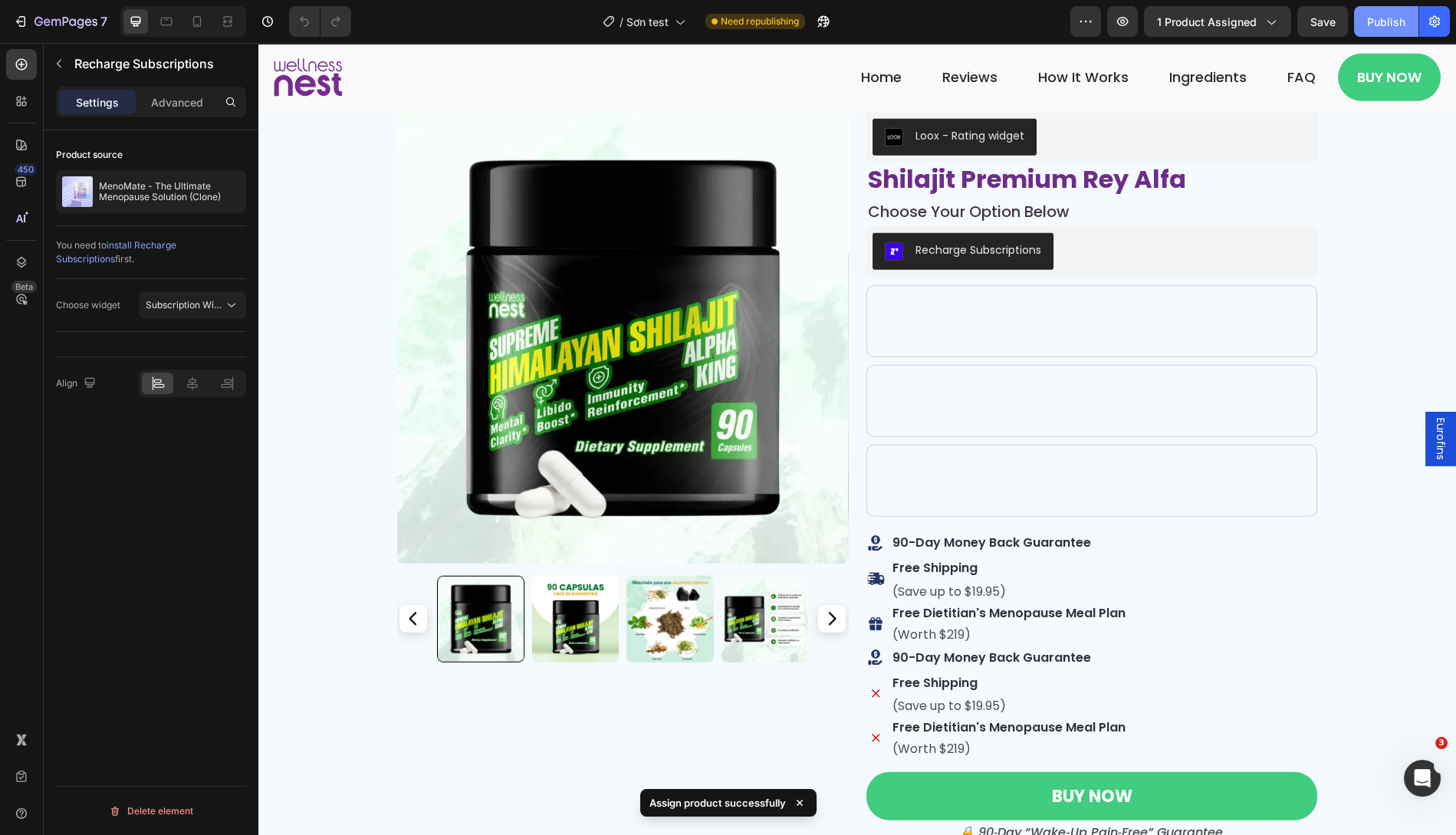
click at [1393, 25] on div "Publish" at bounding box center [1386, 21] width 38 height 16
click at [1002, 21] on div "/ Sơn test Need republishing" at bounding box center [716, 21] width 707 height 31
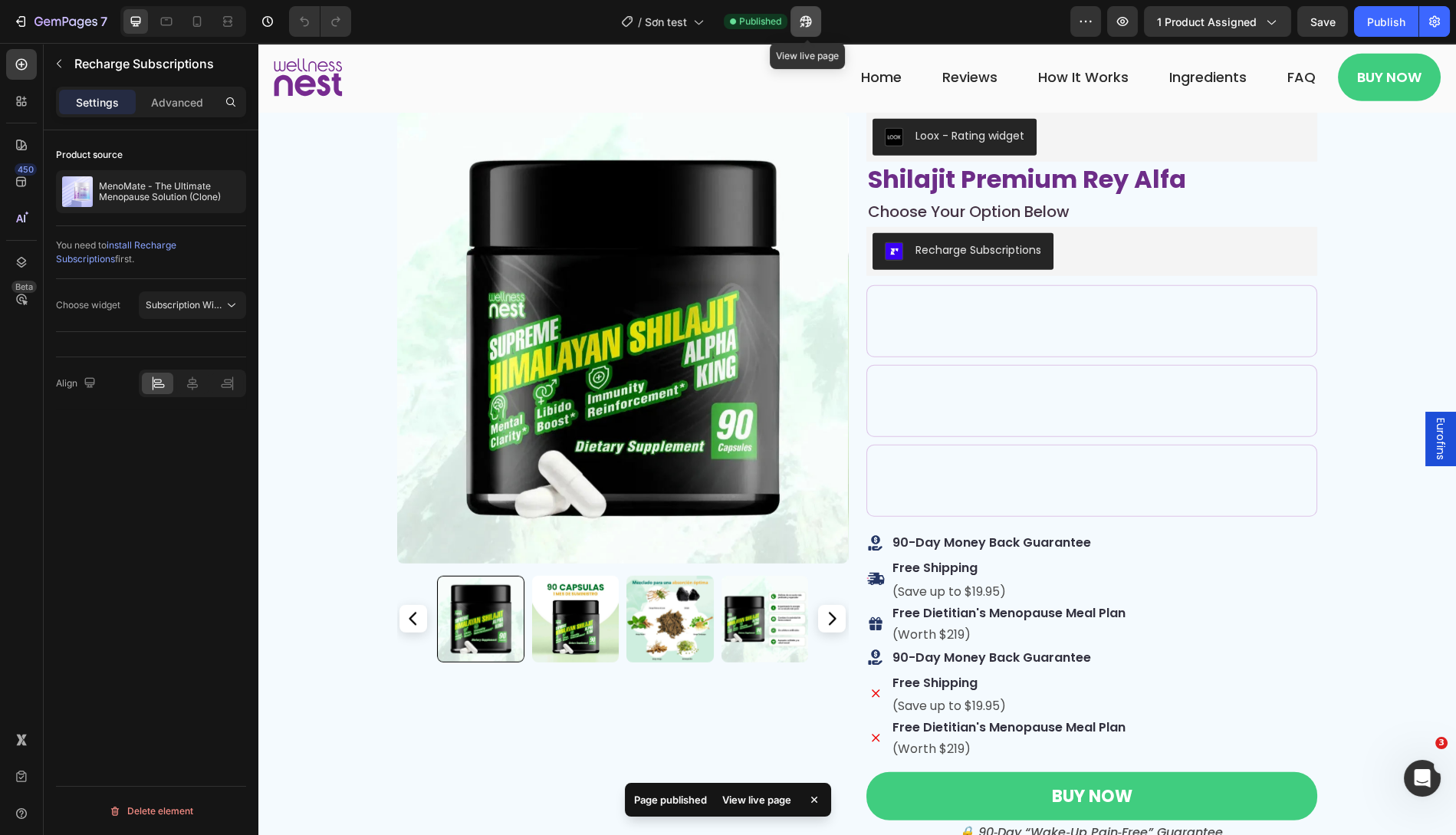
click at [811, 34] on button "button" at bounding box center [806, 21] width 31 height 31
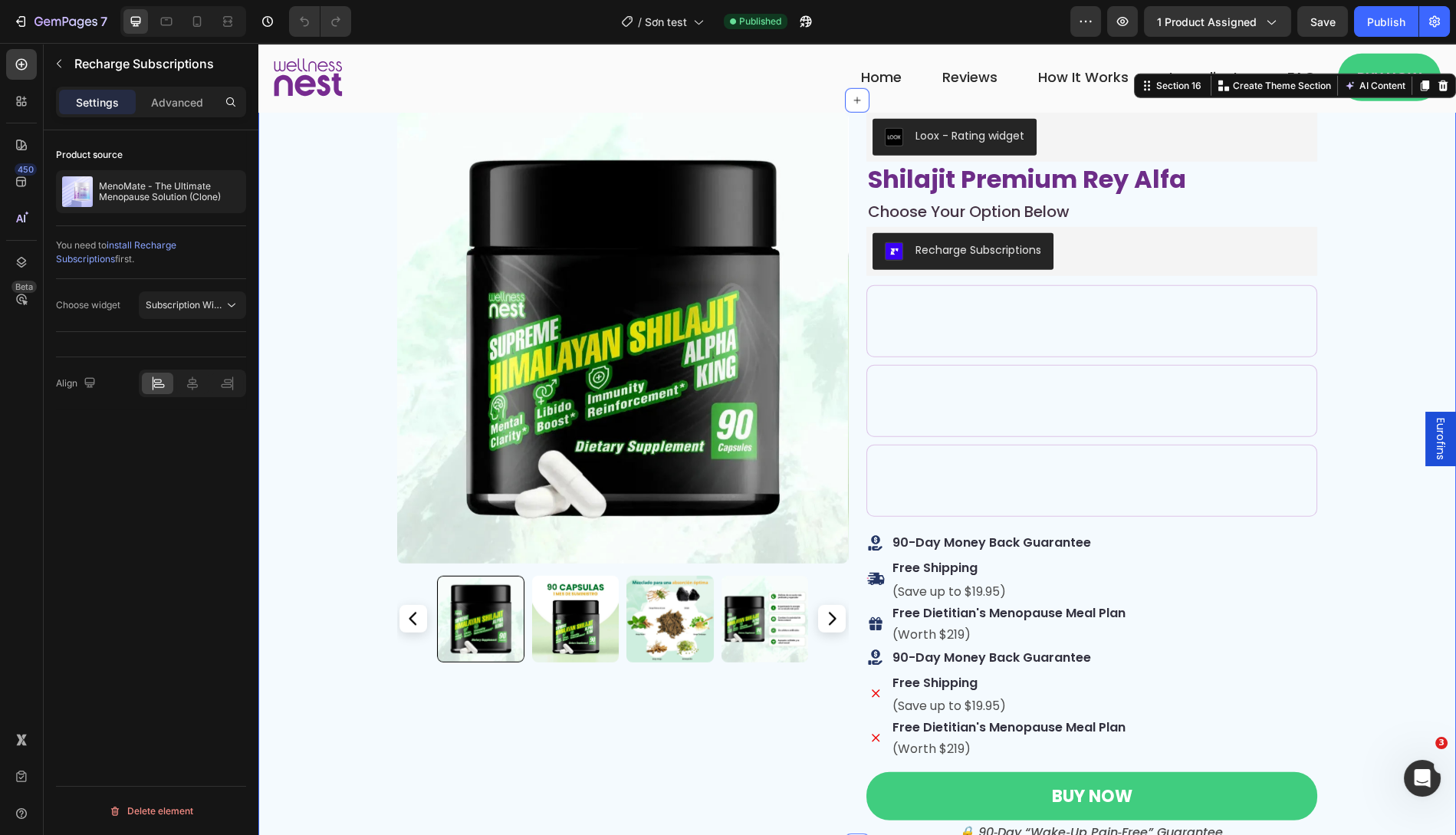
click at [1390, 235] on div "Product Images Row Product Images Loox - Rating widget Loox Shilajit Premium Re…" at bounding box center [858, 473] width 1198 height 746
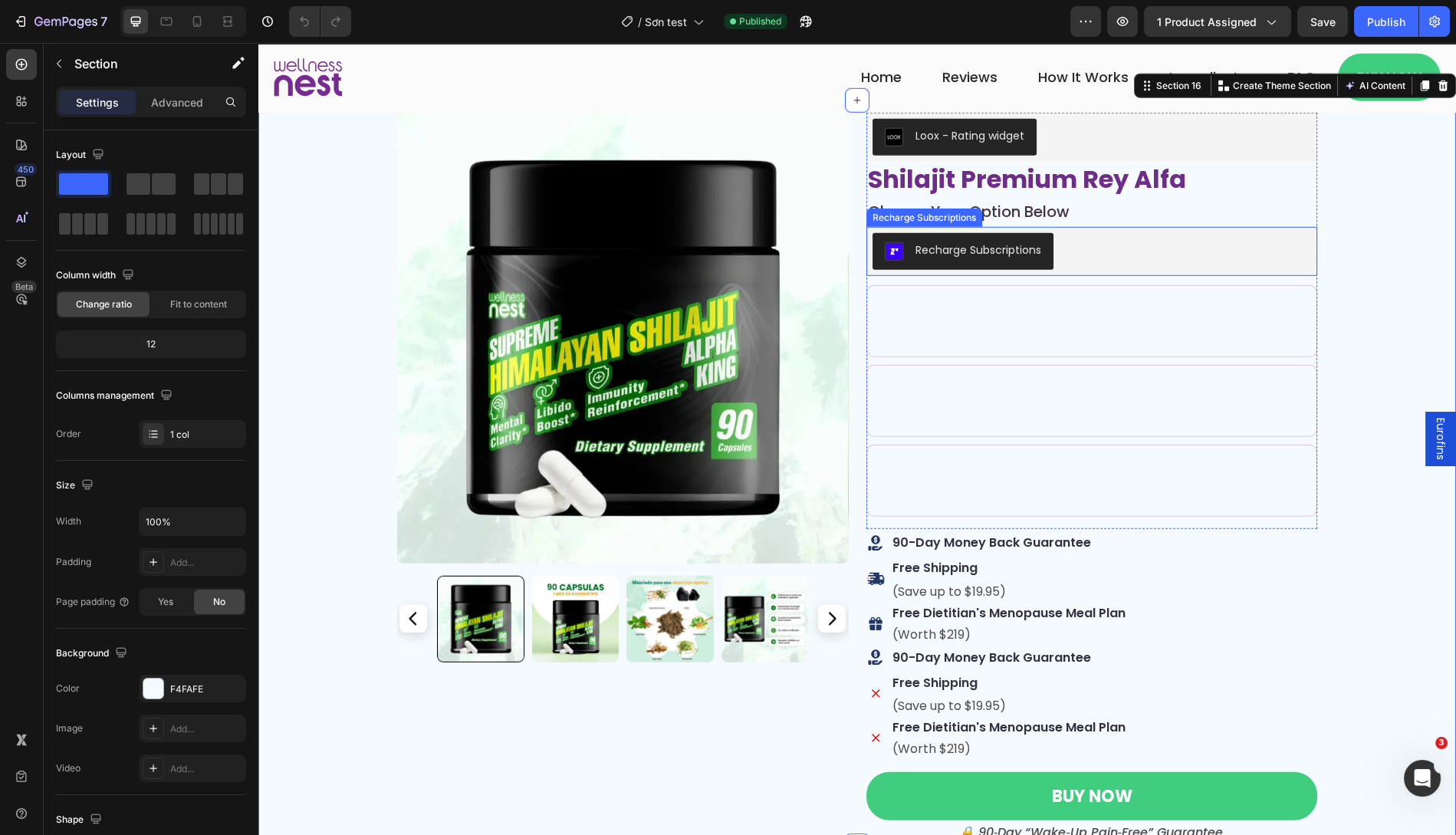
click at [1227, 261] on div "Recharge Subscriptions" at bounding box center [1092, 252] width 438 height 37
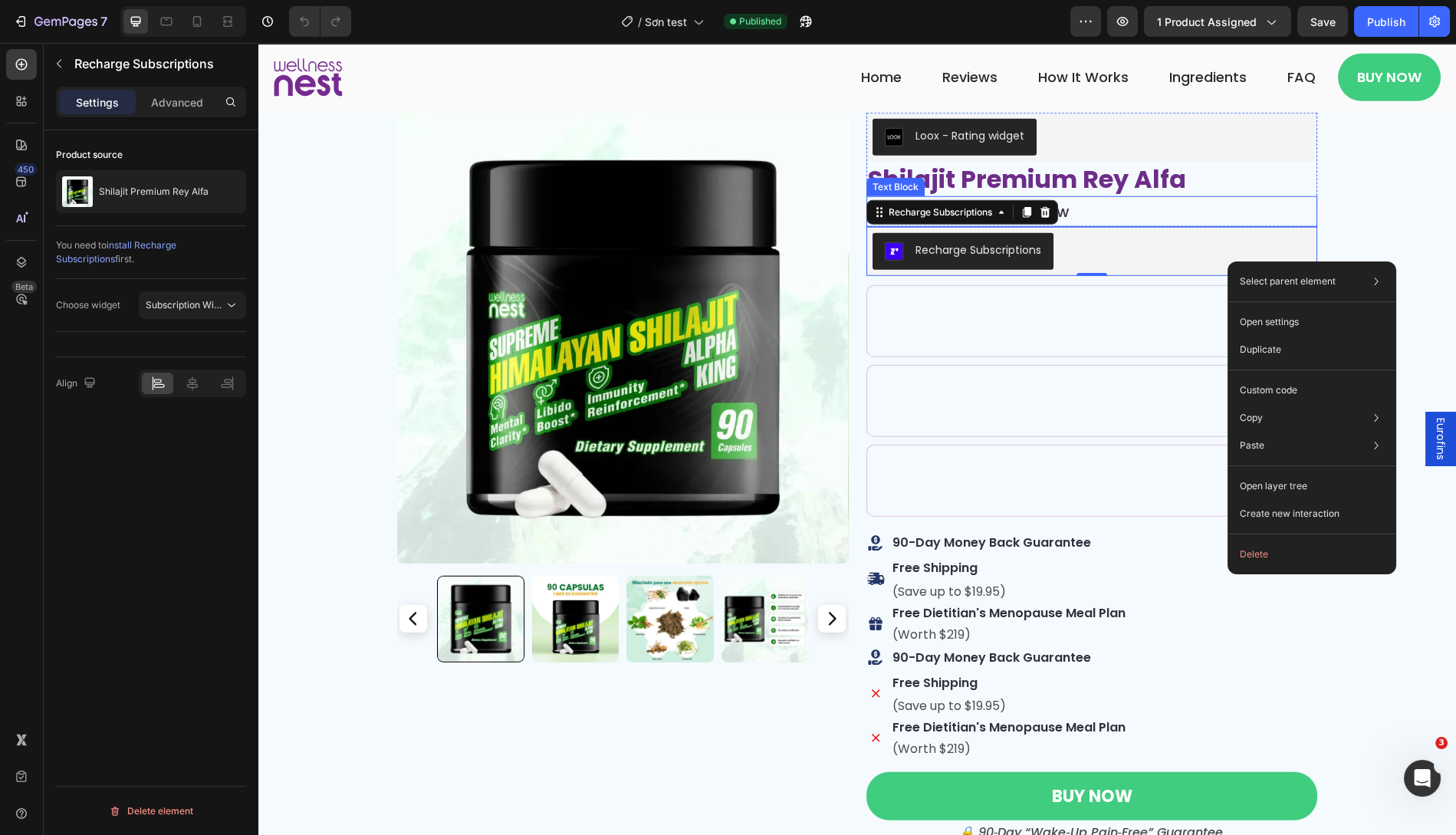
click at [1361, 229] on div "Product Images Row Product Images Loox - Rating widget Loox Shilajit Premium Re…" at bounding box center [858, 473] width 1198 height 746
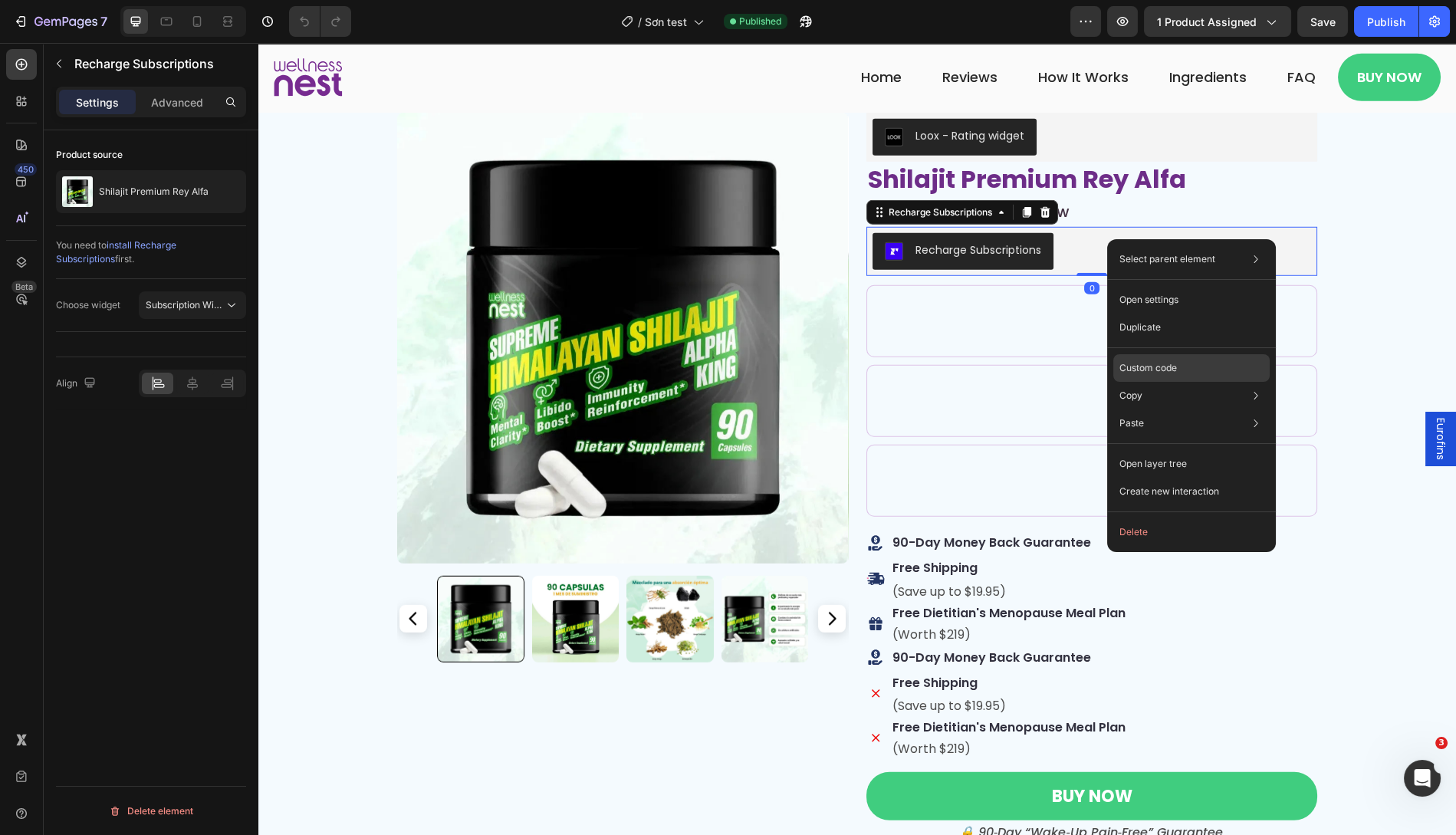
click at [1170, 370] on p "Custom code" at bounding box center [1148, 367] width 58 height 13
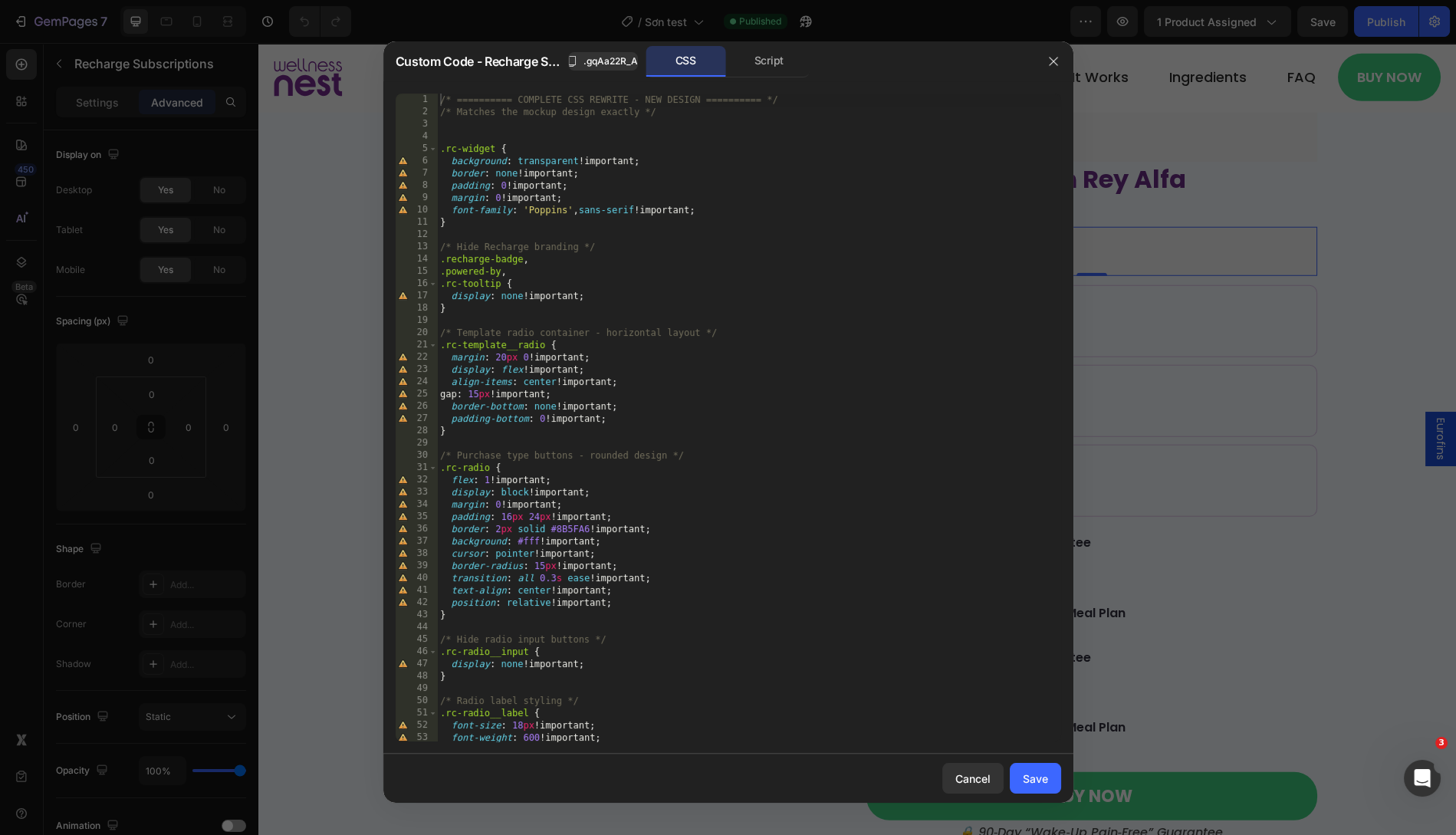
click at [683, 64] on div "CSS" at bounding box center [686, 61] width 81 height 31
click at [596, 295] on div "/* ========== COMPLETE CSS REWRITE - NEW DESIGN ========== */ /* Matches the mo…" at bounding box center [749, 430] width 624 height 673
type textarea "text-align: left; }"
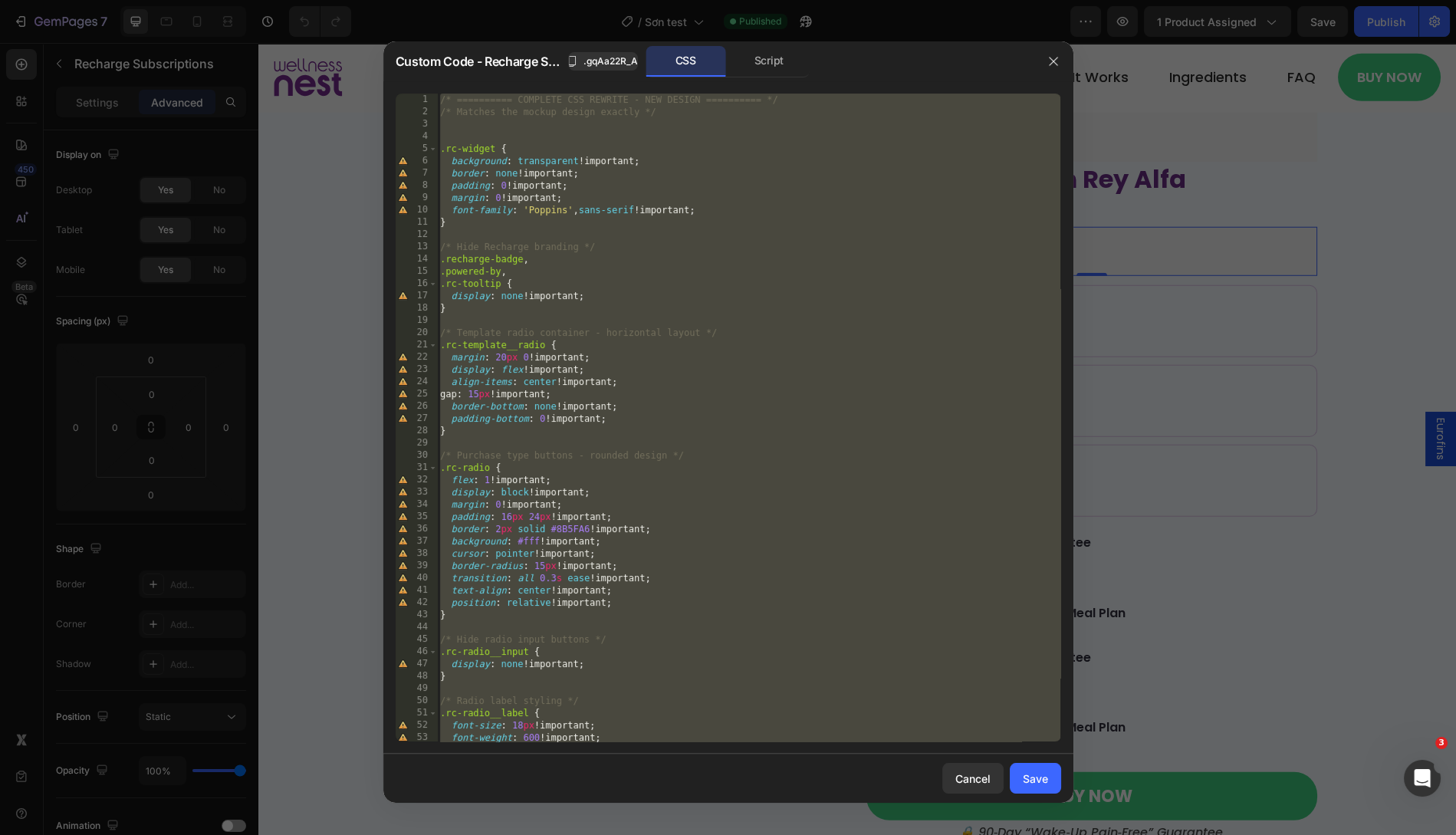
paste textarea
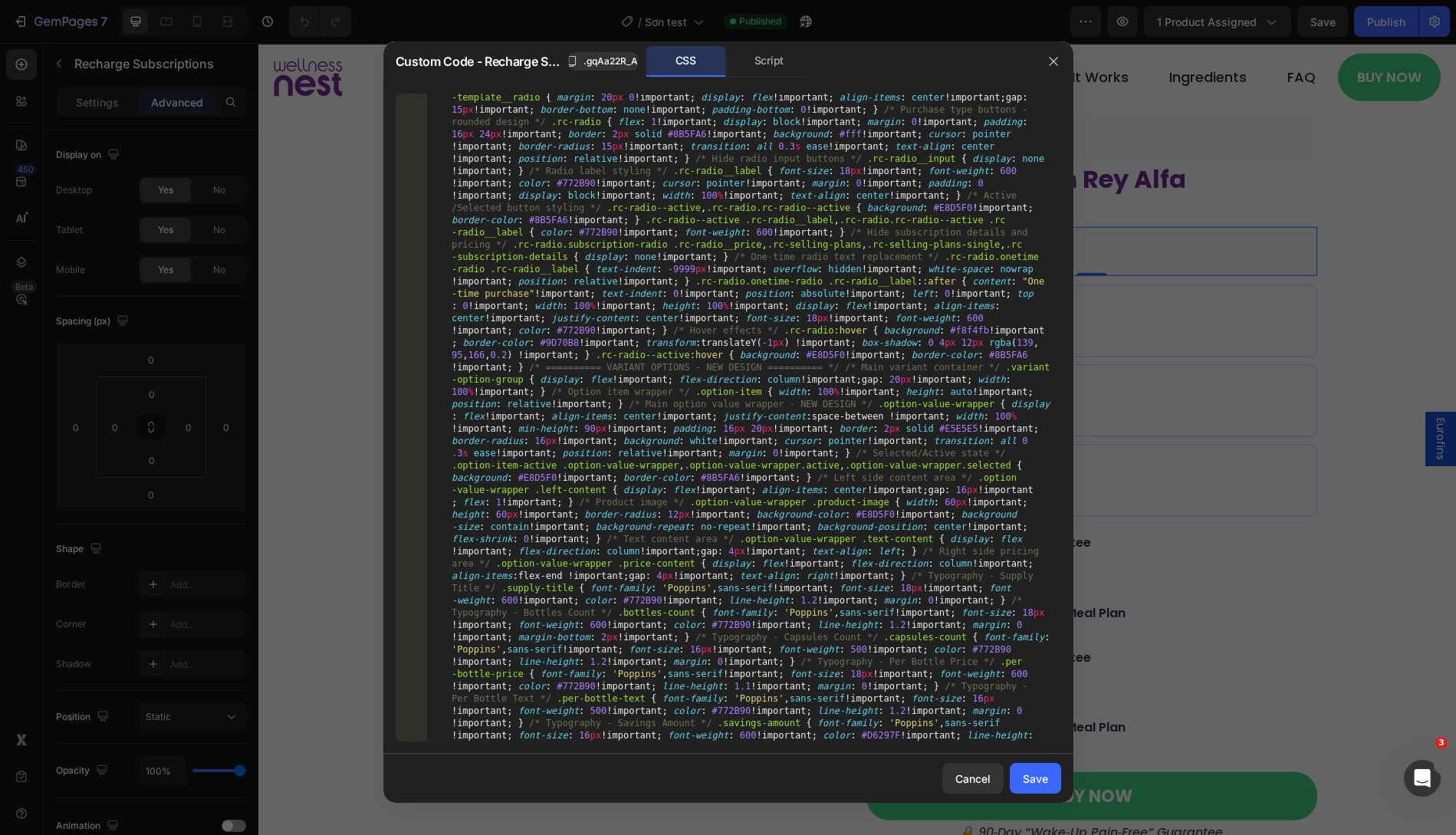
scroll to position [0, 0]
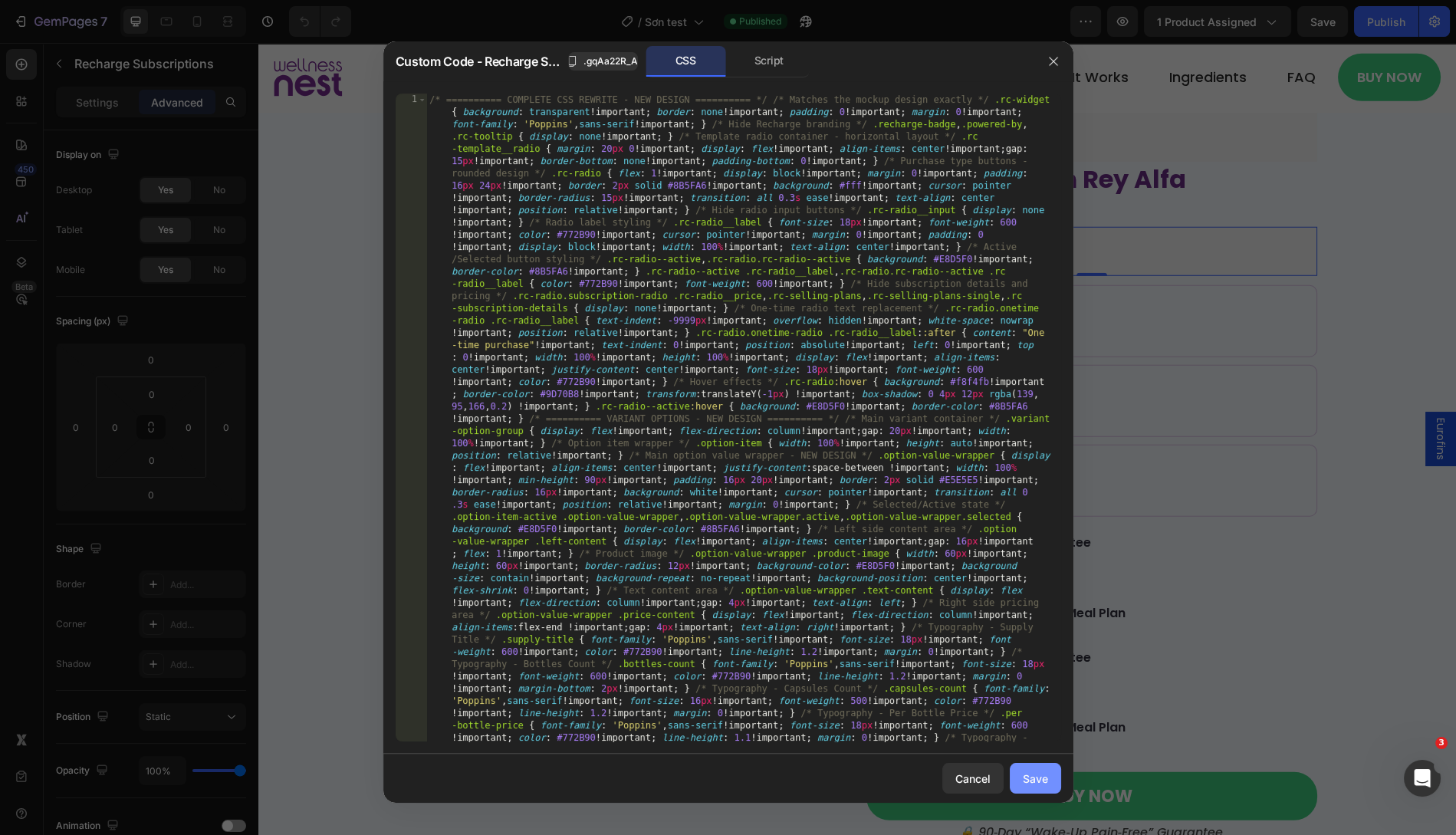
click at [1039, 791] on button "Save" at bounding box center [1035, 778] width 51 height 31
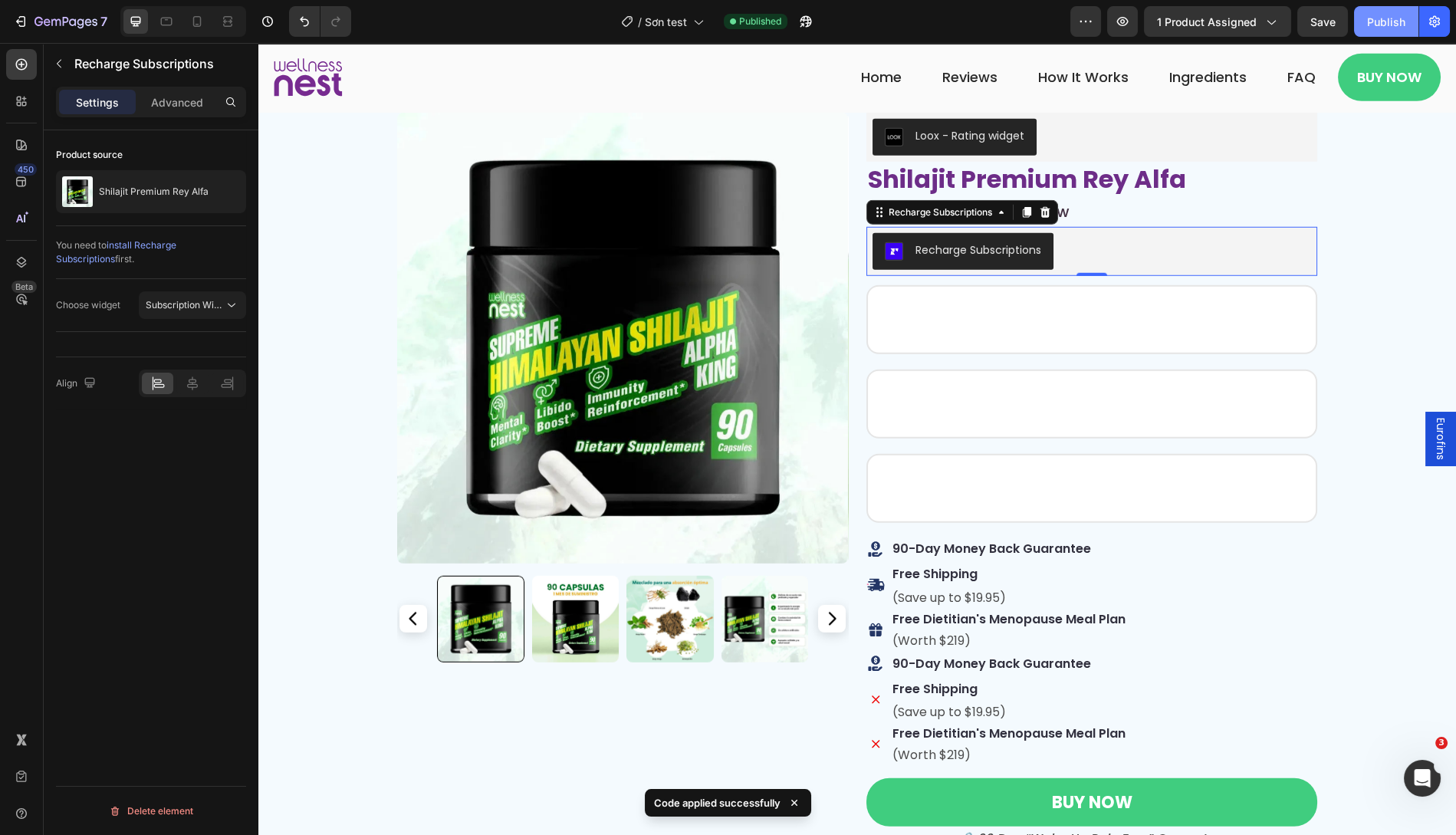
click at [1373, 17] on div "Publish" at bounding box center [1386, 21] width 38 height 16
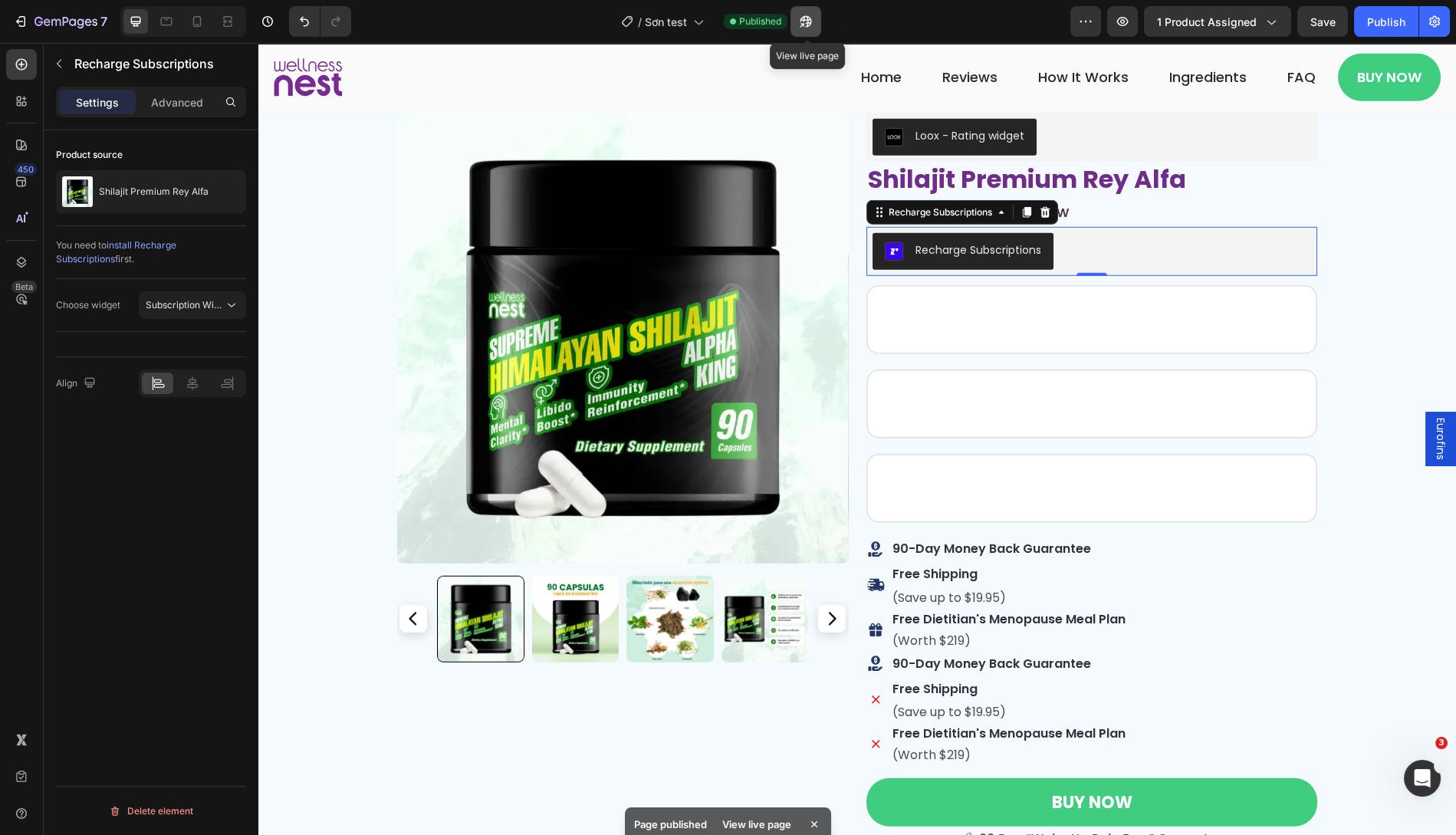
click at [810, 15] on icon "button" at bounding box center [806, 21] width 15 height 15
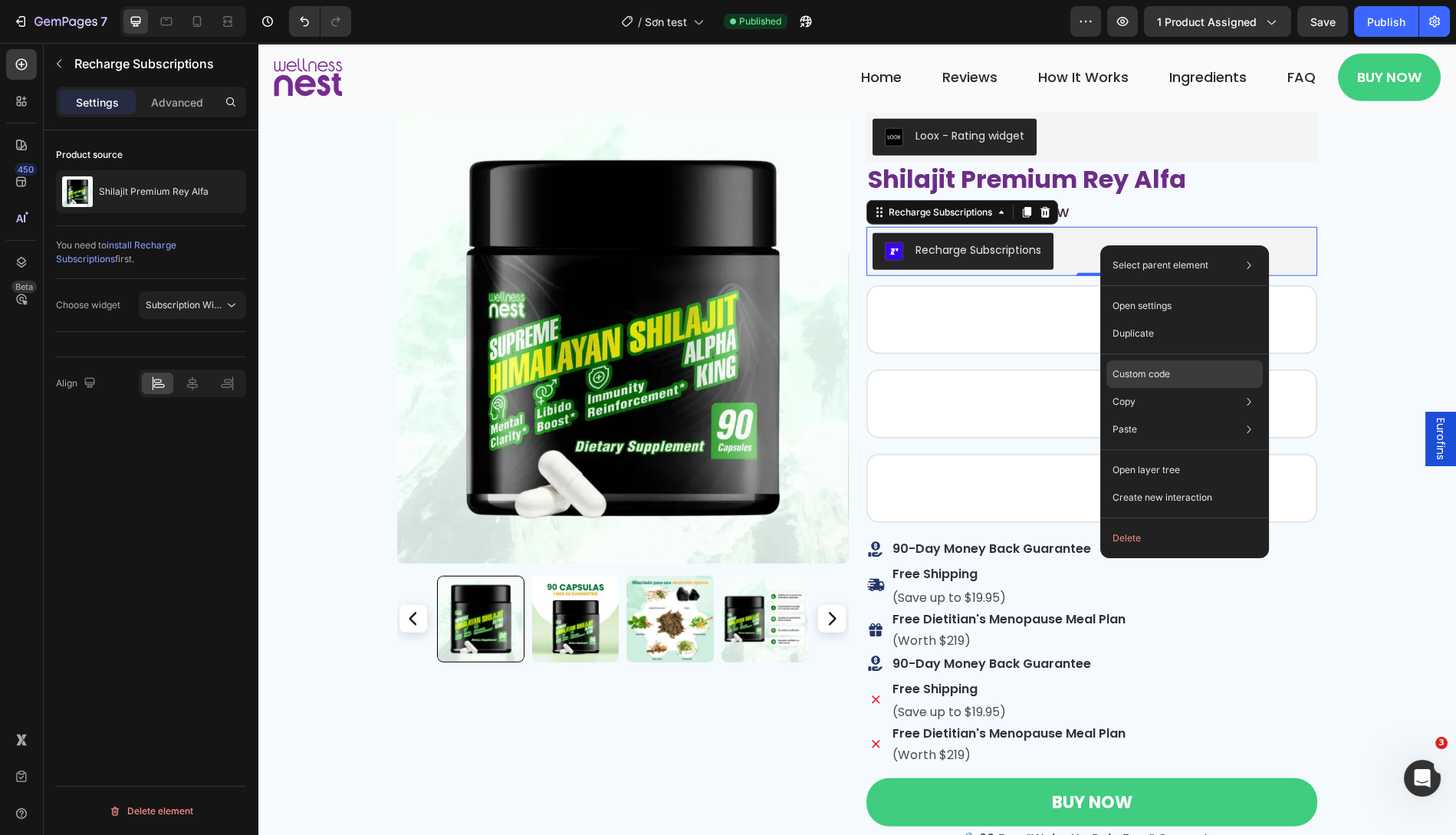
click at [1142, 379] on p "Custom code" at bounding box center [1141, 374] width 58 height 13
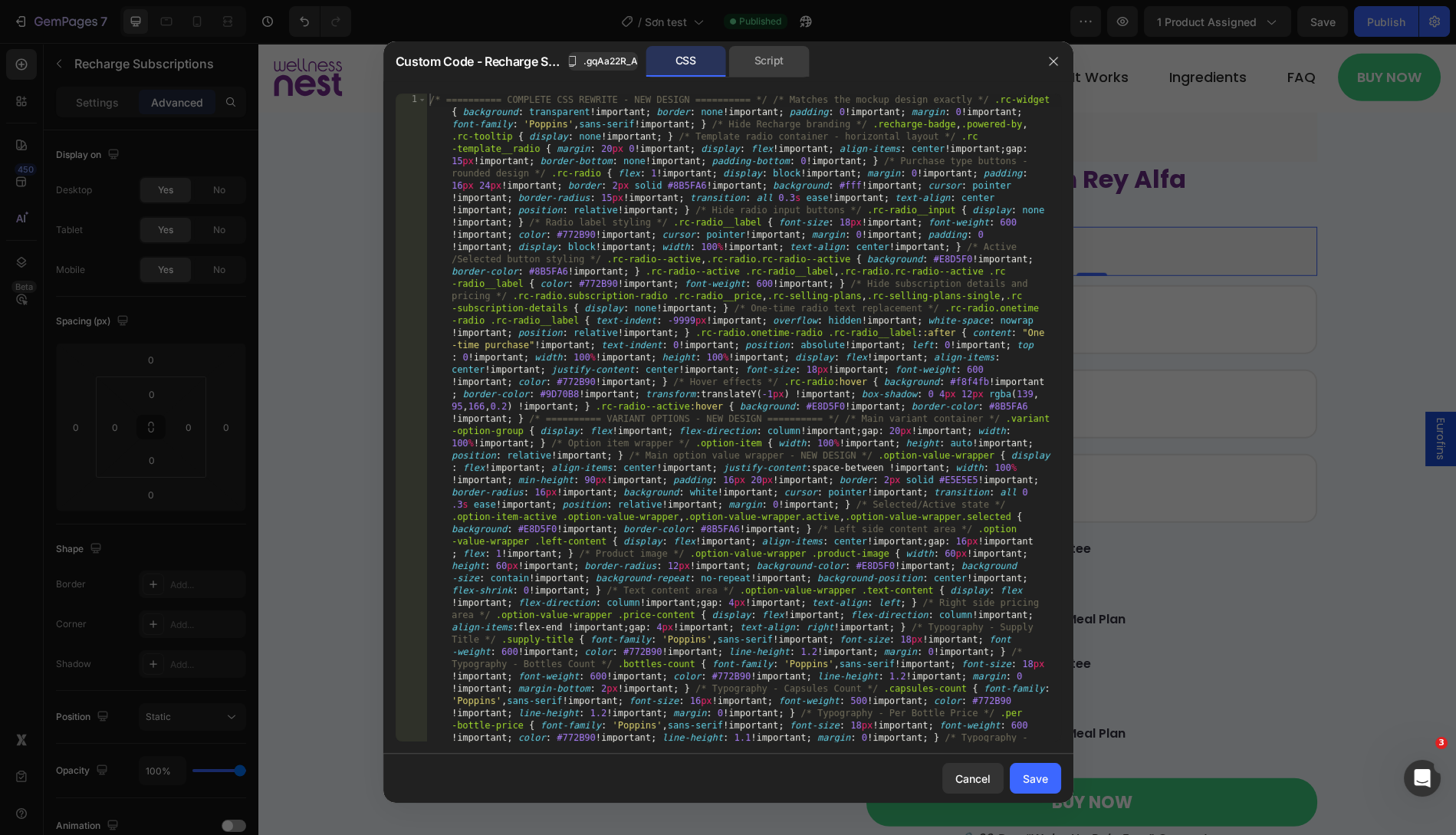
click at [775, 61] on div "Script" at bounding box center [770, 61] width 81 height 31
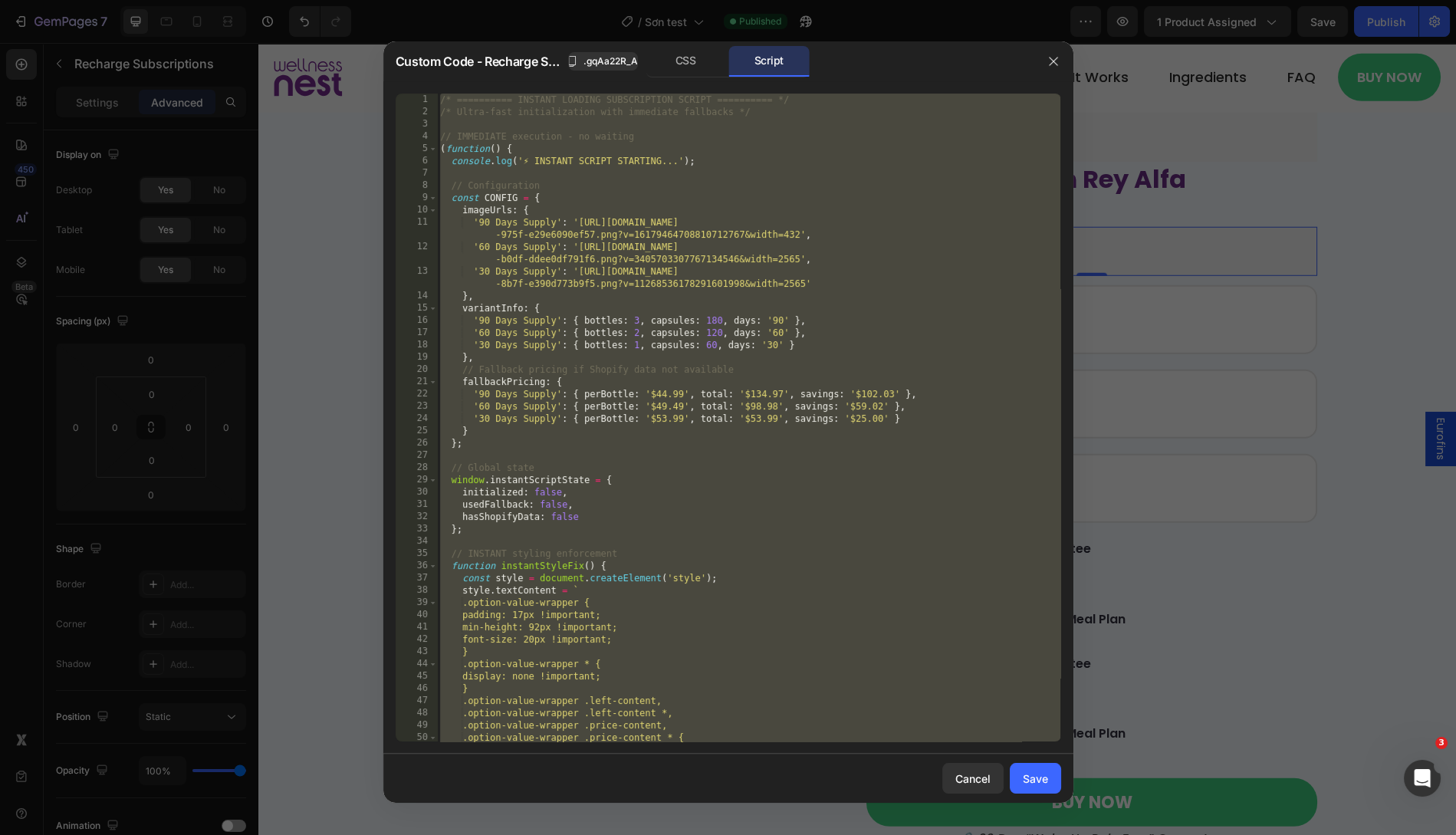
click at [756, 255] on div "/* ========== INSTANT LOADING SUBSCRIPTION SCRIPT ========== */ /* Ultra-fast i…" at bounding box center [749, 430] width 624 height 673
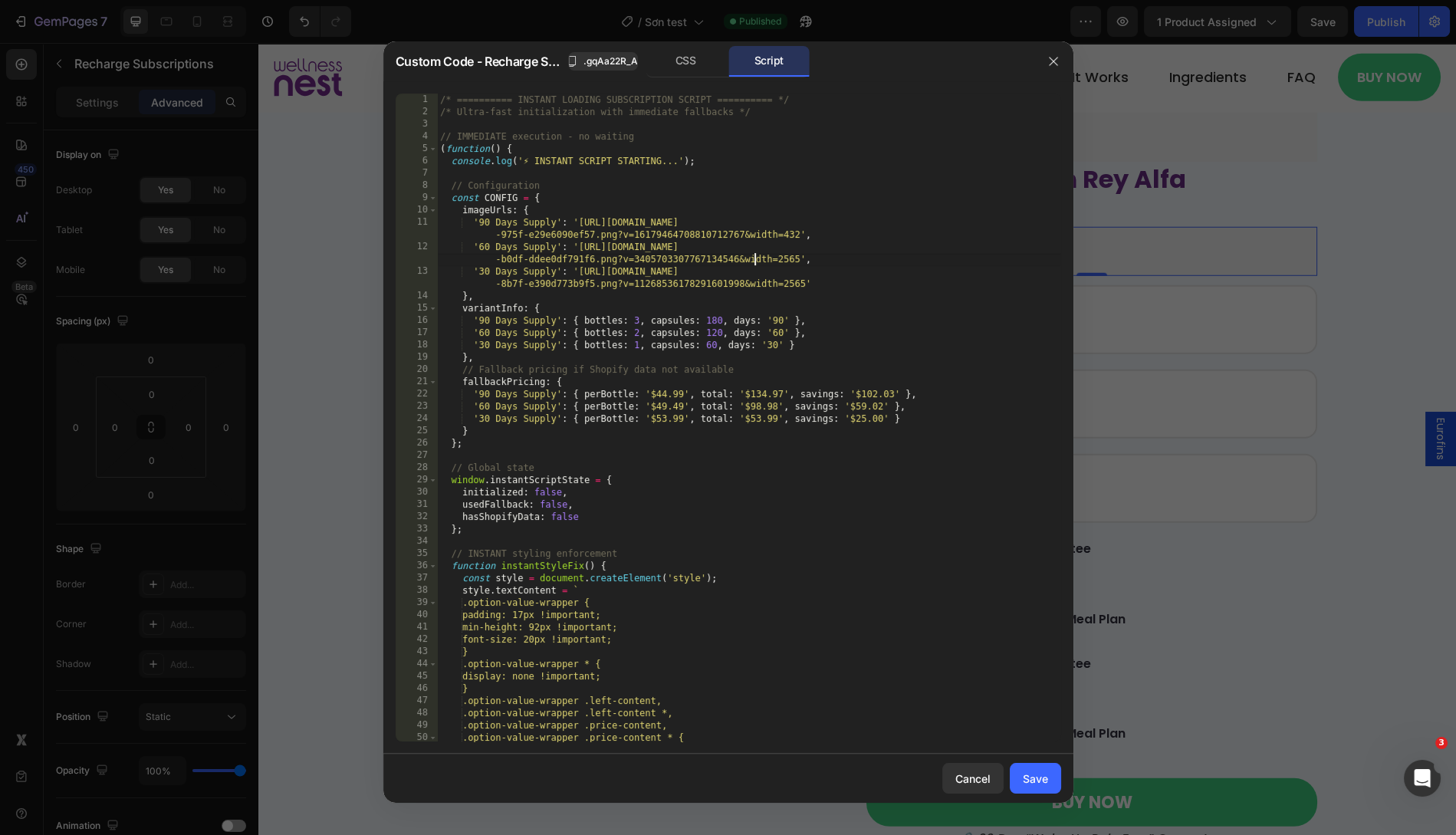
type textarea "})();"
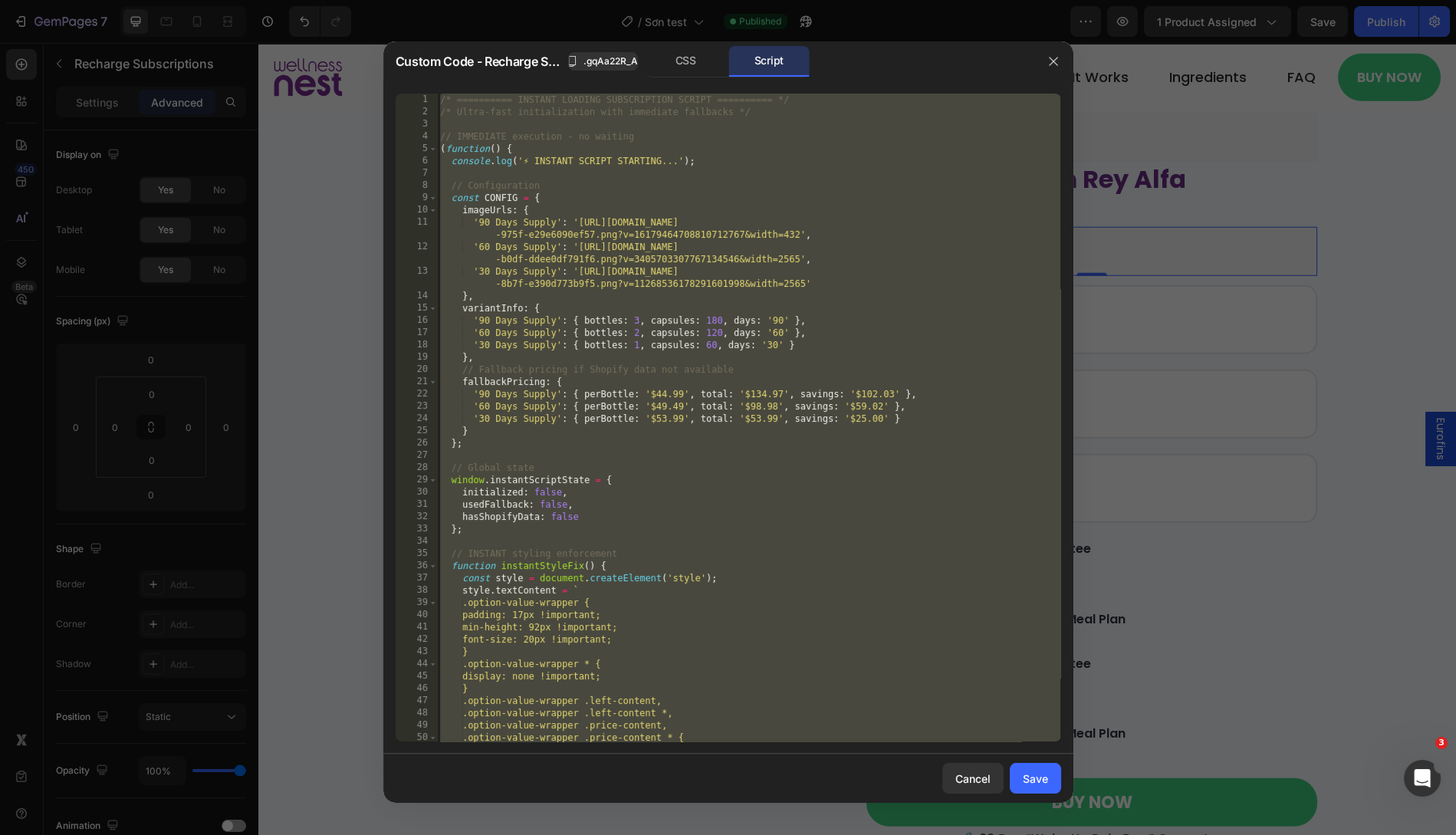
paste textarea
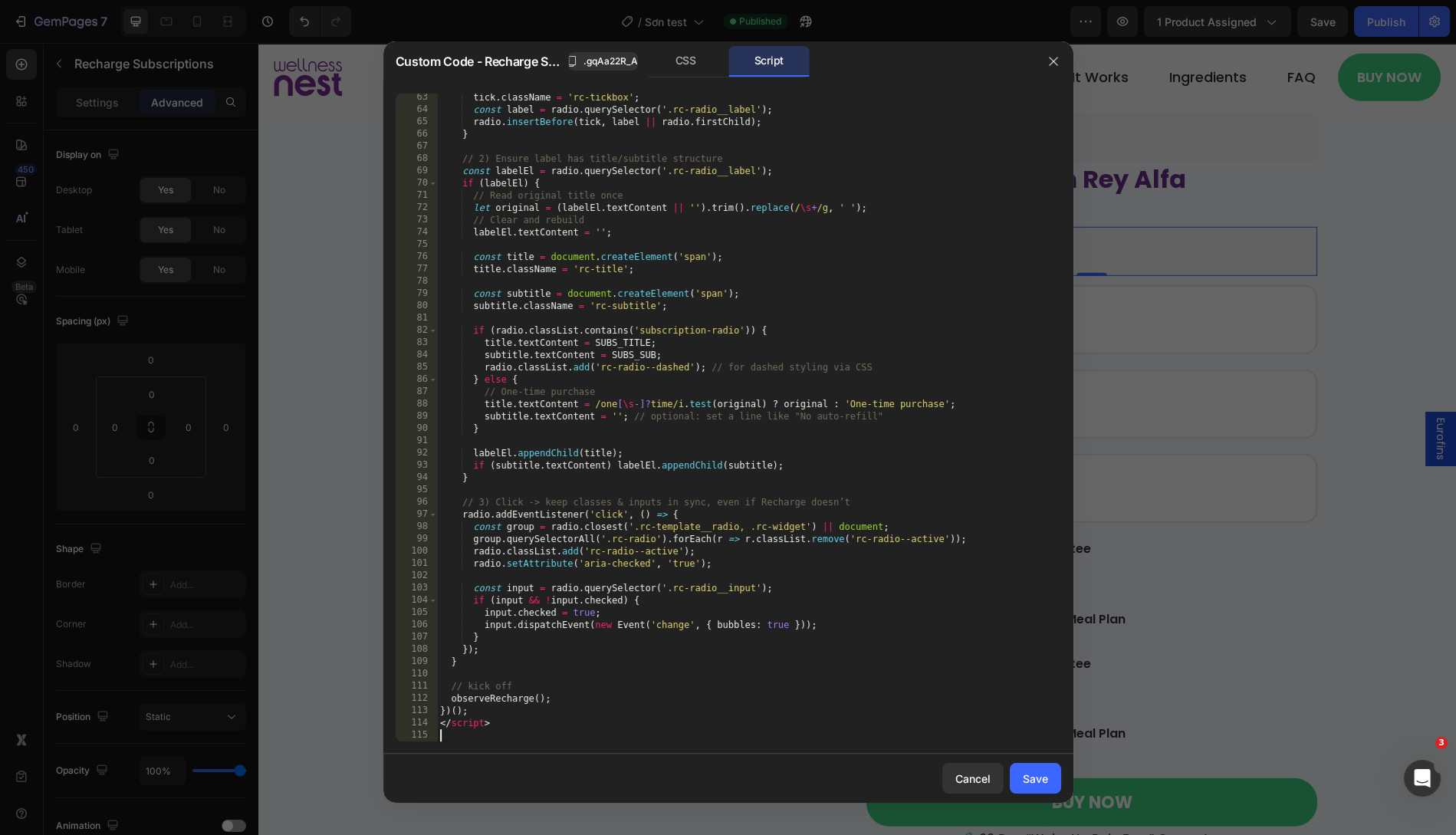
scroll to position [776, 0]
type textarea "</script>"
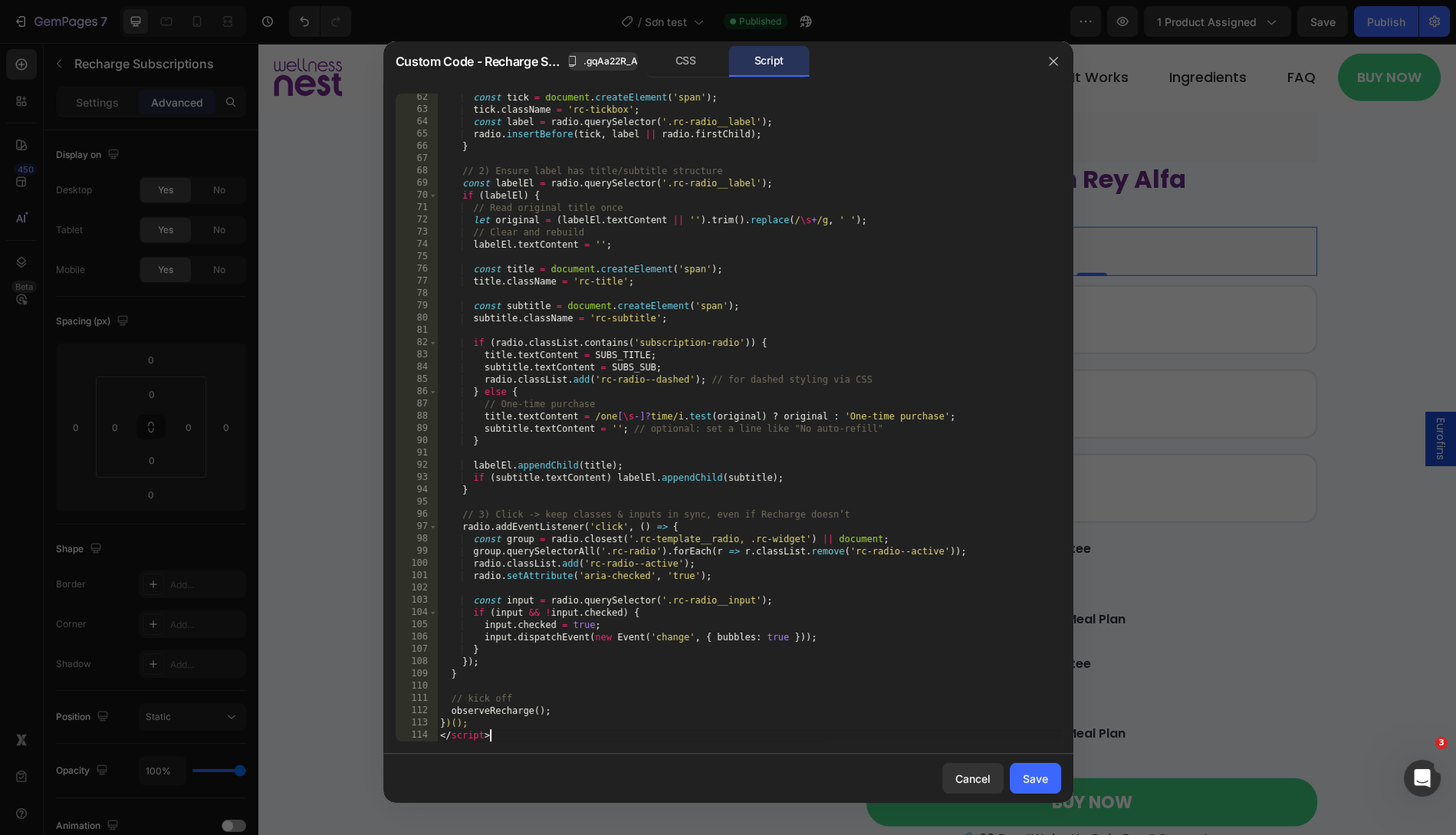
scroll to position [763, 0]
click at [507, 692] on div "const tick = document . createElement ( 'span' ) ; tick . className = 'rc-tickb…" at bounding box center [749, 427] width 624 height 673
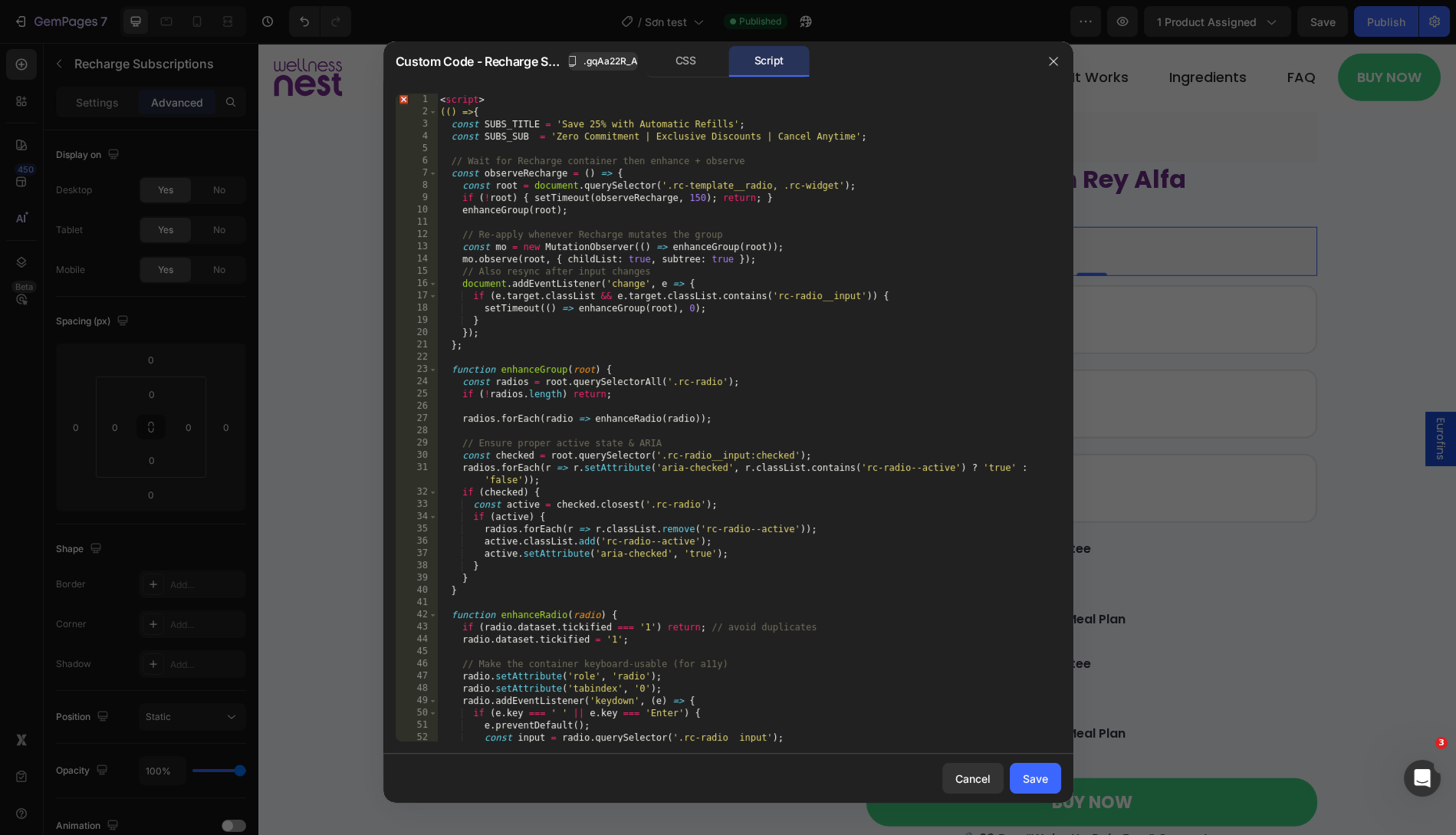
scroll to position [0, 0]
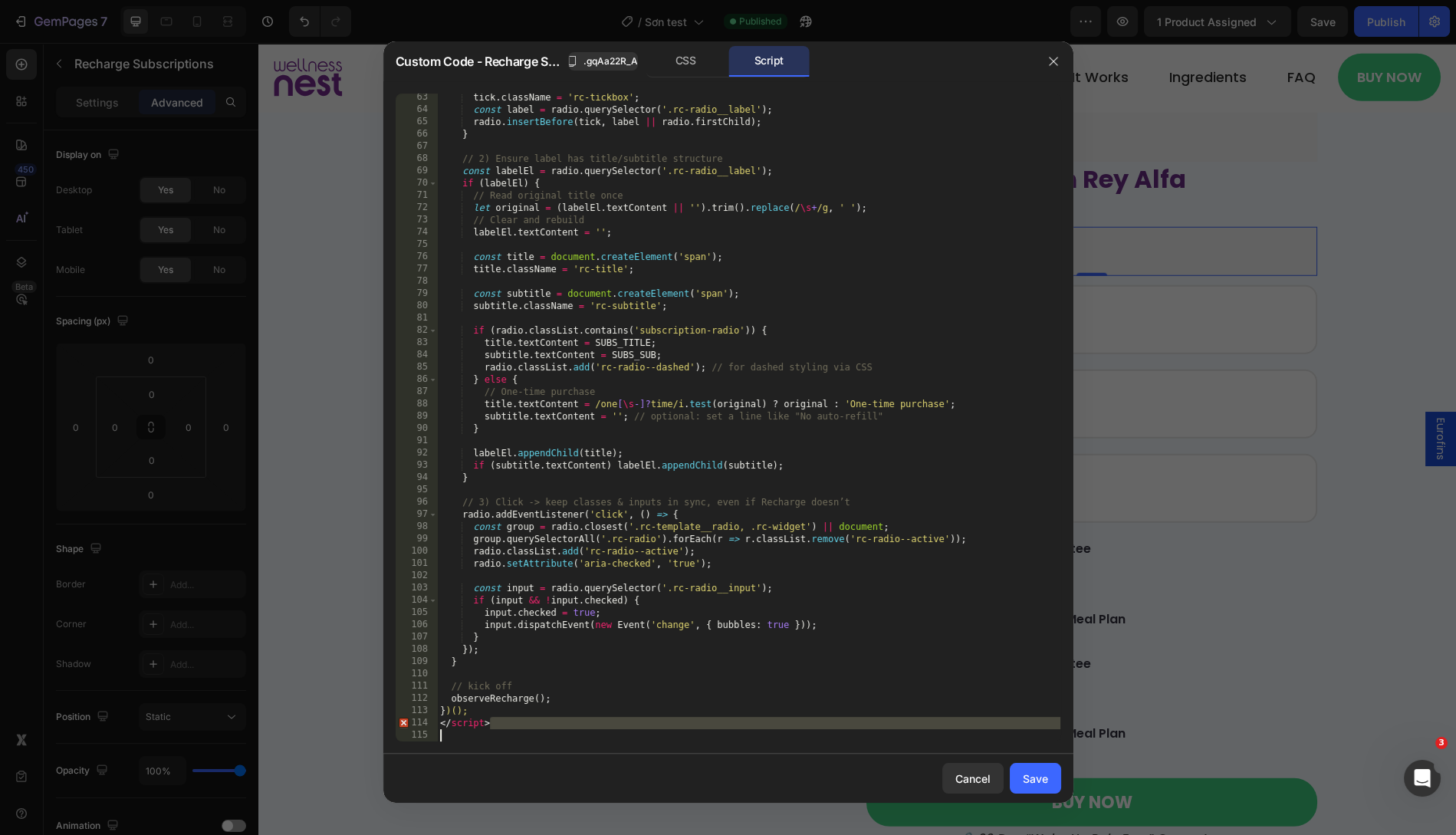
type textarea "})();"
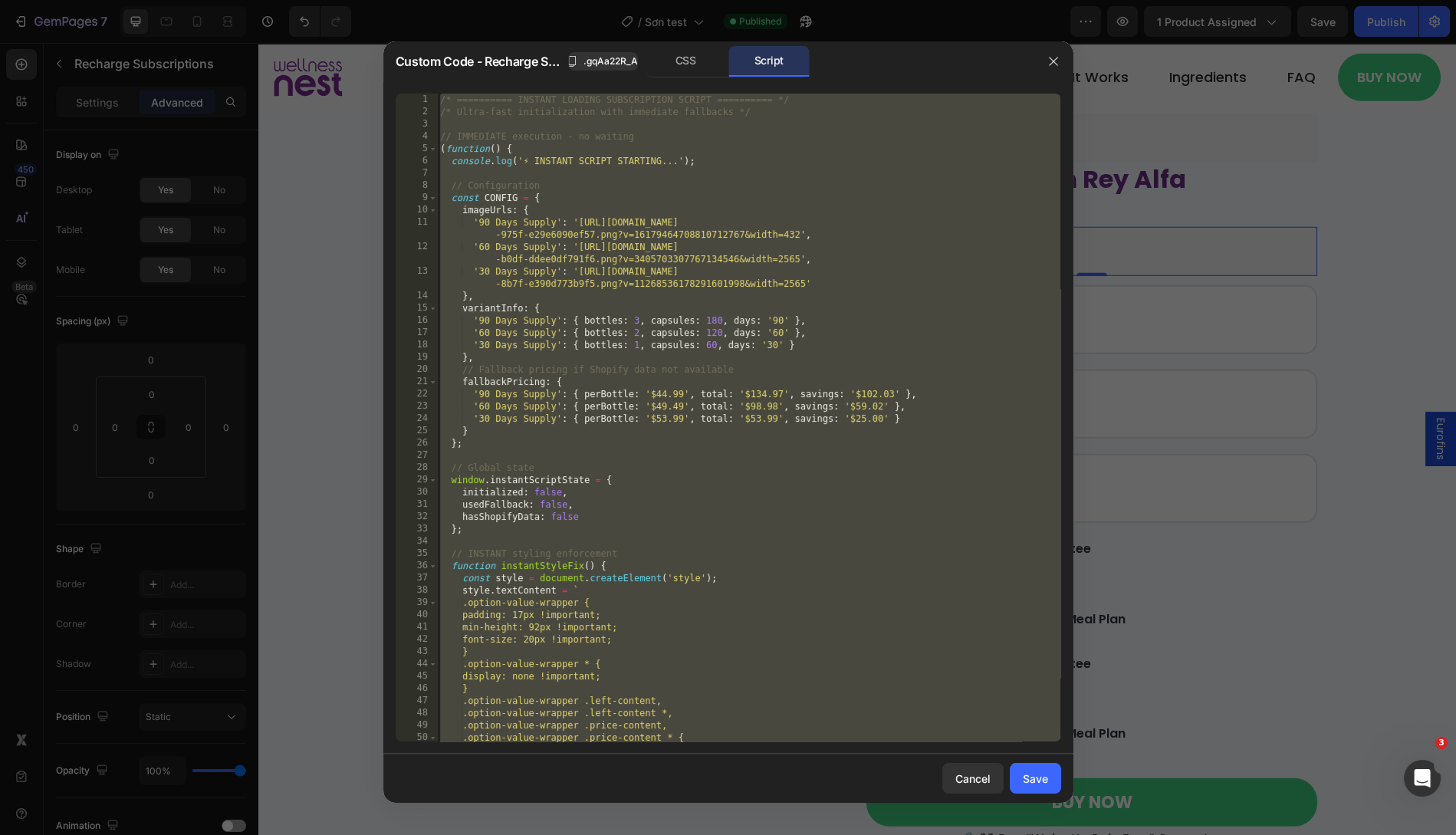
paste textarea
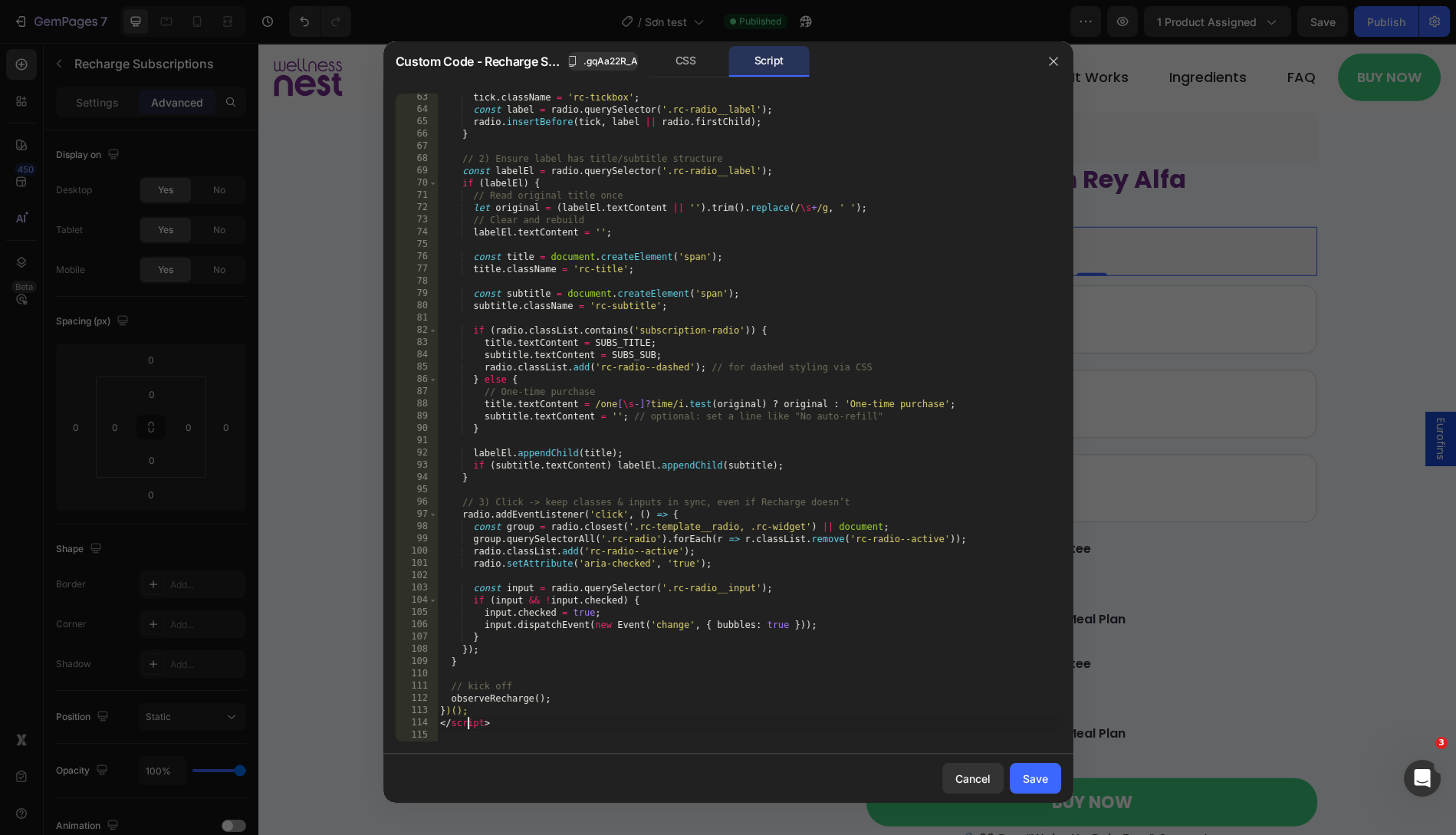
click at [468, 724] on div "tick . className = 'rc-tickbox' ; const label = radio . querySelector ( '.rc-ra…" at bounding box center [749, 427] width 624 height 673
type textarea "</script>"
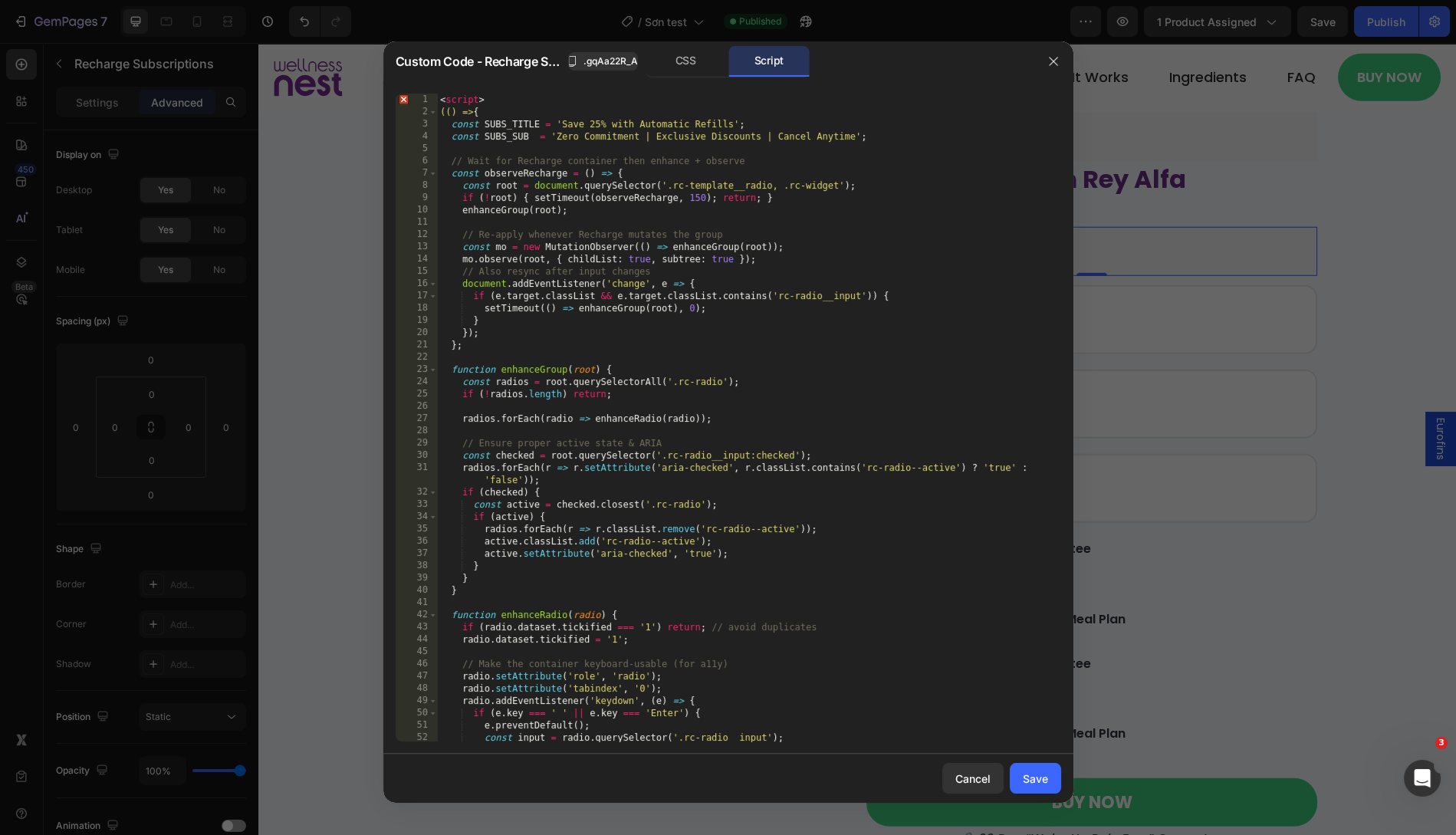
scroll to position [0, 0]
click at [467, 100] on div "< script > (() => { const SUBS_TITLE = 'Save 25% with Automatic Refills' ; cons…" at bounding box center [749, 430] width 624 height 673
type textarea "(() => {"
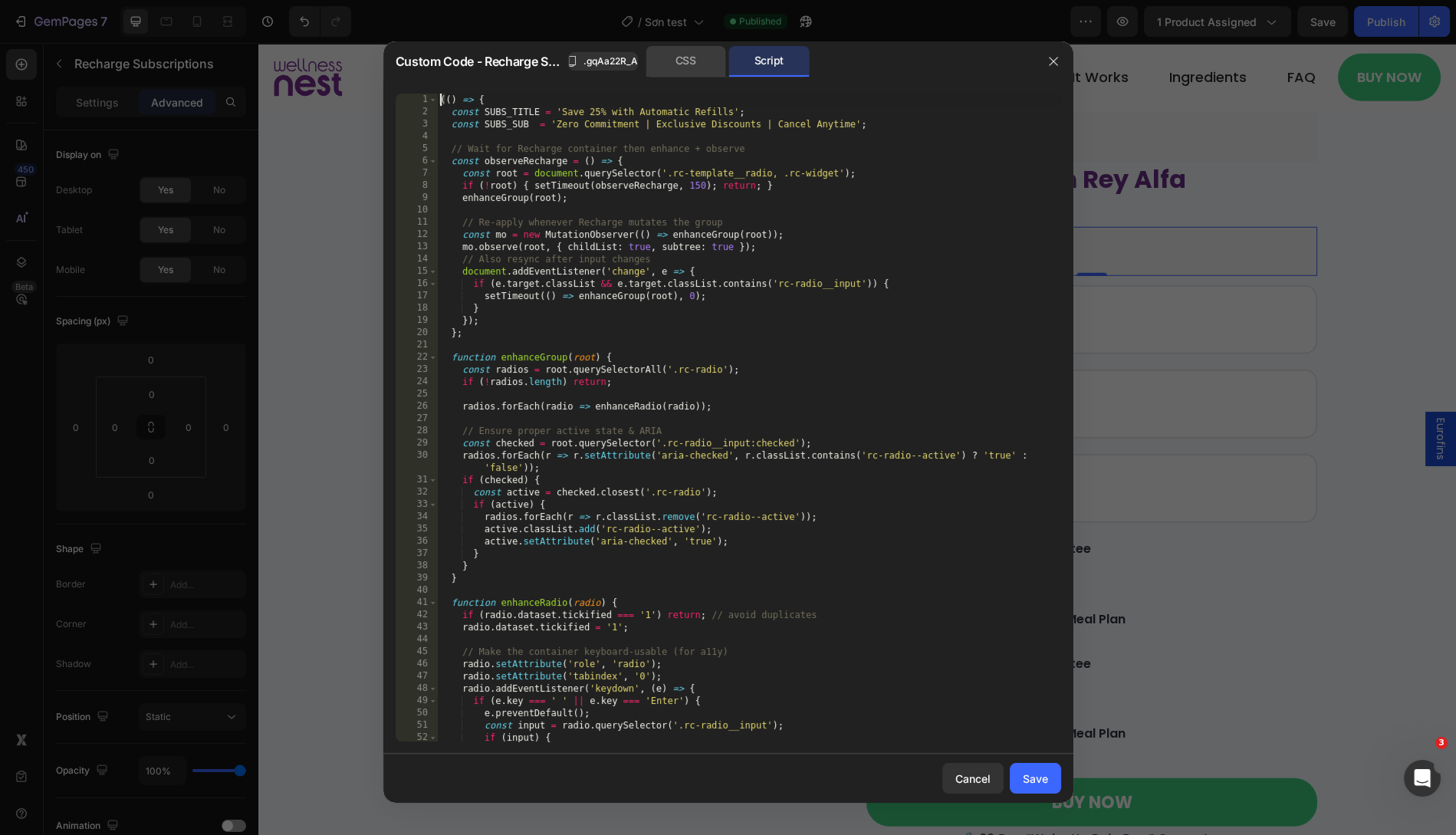
click at [693, 58] on div "CSS" at bounding box center [686, 61] width 81 height 31
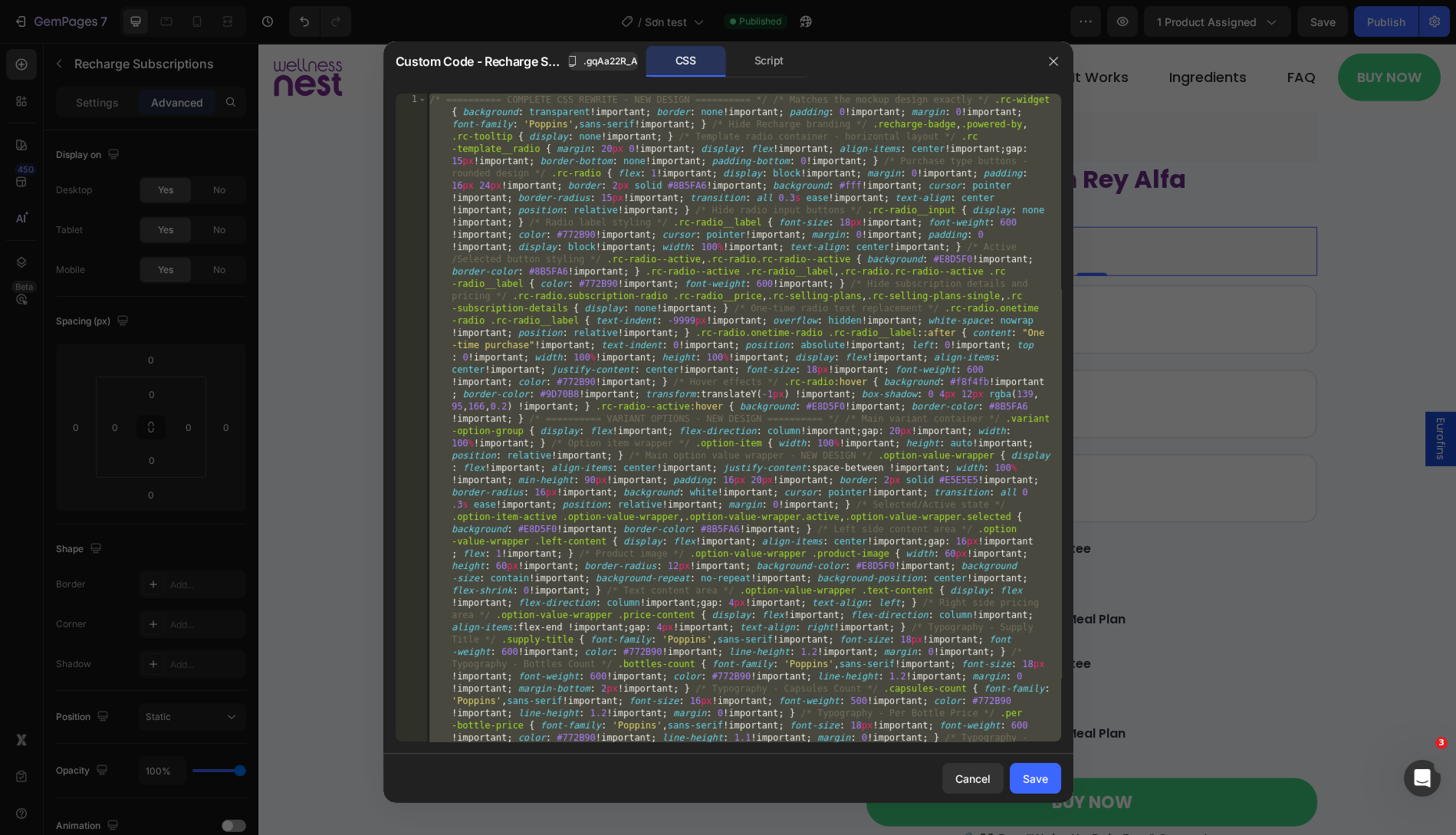
paste textarea
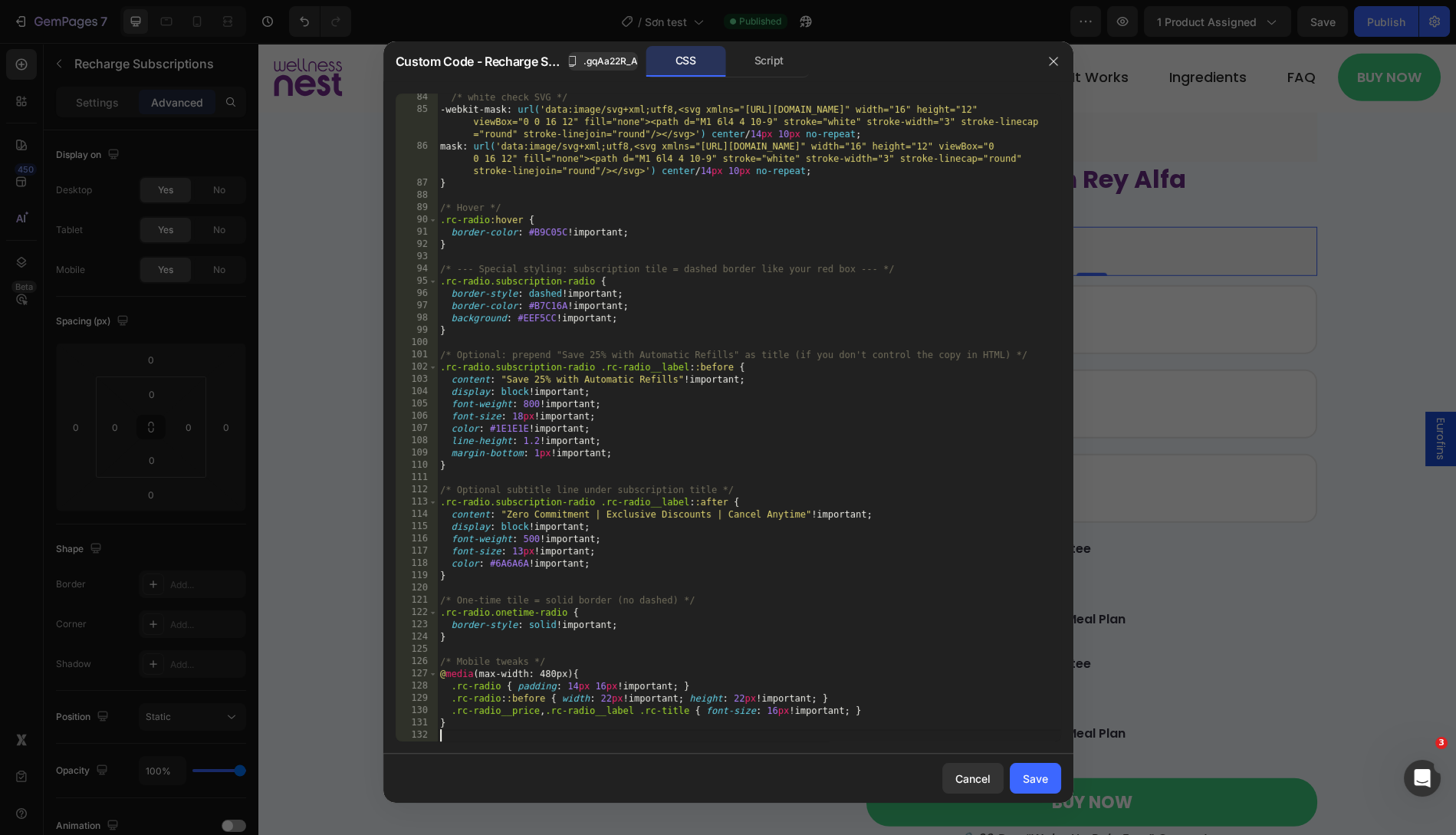
scroll to position [1719, 0]
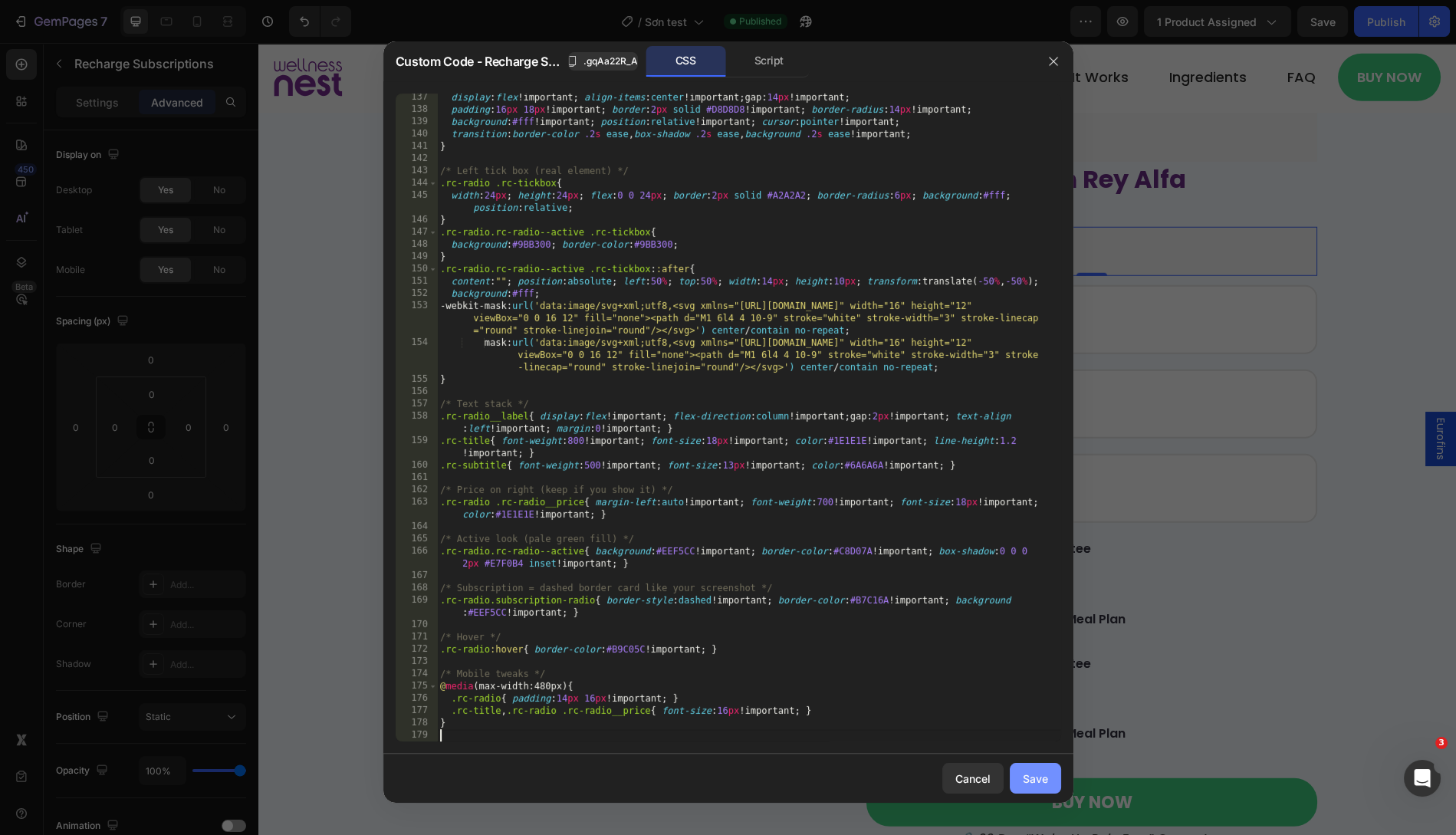
click at [1039, 787] on button "Save" at bounding box center [1035, 778] width 51 height 31
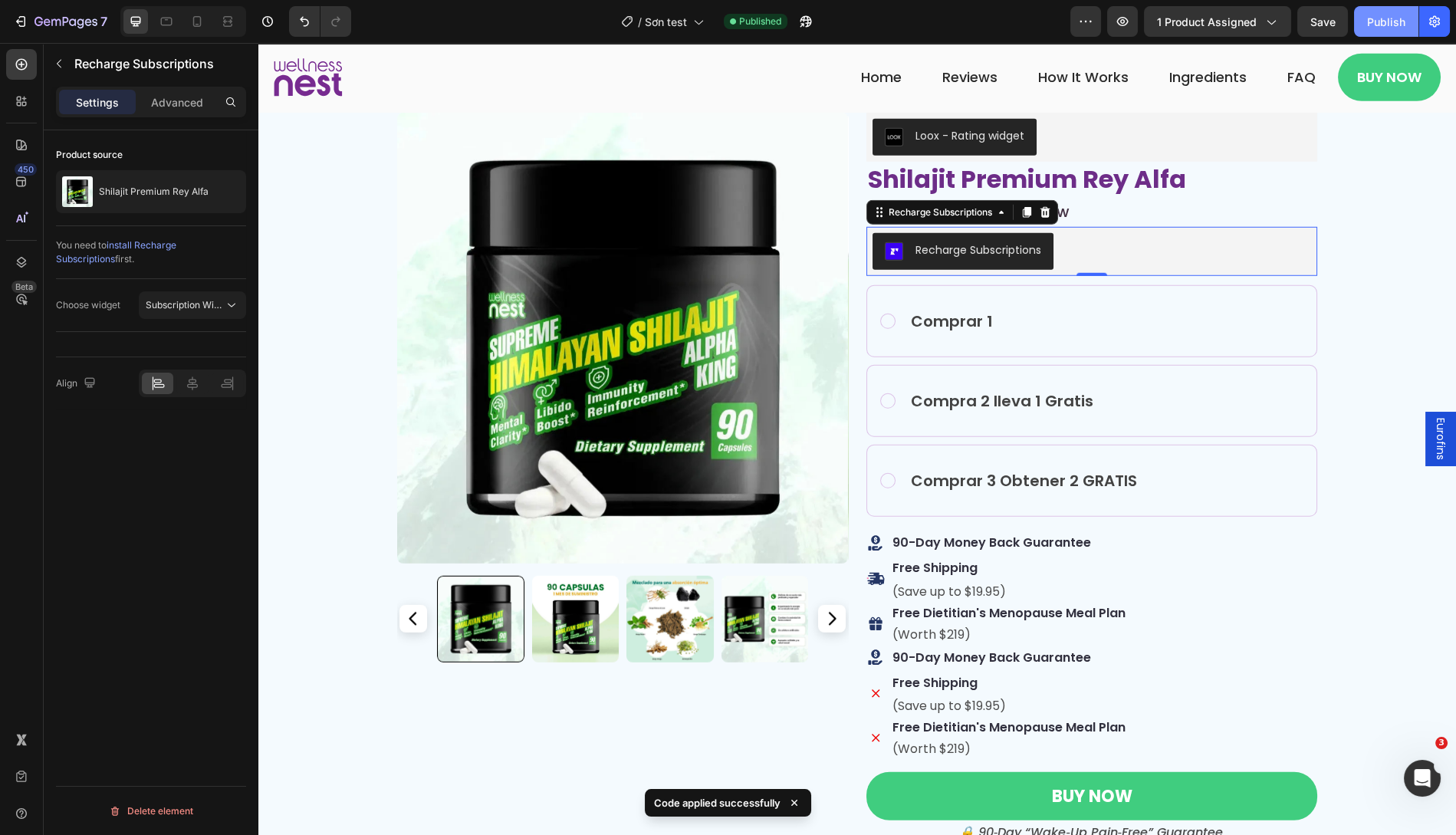
click at [1384, 20] on div "Publish" at bounding box center [1386, 21] width 38 height 16
